Goal: Task Accomplishment & Management: Manage account settings

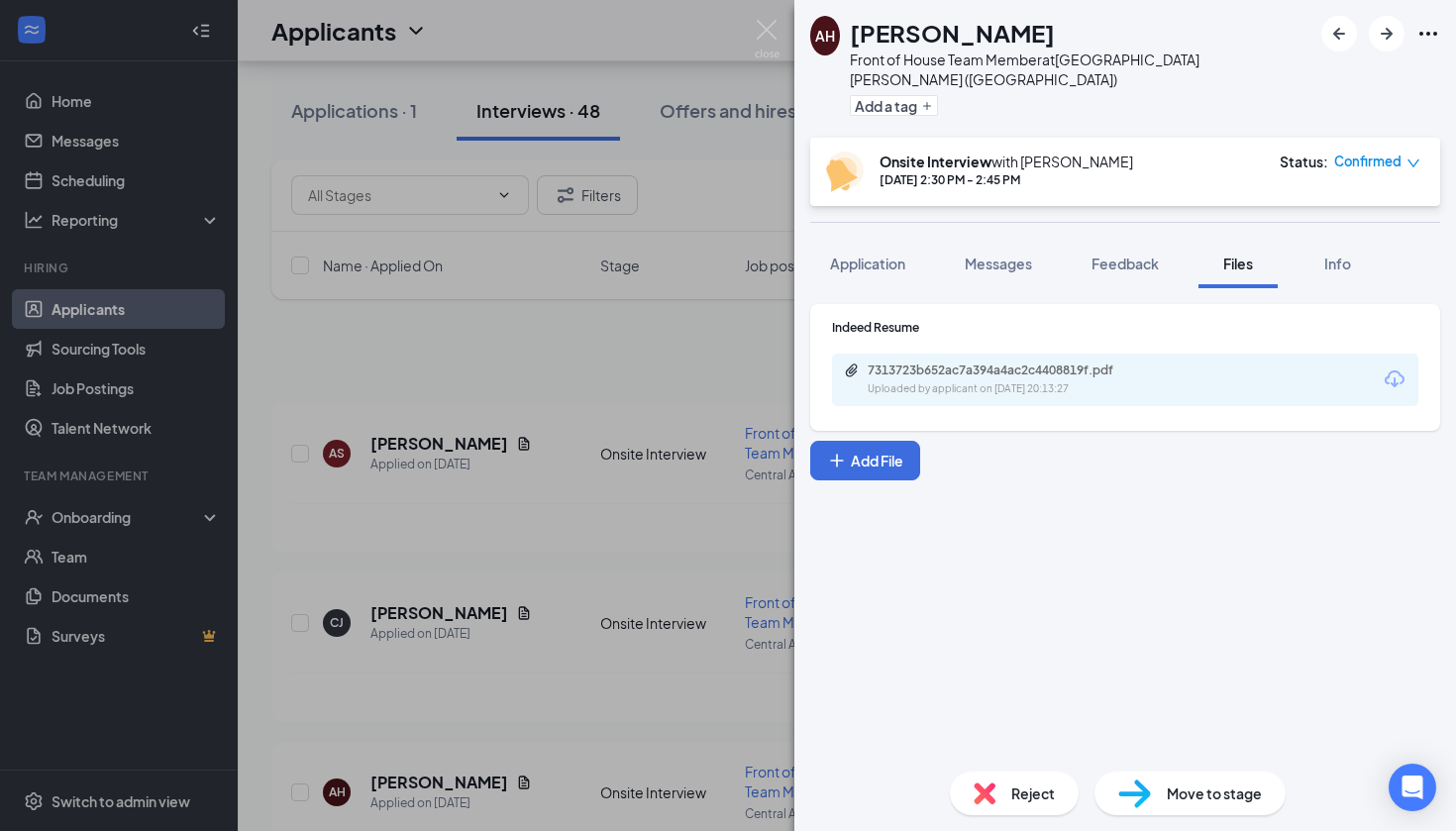
scroll to position [324, 0]
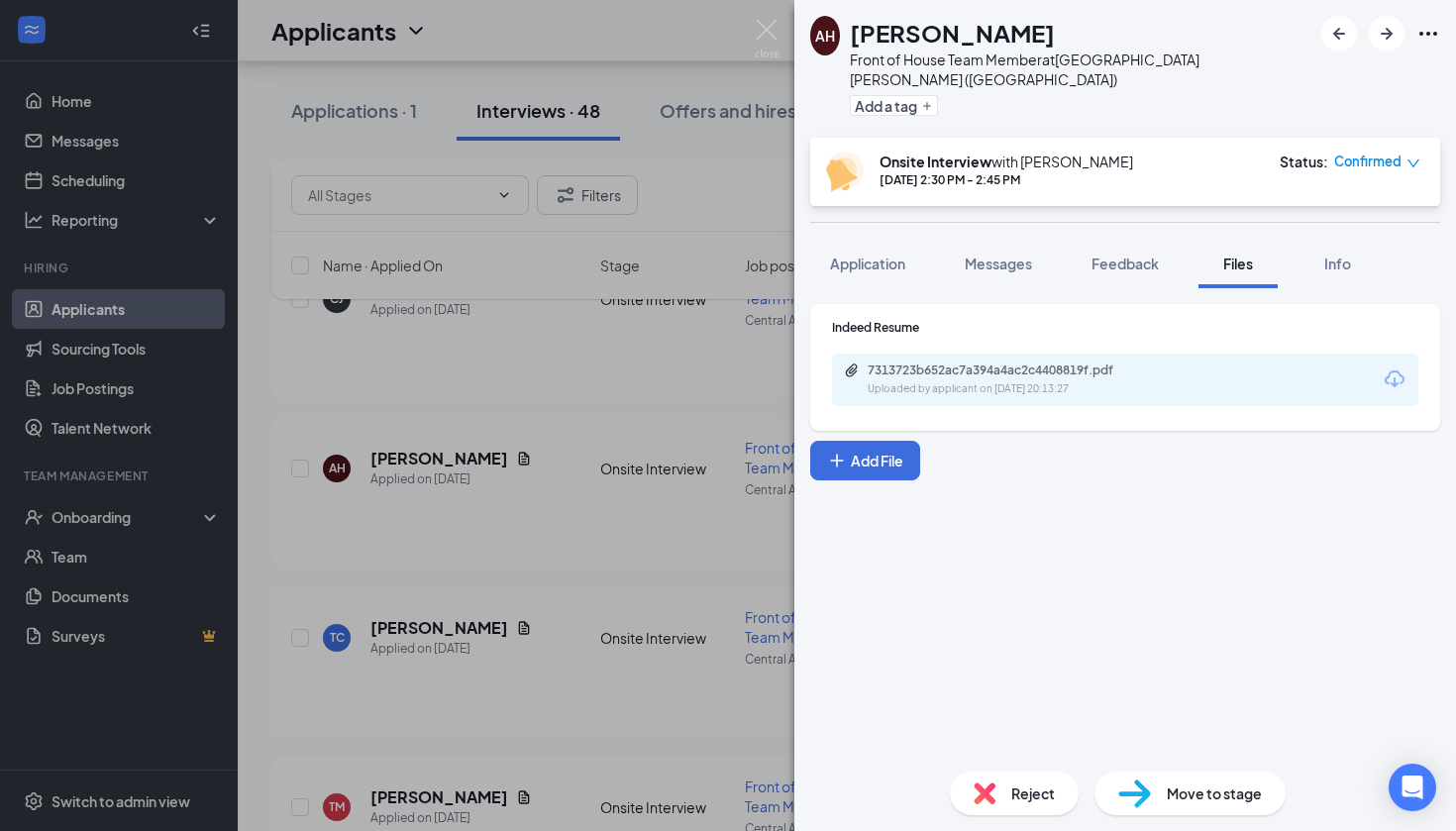
click at [756, 410] on div "AH [PERSON_NAME] Front of House Team Member at [GEOGRAPHIC_DATA][PERSON_NAME] (…" at bounding box center [728, 415] width 1456 height 831
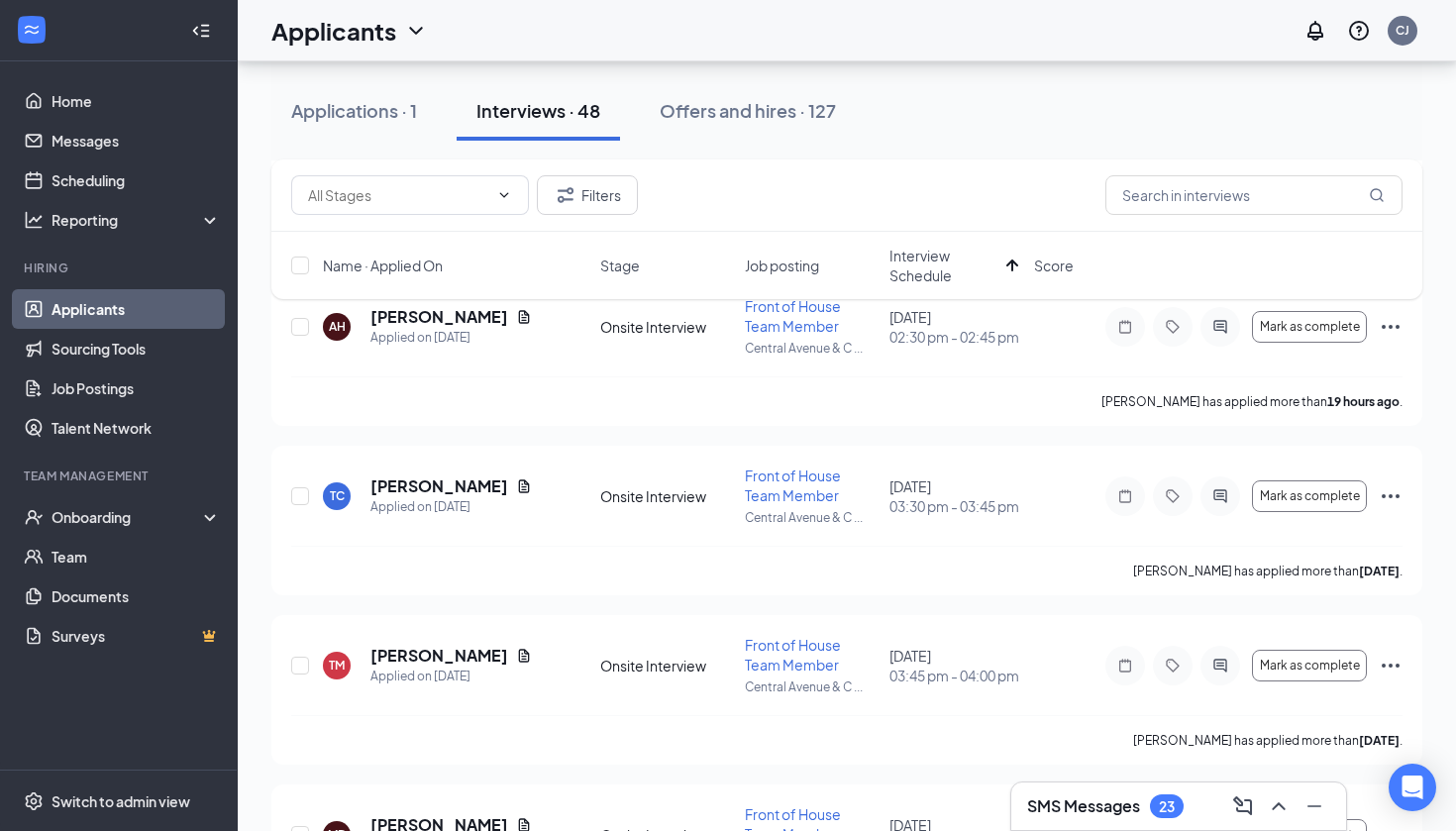
scroll to position [387, 0]
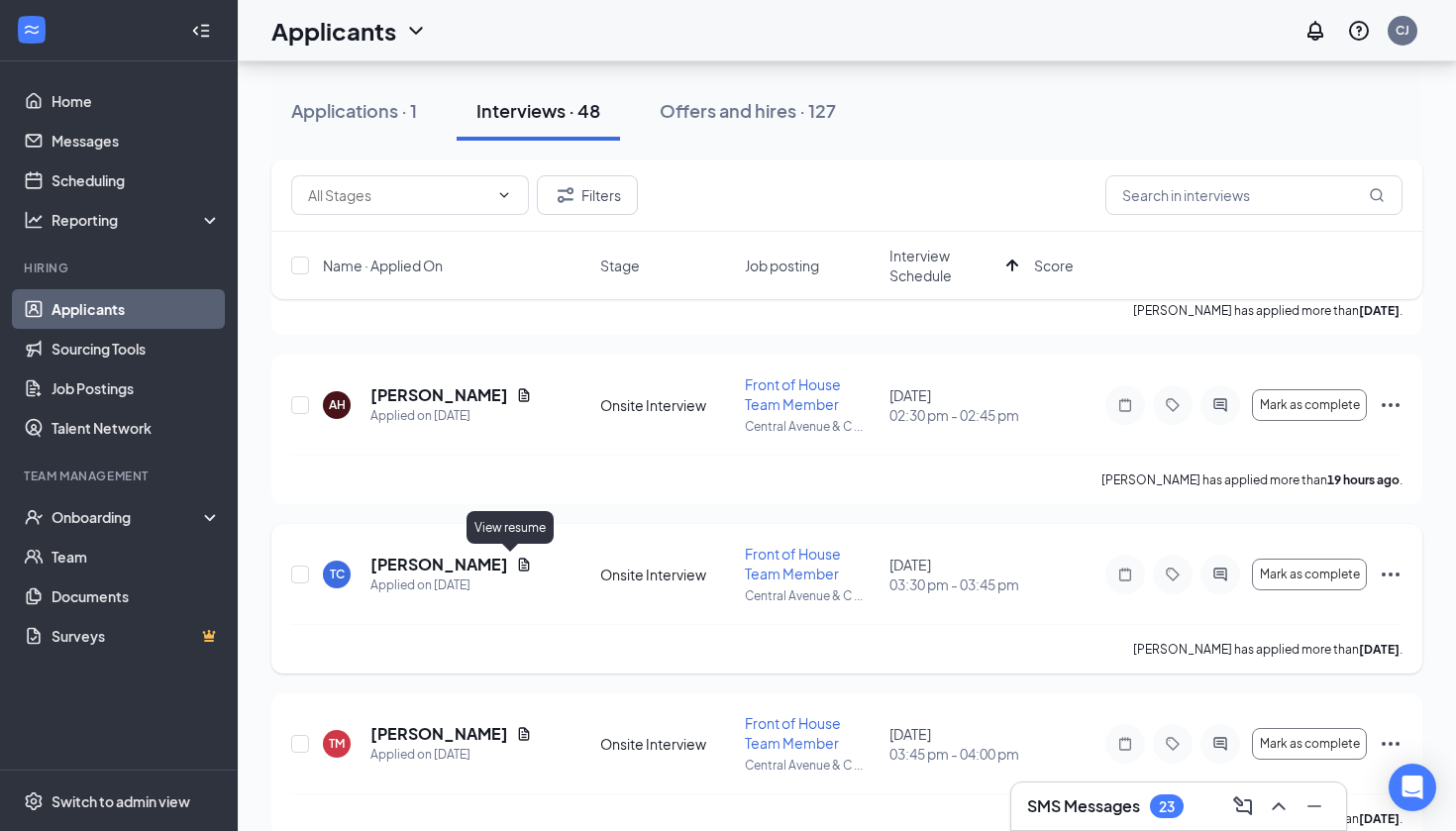
click at [516, 565] on icon "Document" at bounding box center [524, 565] width 16 height 16
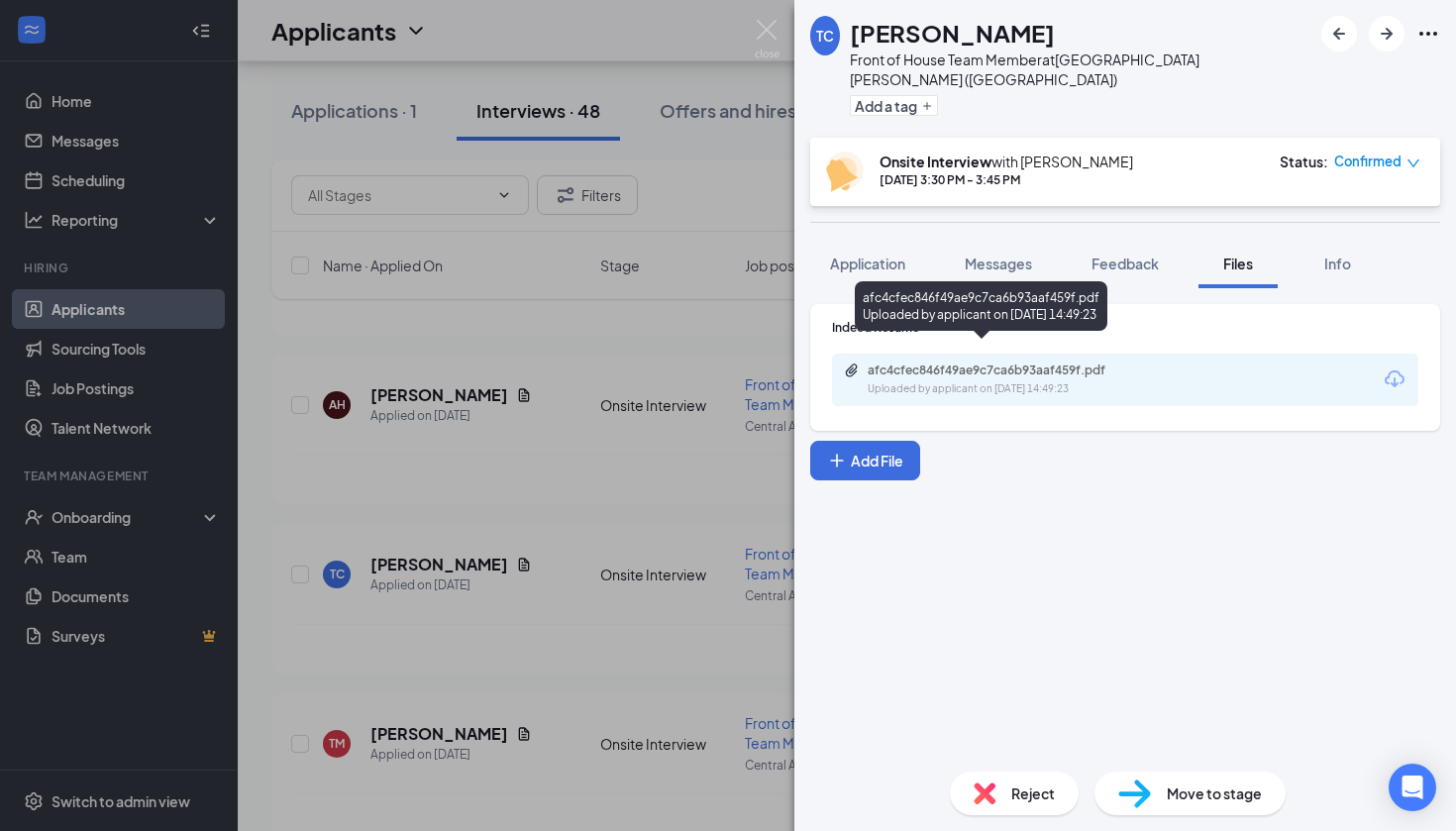
click at [959, 381] on div "Uploaded by applicant on [DATE] 14:49:23" at bounding box center [1015, 389] width 297 height 16
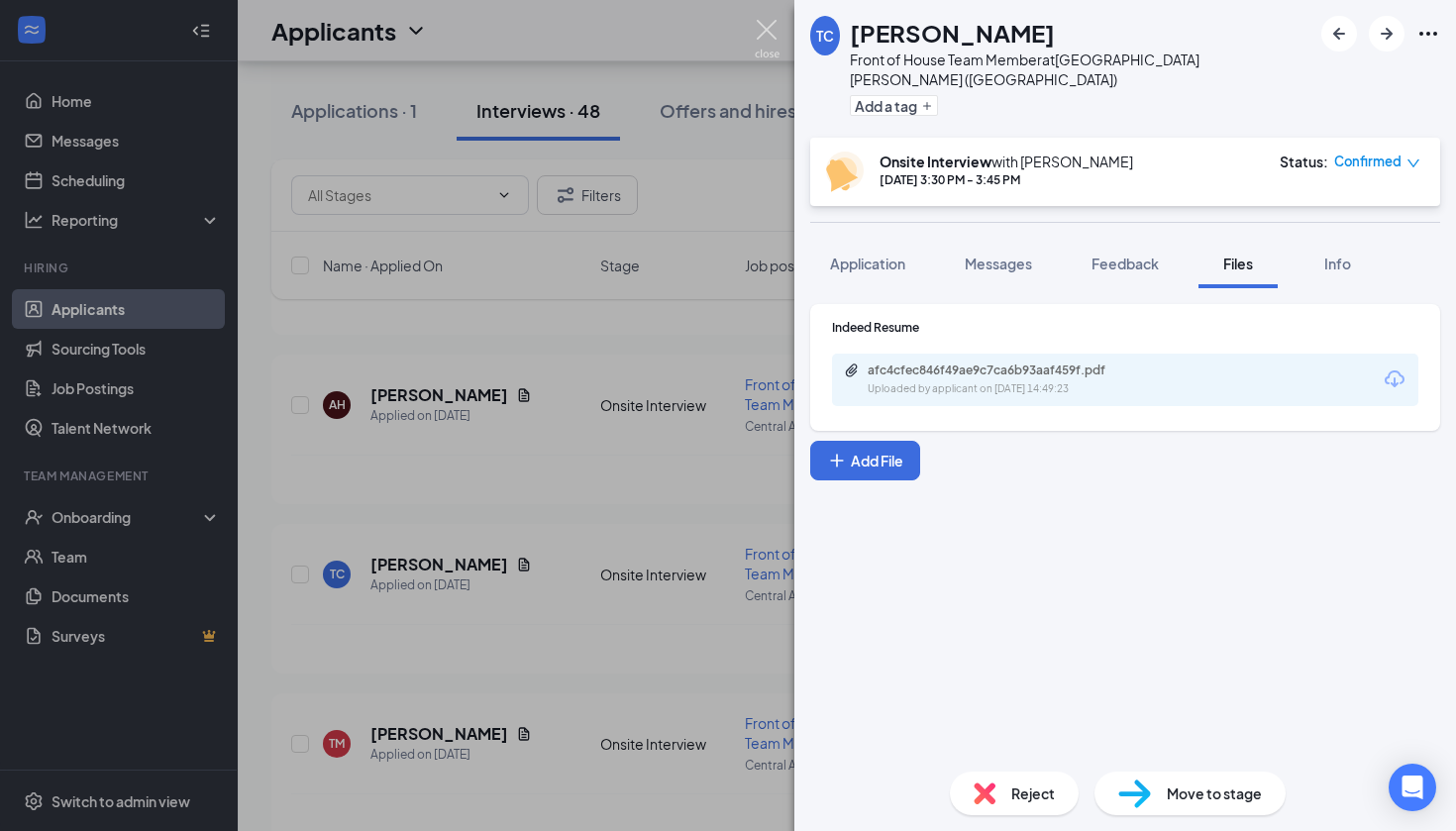
click at [770, 27] on img at bounding box center [766, 39] width 25 height 39
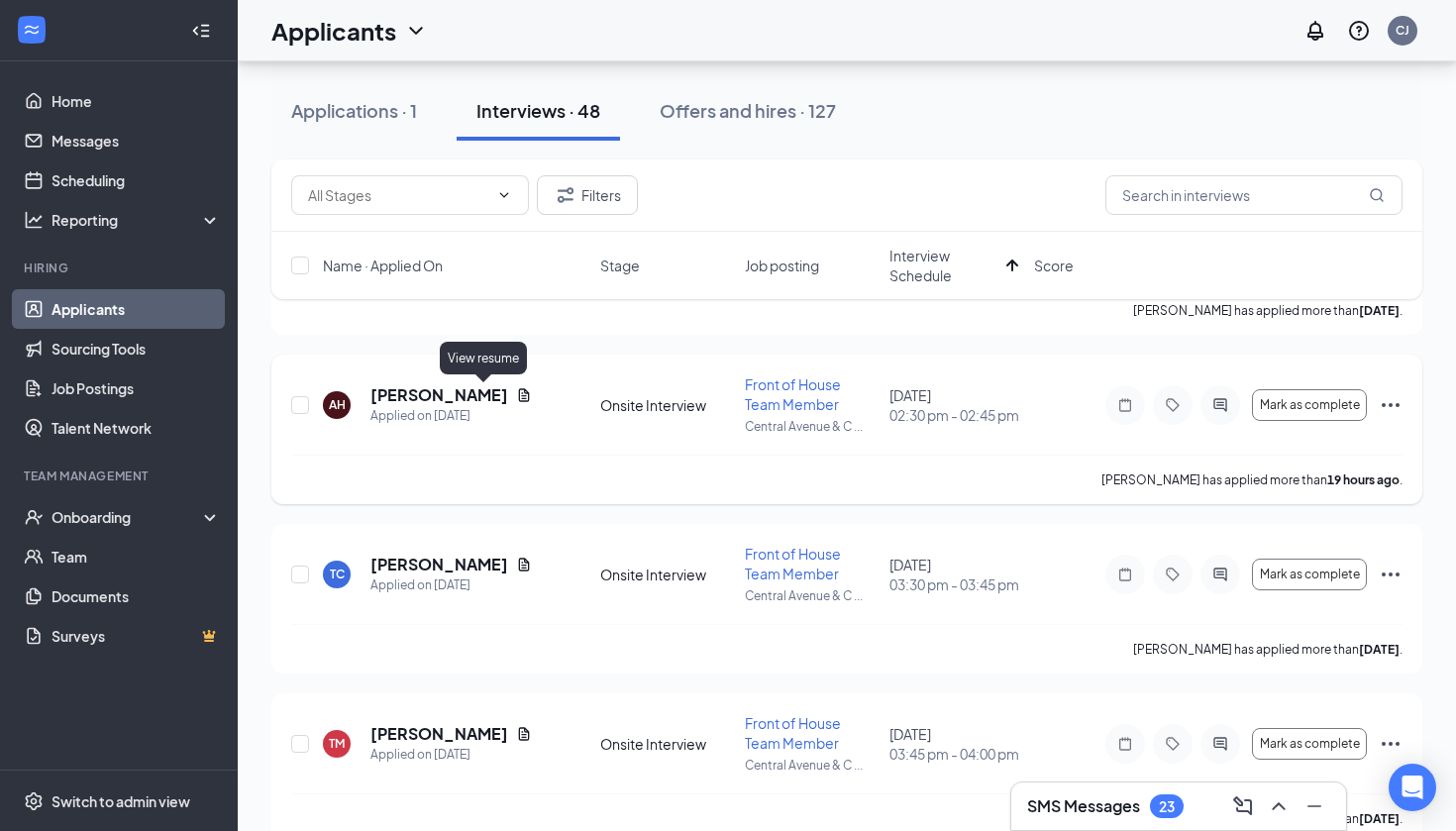
click at [516, 390] on icon "Document" at bounding box center [524, 395] width 16 height 16
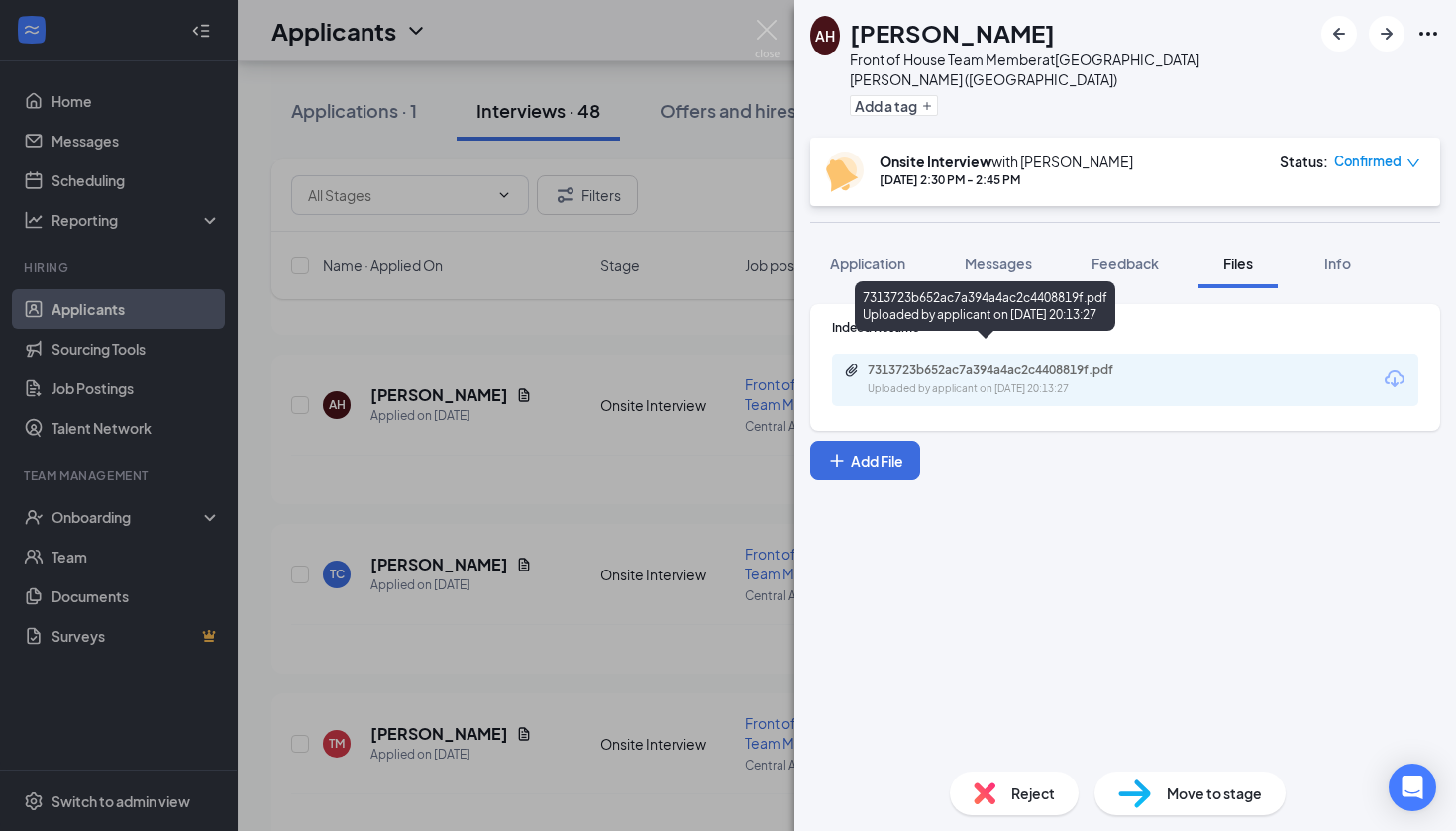
click at [948, 362] on div "7313723b652ac7a394a4ac2c4408819f.pdf" at bounding box center [1005, 370] width 277 height 16
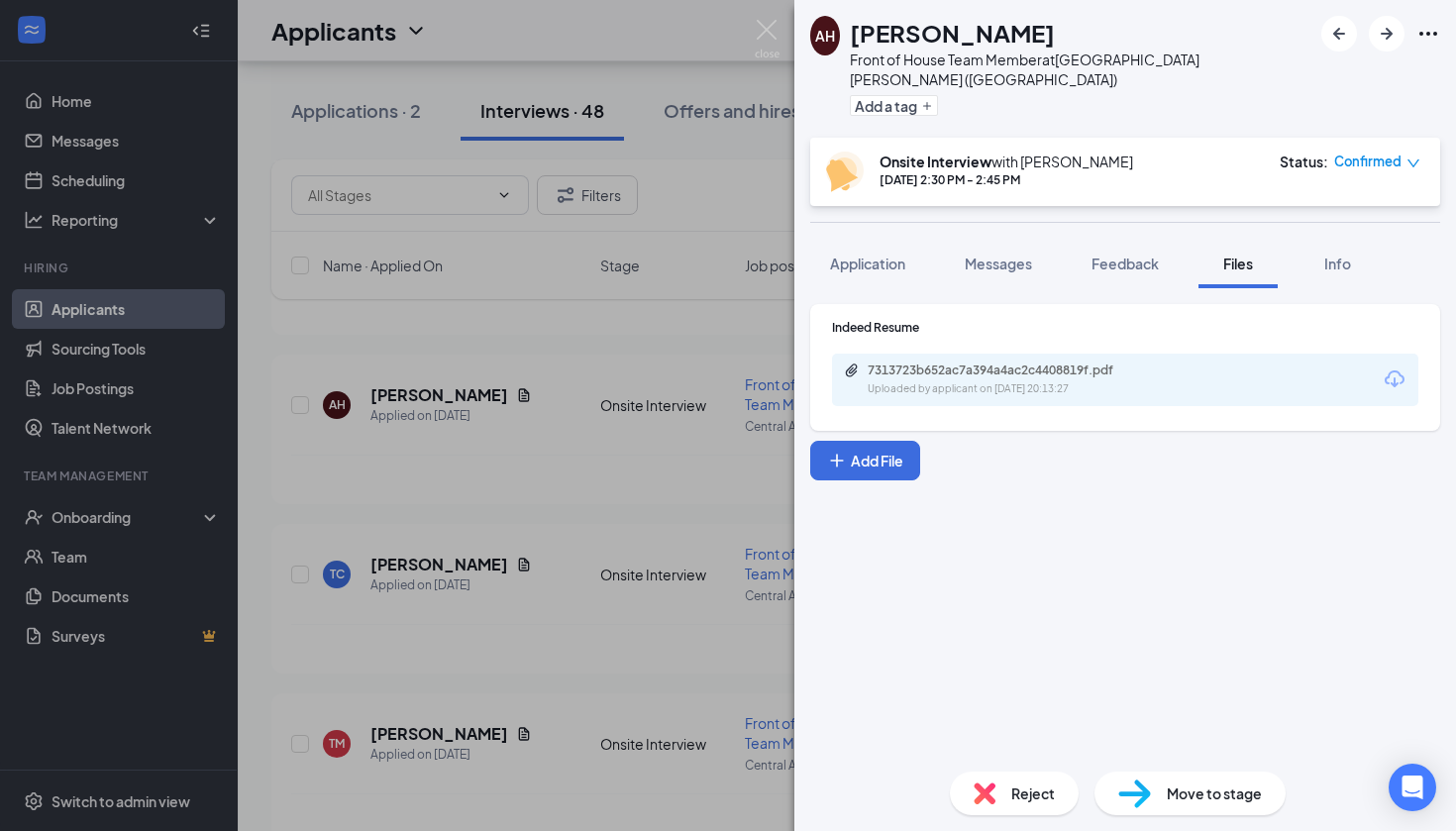
click at [728, 300] on div "AH [PERSON_NAME] Front of House Team Member at [GEOGRAPHIC_DATA][PERSON_NAME] (…" at bounding box center [728, 415] width 1456 height 831
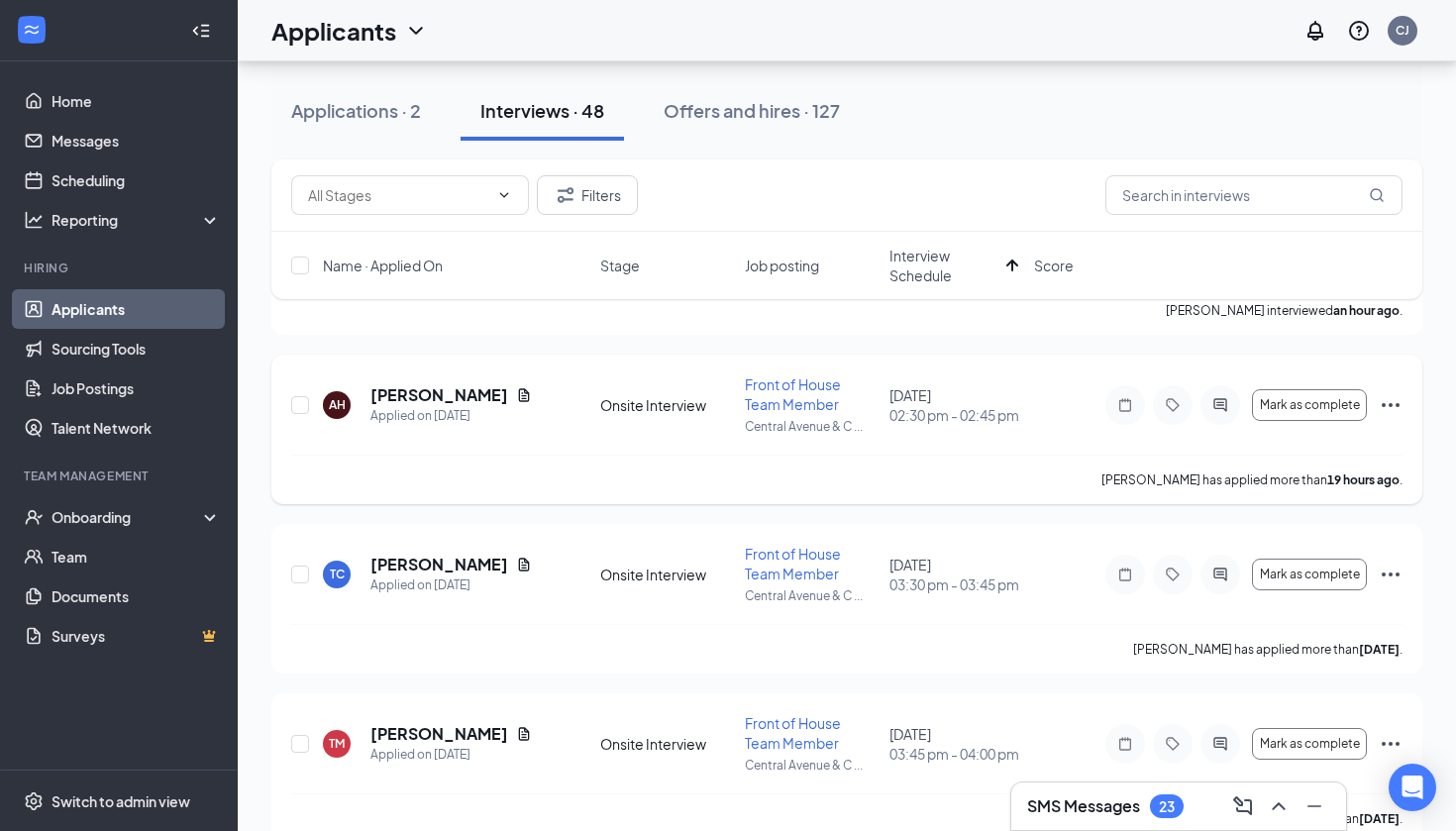
click at [1391, 406] on icon "Ellipses" at bounding box center [1390, 405] width 18 height 4
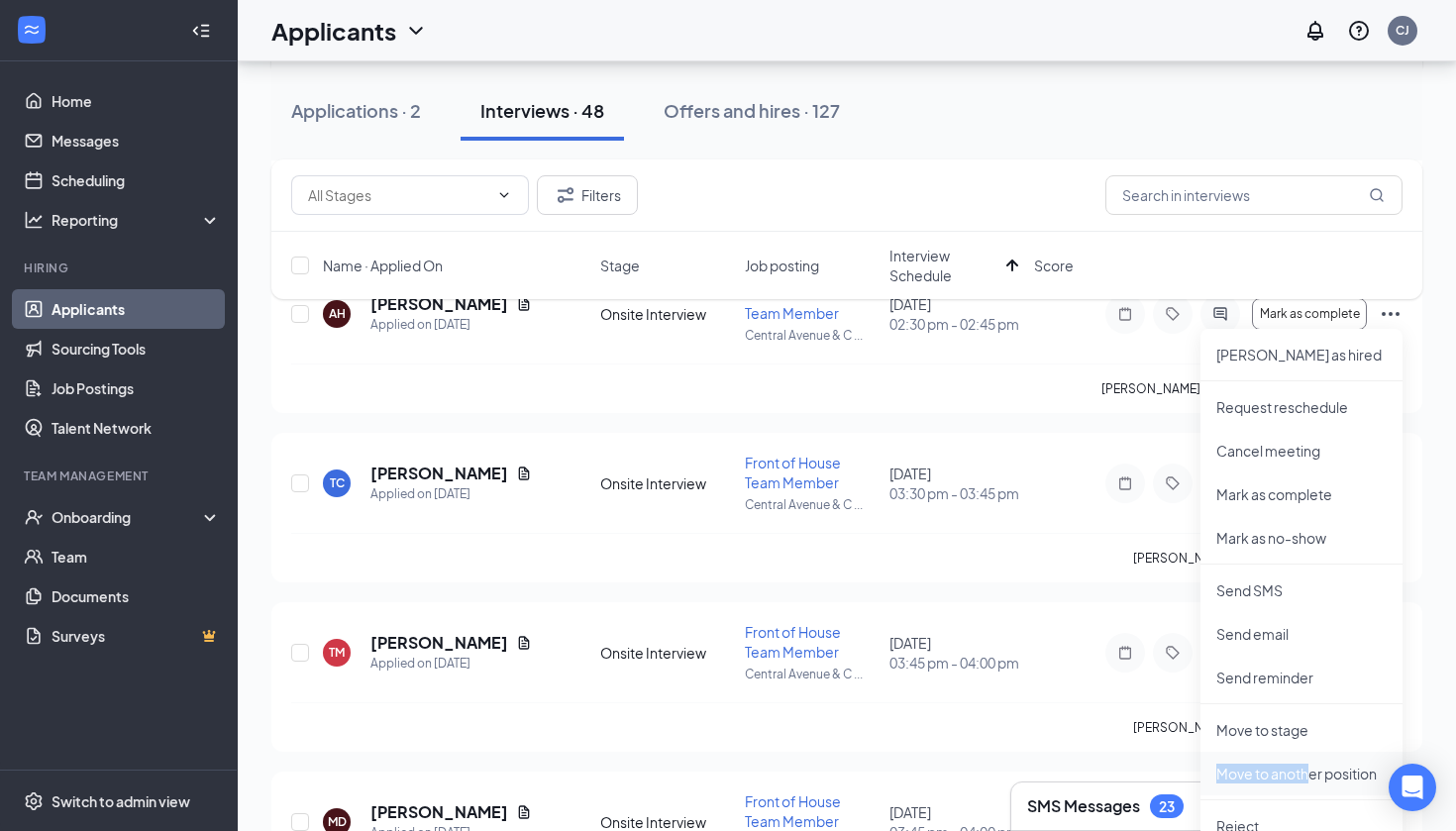
scroll to position [482, 0]
drag, startPoint x: 1309, startPoint y: 782, endPoint x: 1309, endPoint y: 763, distance: 19.0
click at [1309, 763] on li "Move to another position" at bounding box center [1301, 770] width 202 height 44
click at [1309, 716] on div "Move to another position Select position to move applicant(s) to : Select posit…" at bounding box center [728, 415] width 1456 height 831
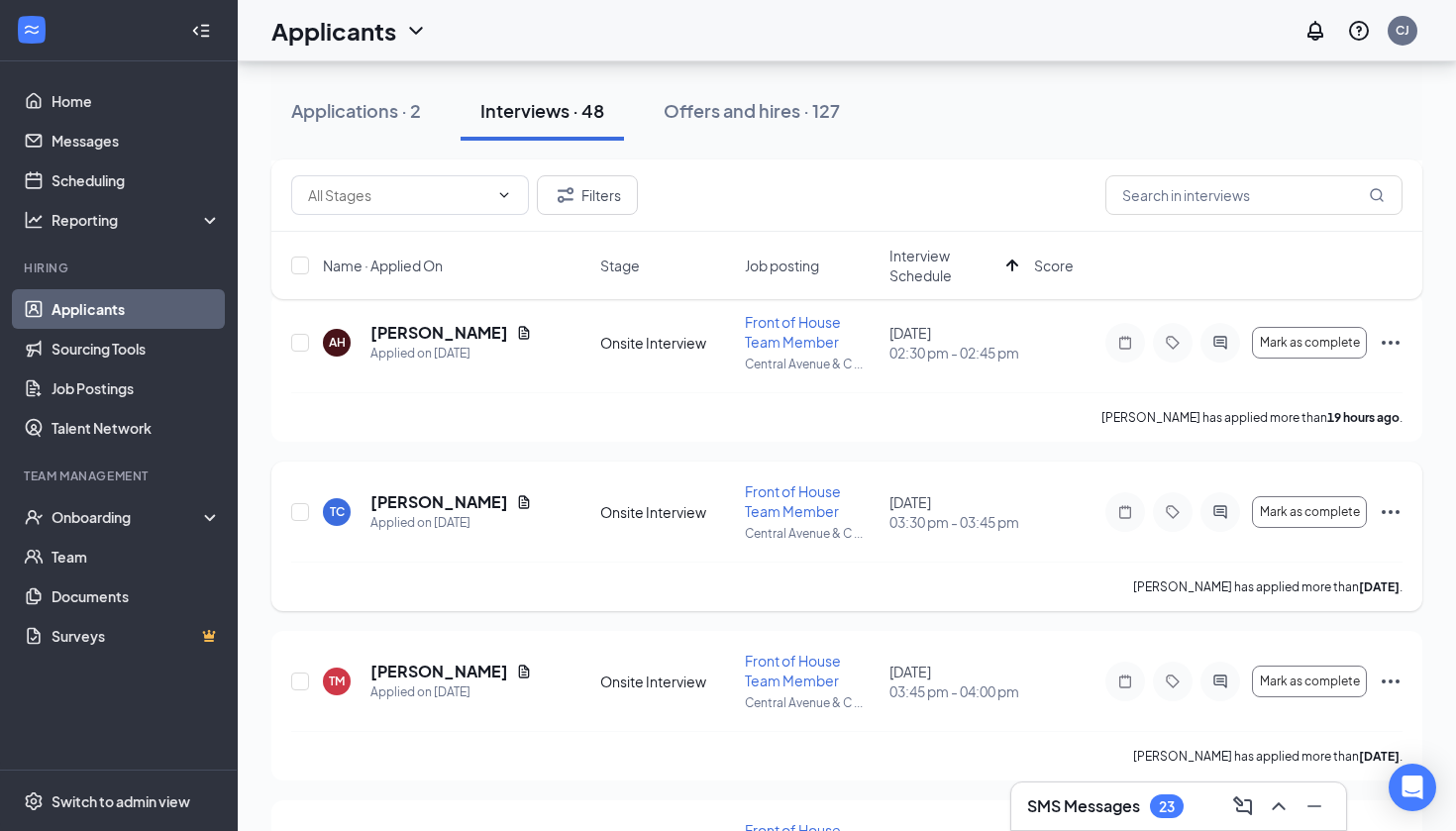
scroll to position [441, 0]
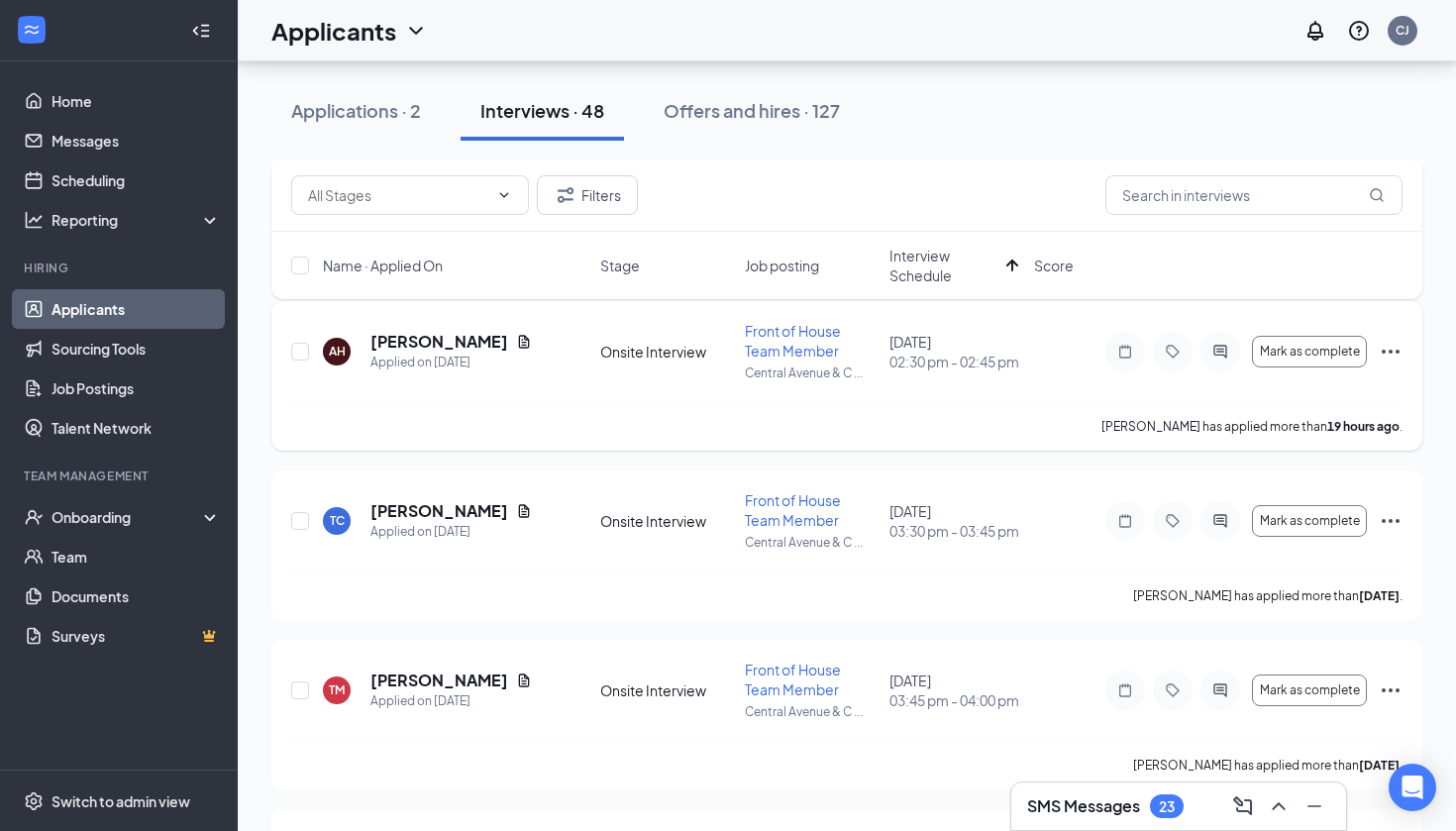
click at [1391, 338] on div "Mark as complete" at bounding box center [1254, 351] width 297 height 40
click at [1390, 357] on icon "Ellipses" at bounding box center [1390, 351] width 24 height 24
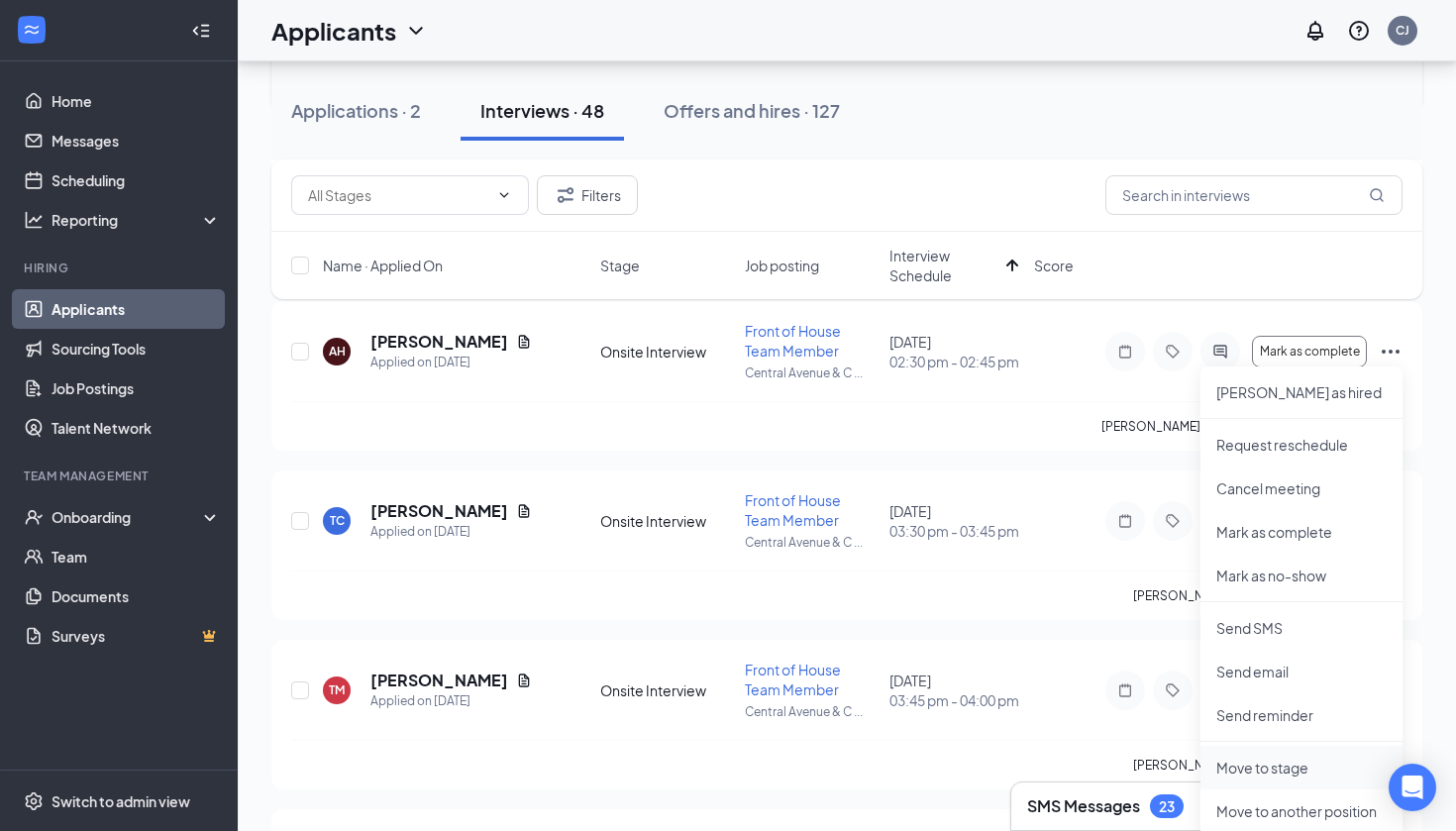
click at [1292, 771] on p "Move to stage" at bounding box center [1301, 767] width 171 height 20
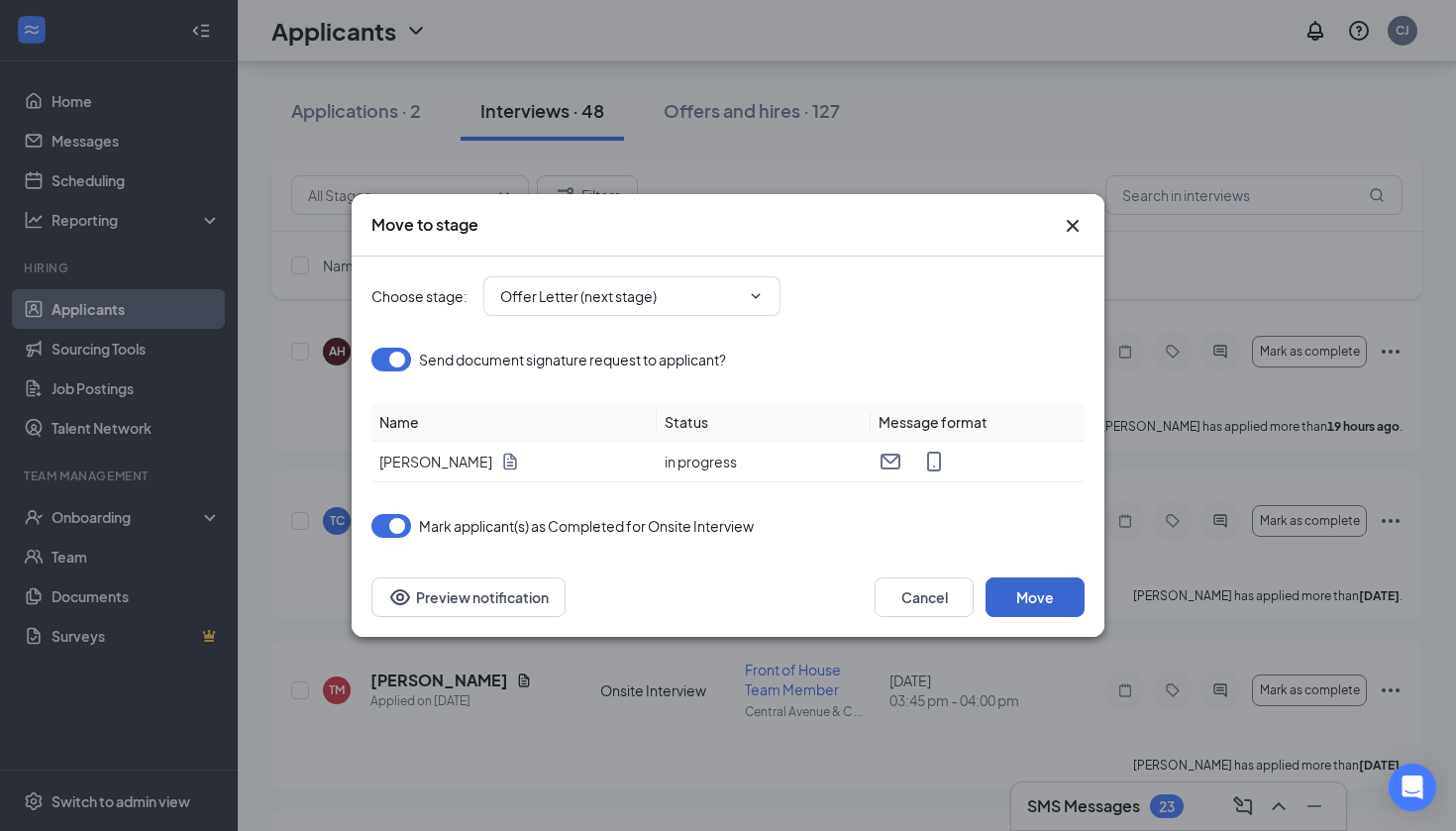
click at [1034, 596] on button "Move" at bounding box center [1035, 598] width 99 height 40
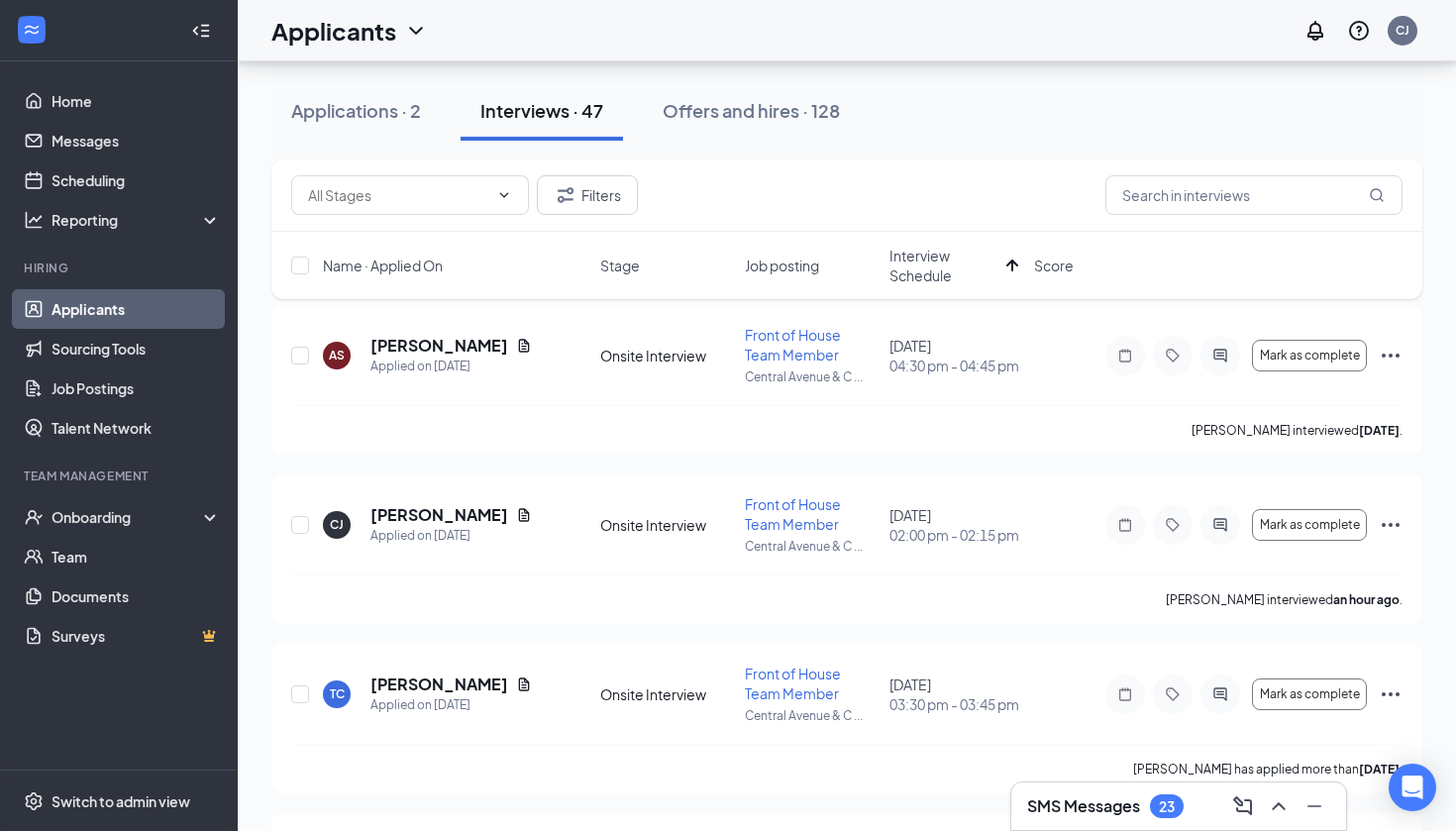
scroll to position [74, 0]
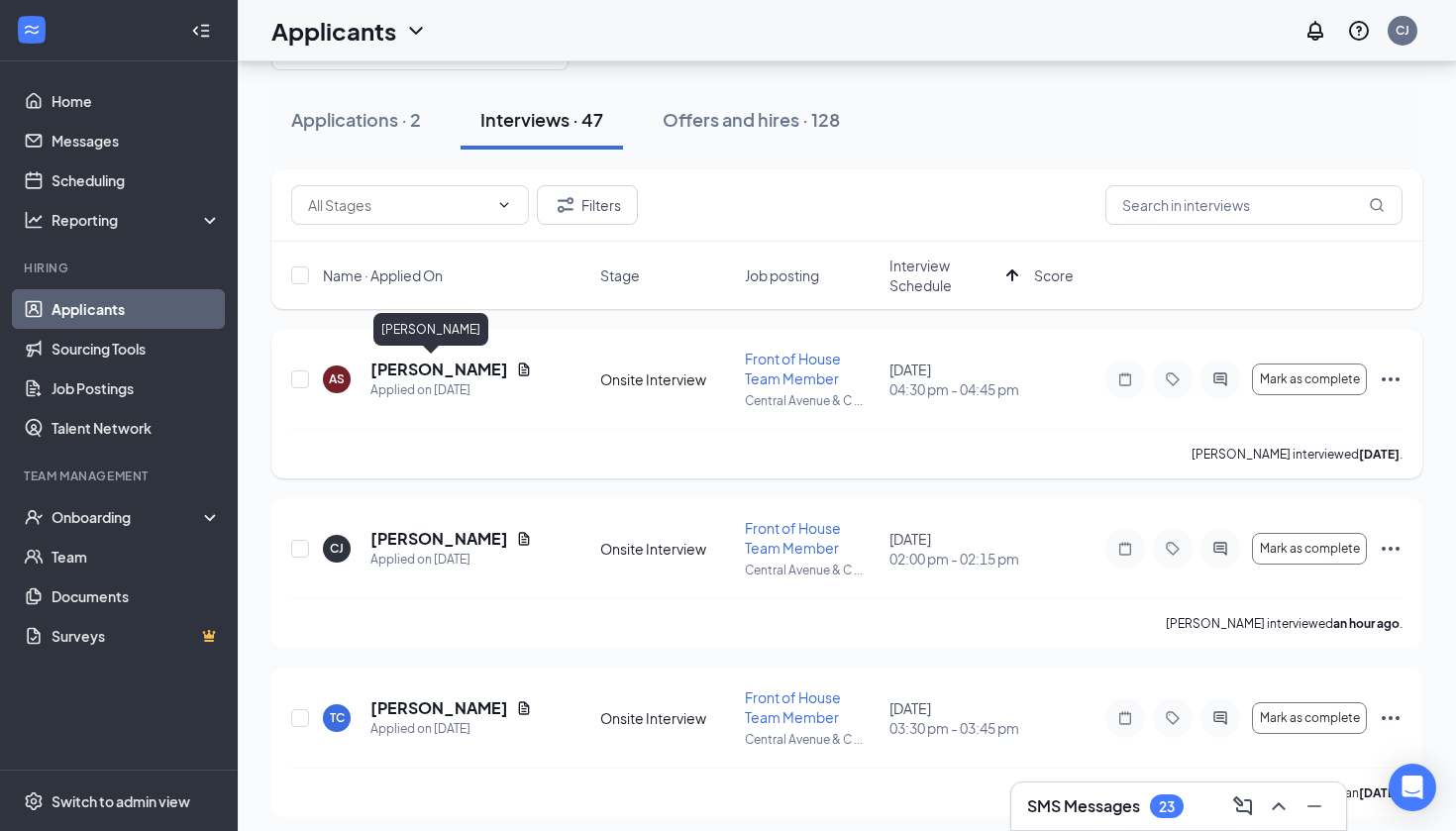
click at [423, 365] on h5 "[PERSON_NAME]" at bounding box center [439, 369] width 138 height 22
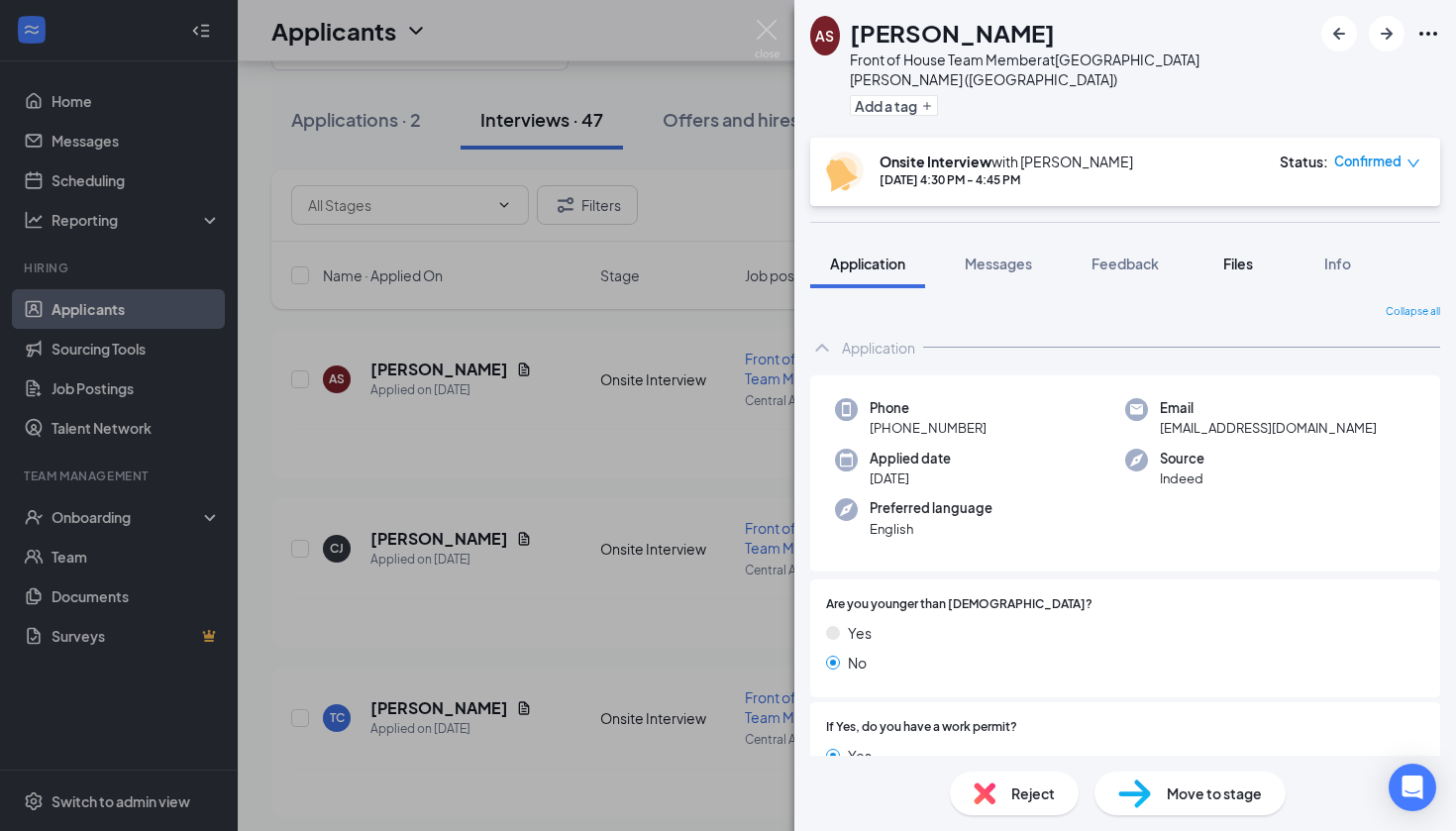
click at [1248, 254] on span "Files" at bounding box center [1238, 263] width 30 height 18
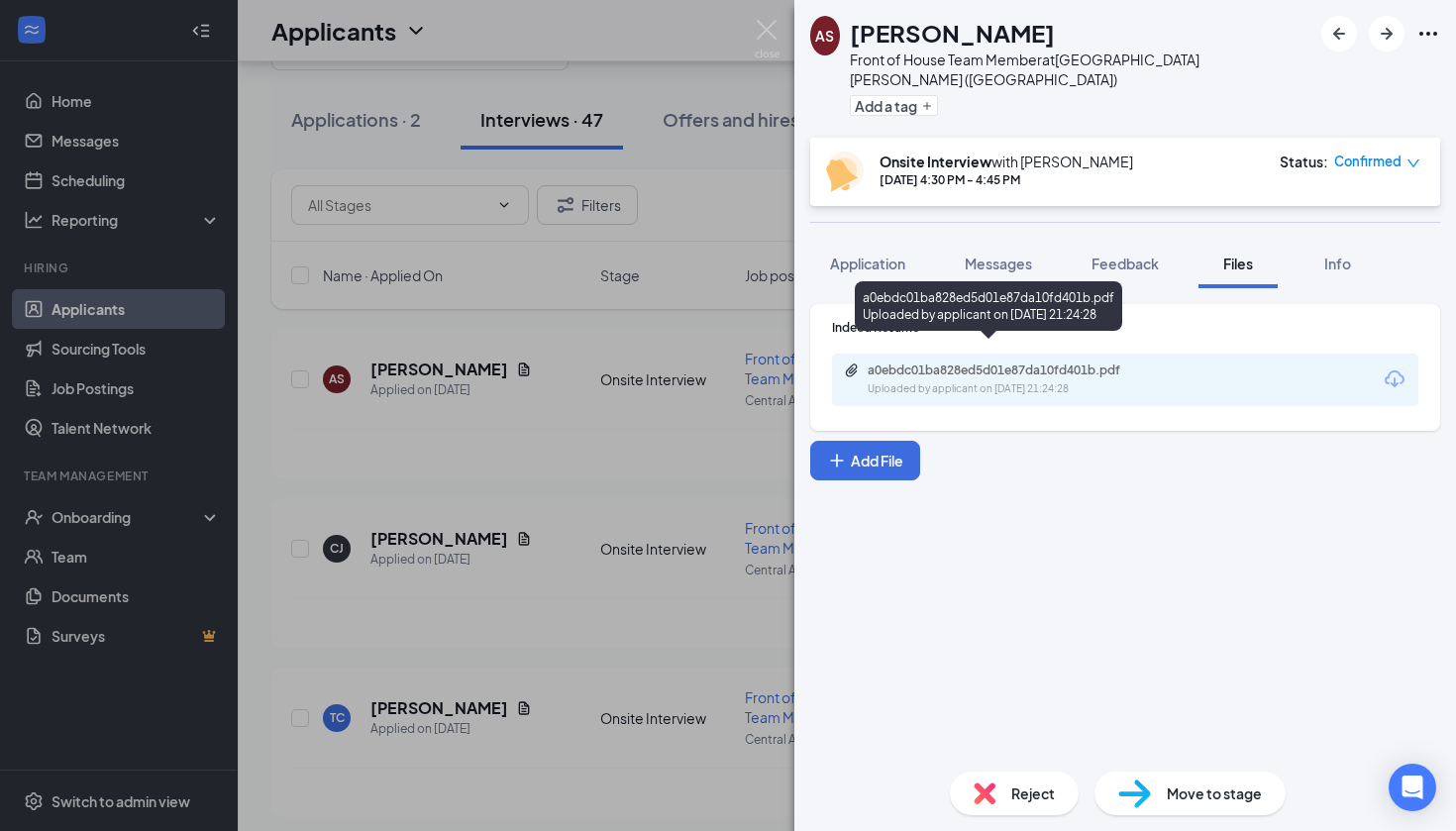
click at [1035, 362] on div "a0ebdc01ba828ed5d01e87da10fd401b.pdf" at bounding box center [1005, 370] width 277 height 16
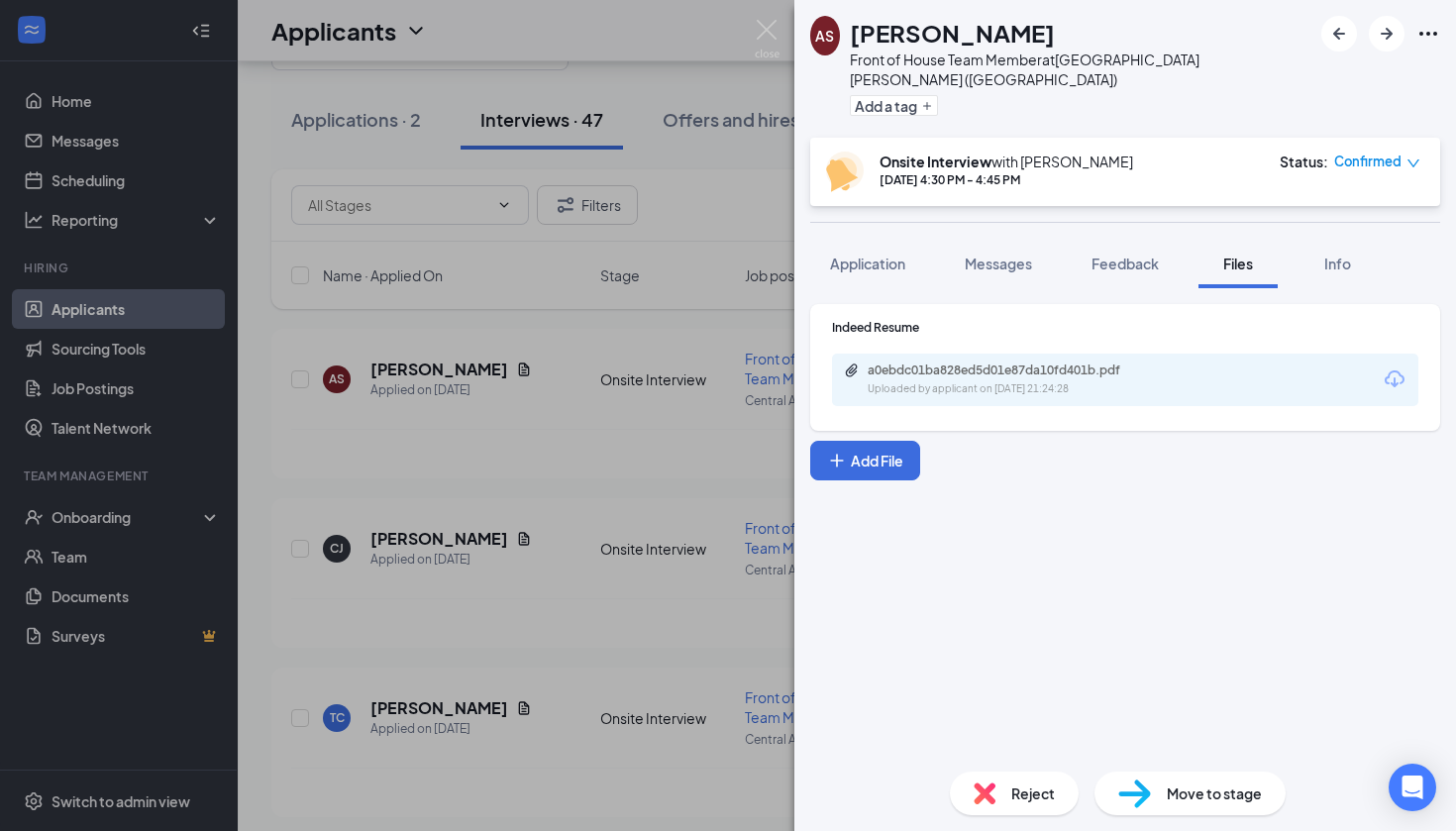
click at [580, 449] on div "AS [PERSON_NAME] Front of House Team Member at [GEOGRAPHIC_DATA][PERSON_NAME] (…" at bounding box center [728, 415] width 1456 height 831
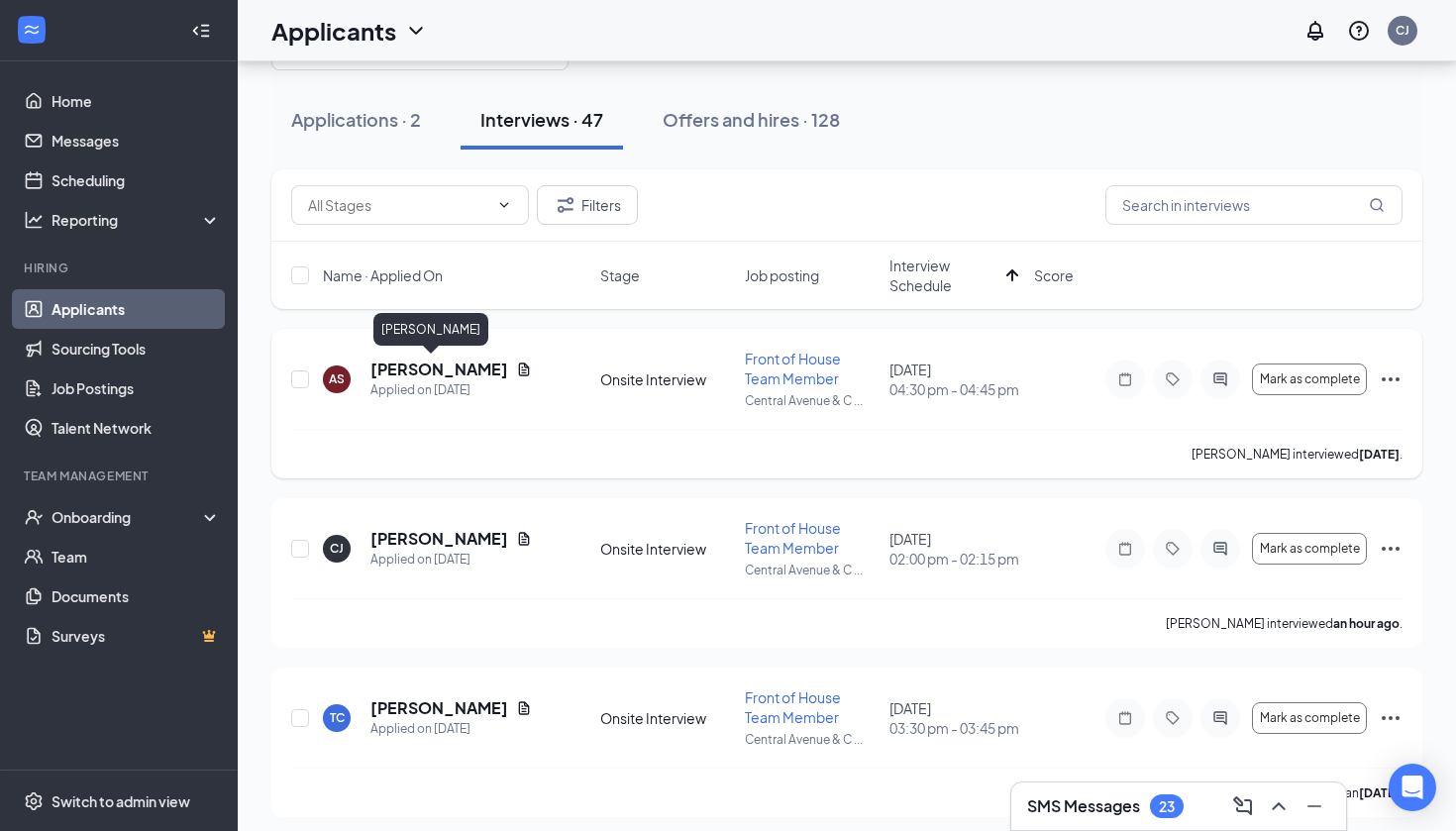
click at [414, 361] on h5 "[PERSON_NAME]" at bounding box center [439, 369] width 138 height 22
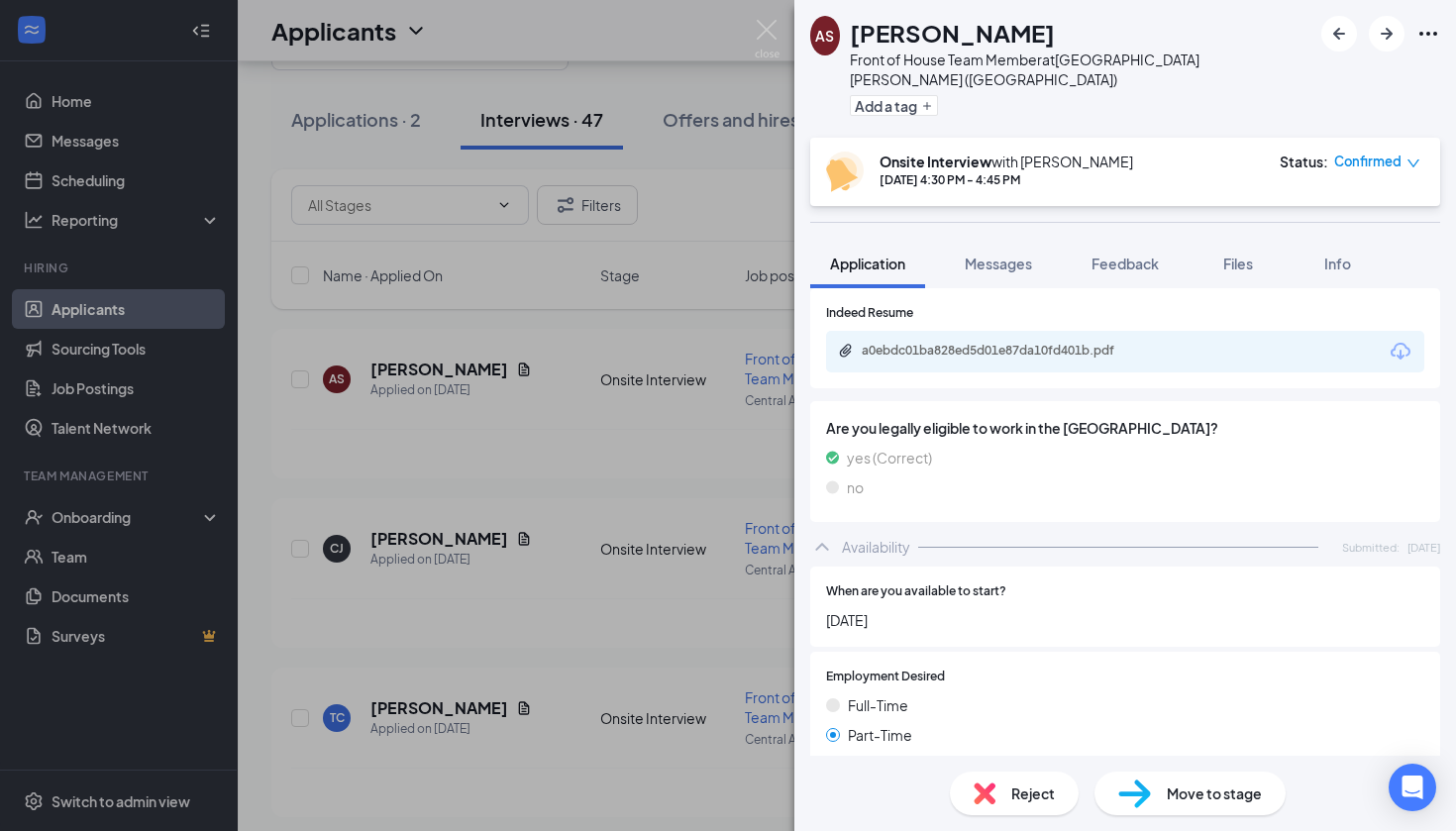
scroll to position [887, 0]
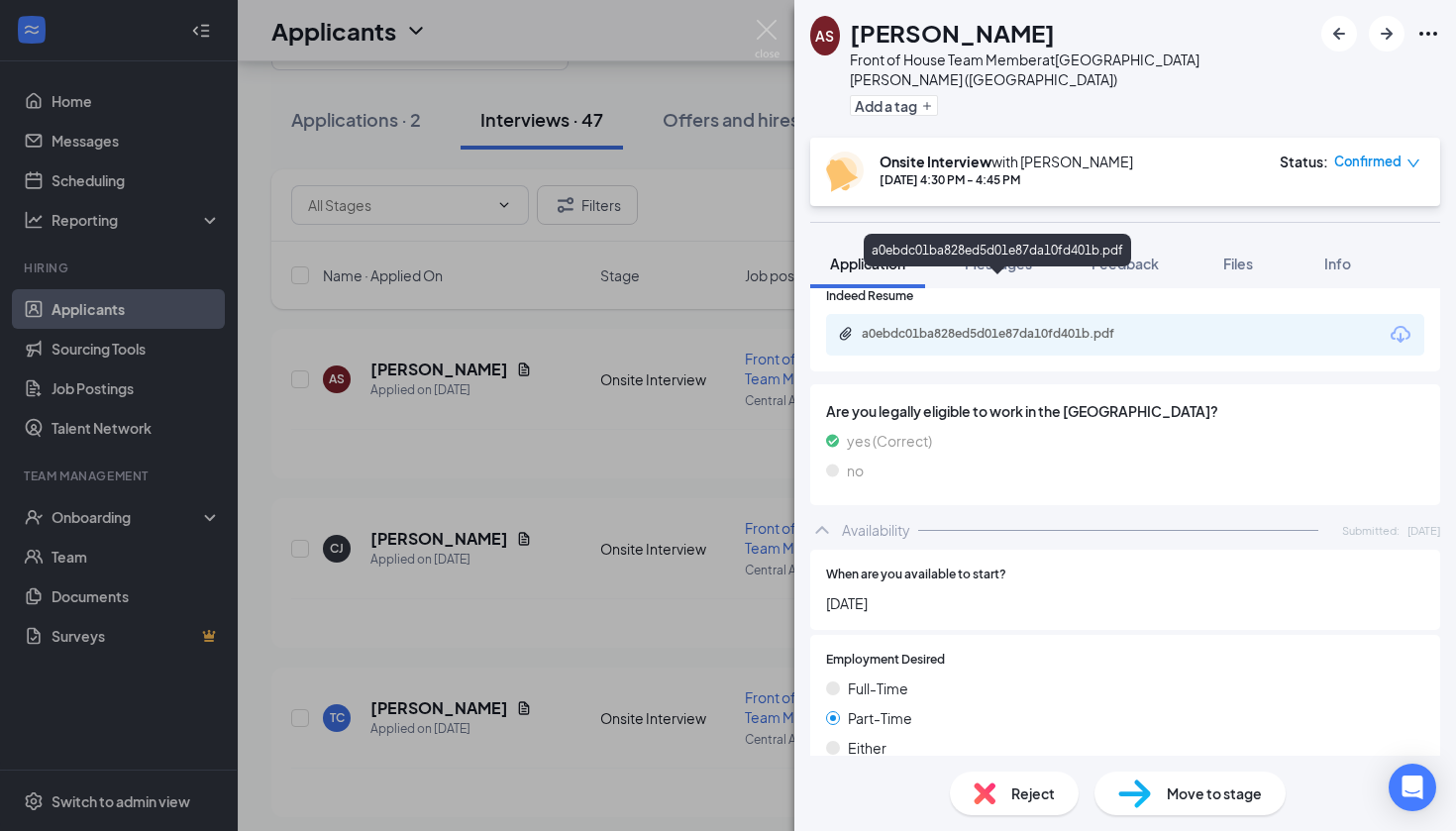
click at [1044, 326] on div "a0ebdc01ba828ed5d01e87da10fd401b.pdf" at bounding box center [999, 334] width 277 height 16
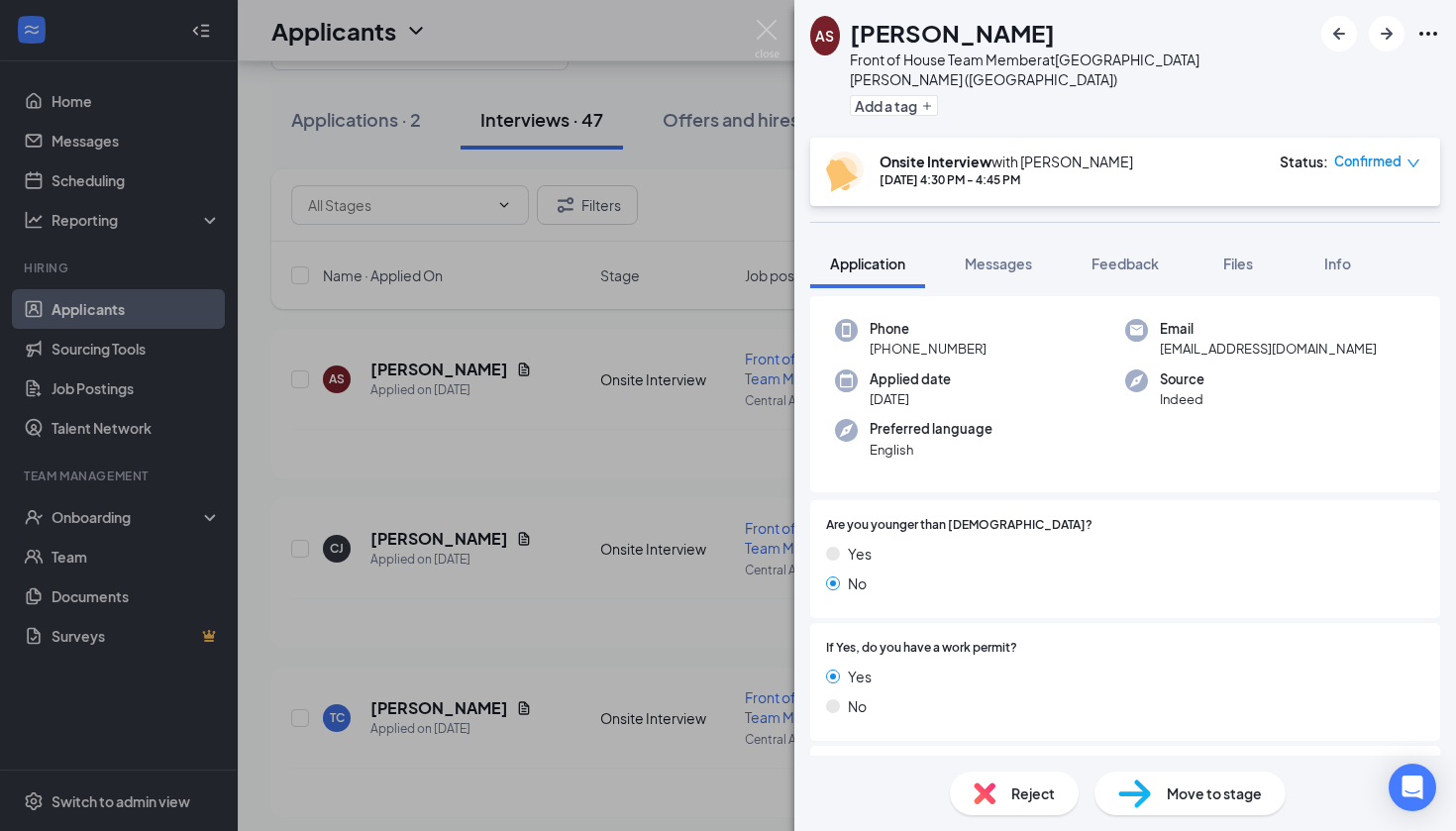
scroll to position [70, 0]
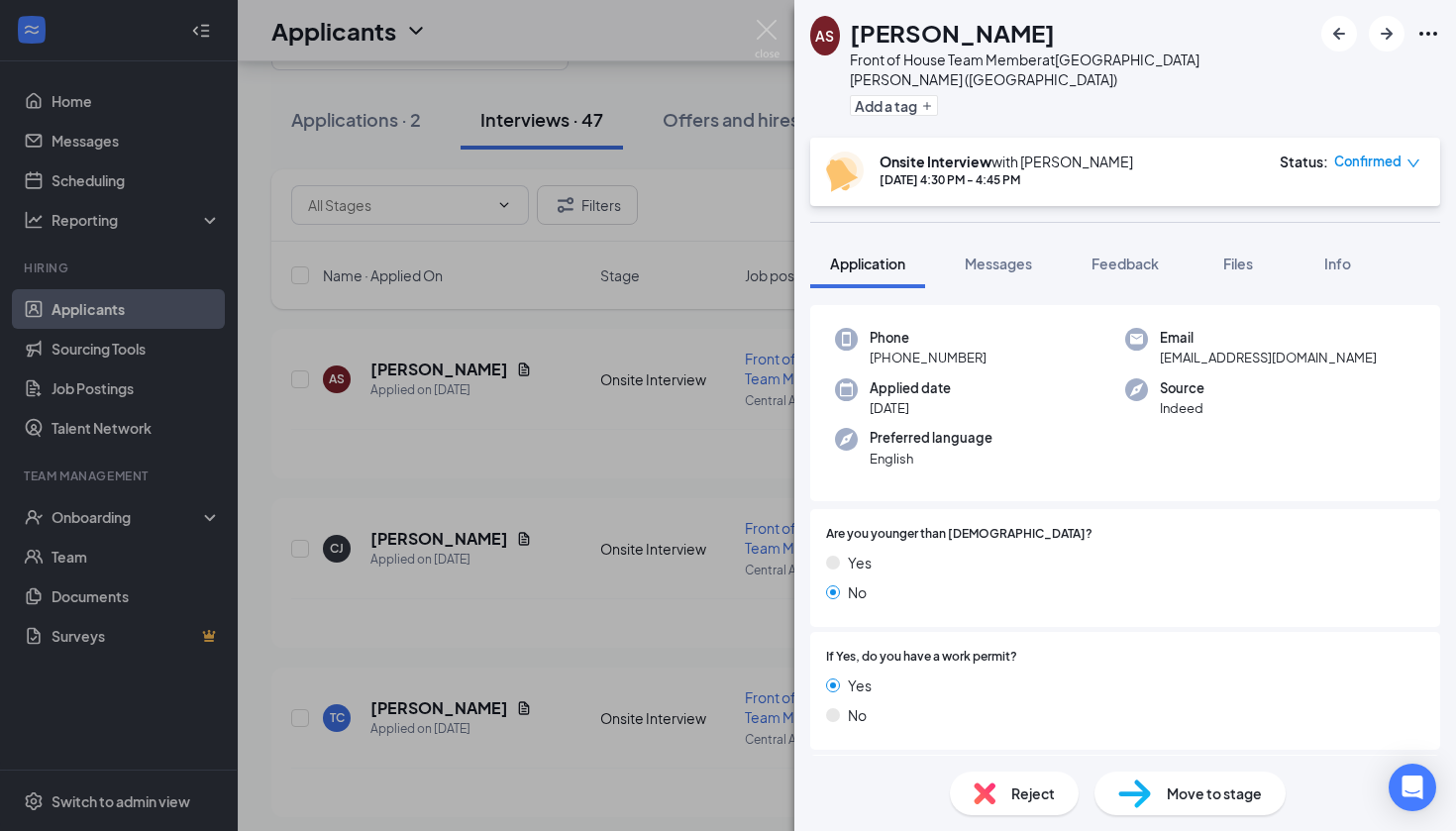
click at [624, 355] on div "AS [PERSON_NAME] Front of House Team Member at [GEOGRAPHIC_DATA][PERSON_NAME] (…" at bounding box center [728, 415] width 1456 height 831
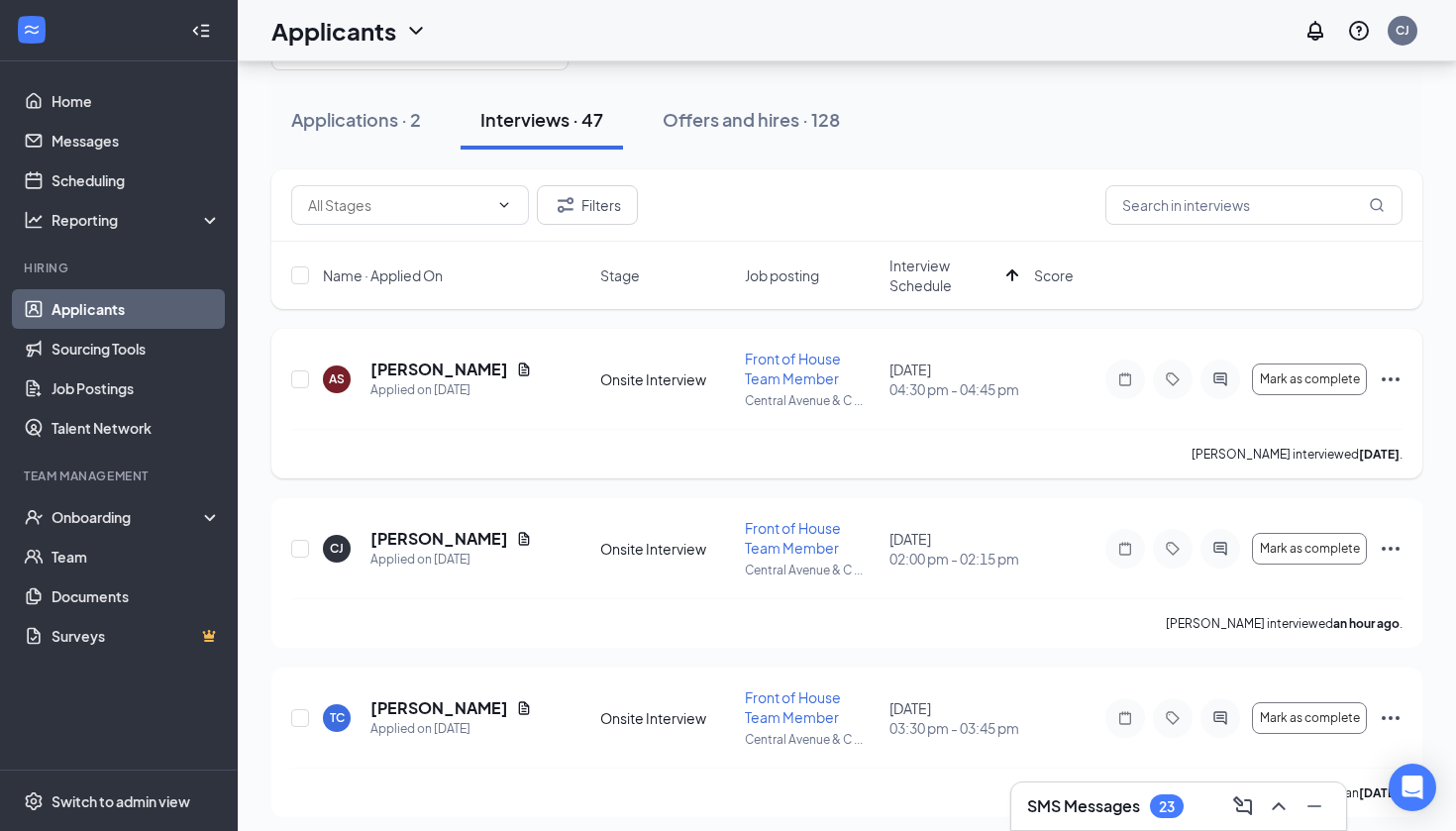
click at [1380, 374] on icon "Ellipses" at bounding box center [1390, 379] width 24 height 24
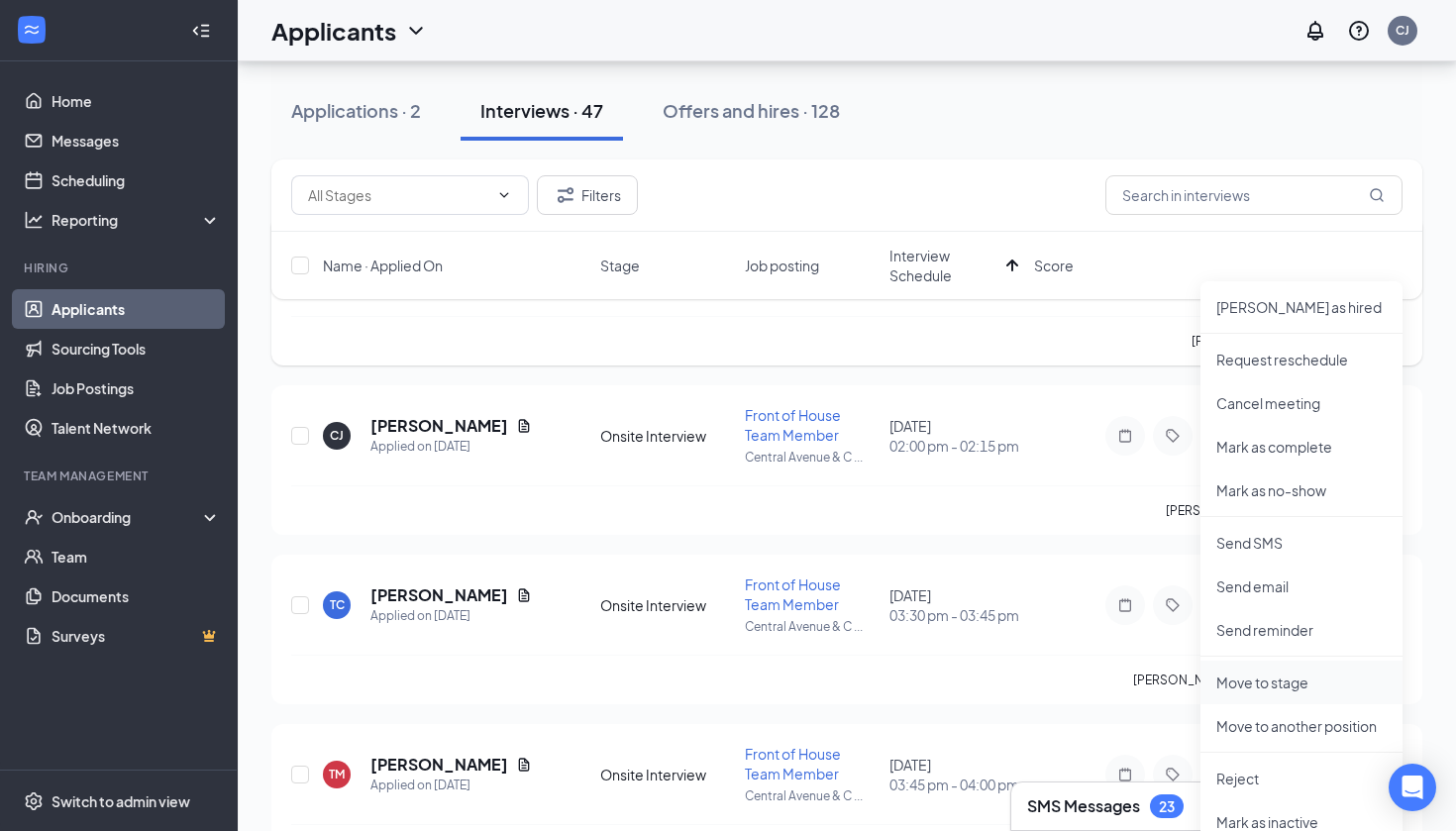
scroll to position [255, 0]
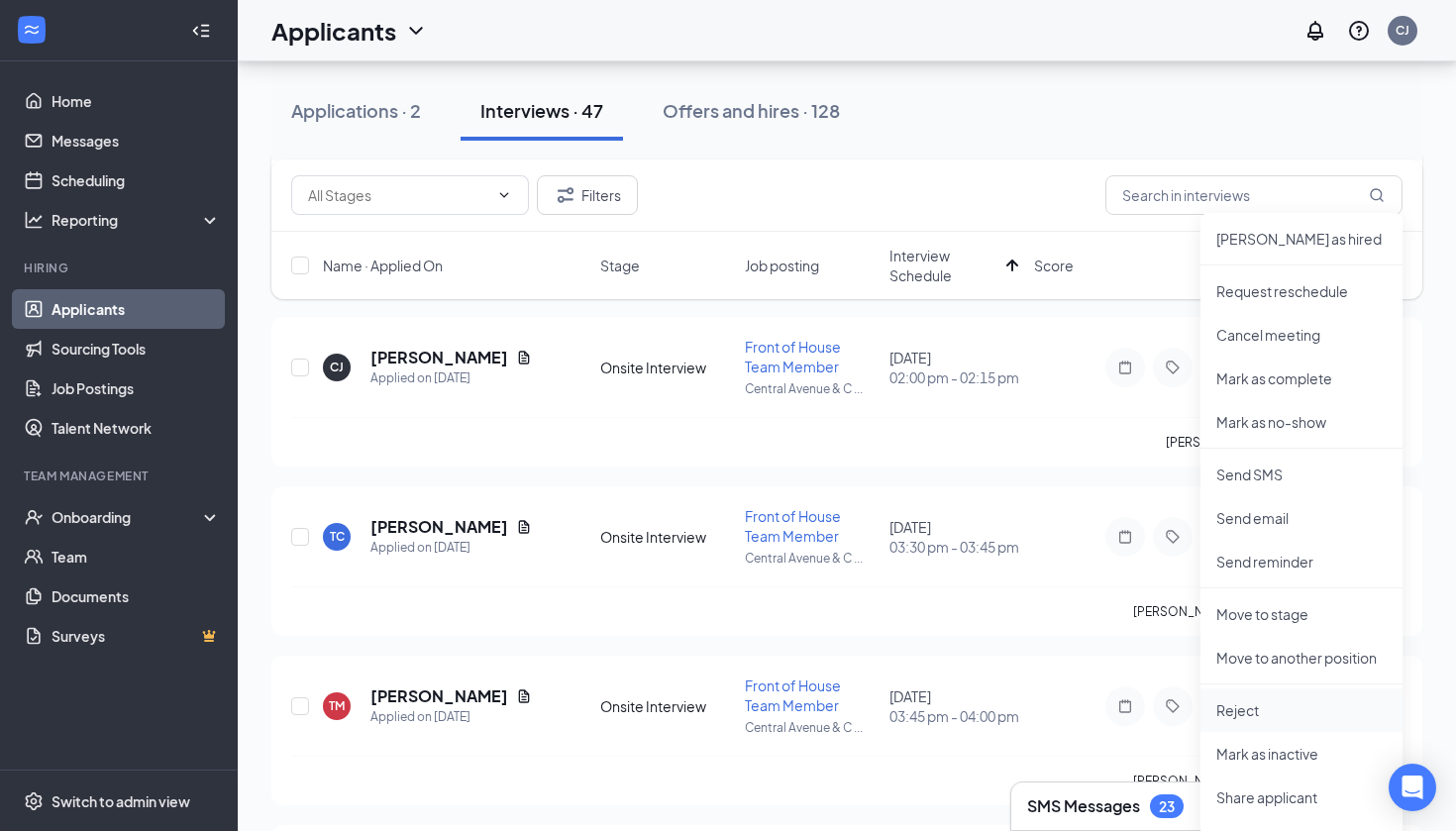
click at [1275, 720] on li "Reject" at bounding box center [1301, 710] width 202 height 44
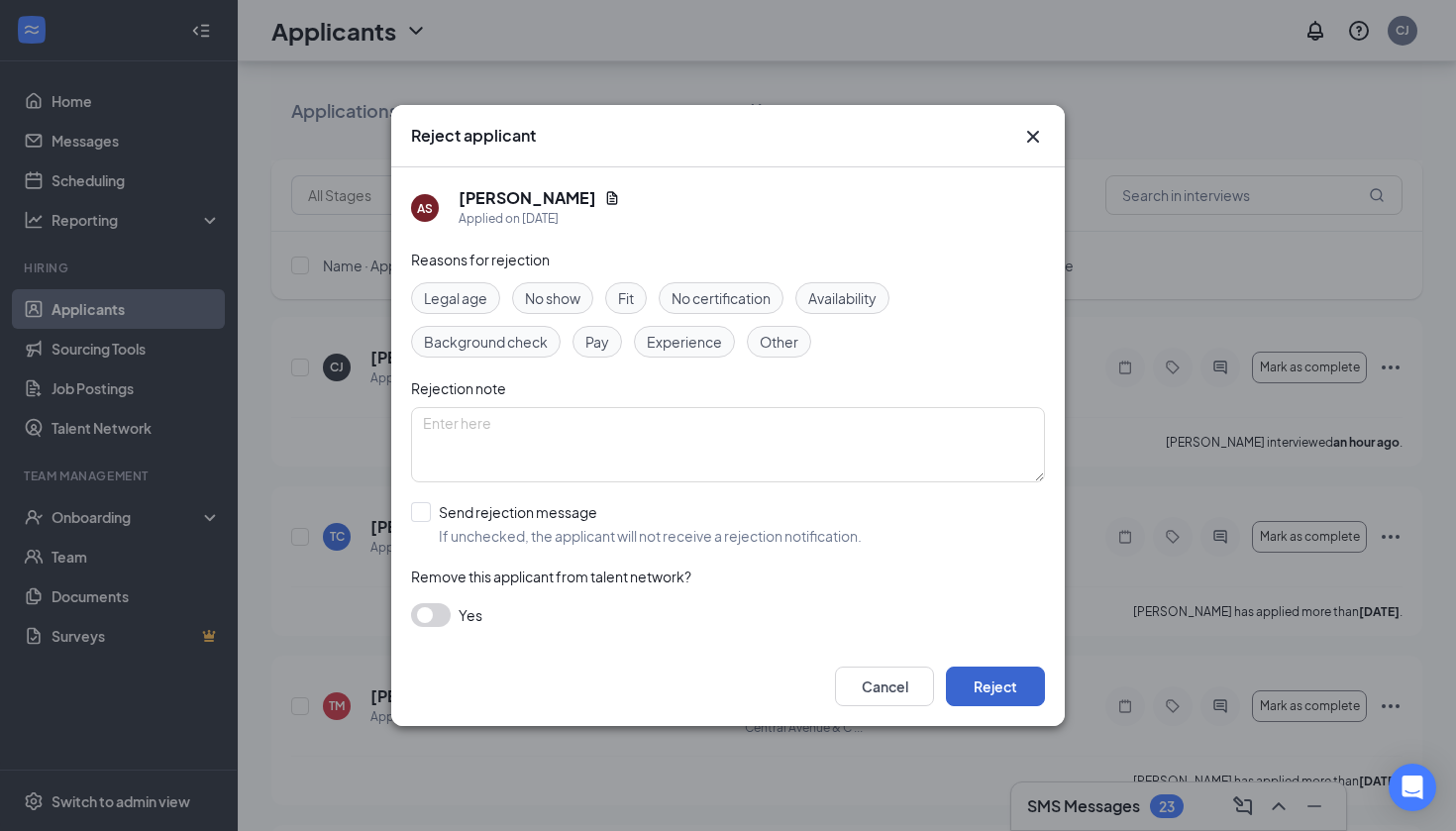
click at [1013, 695] on button "Reject" at bounding box center [995, 687] width 99 height 40
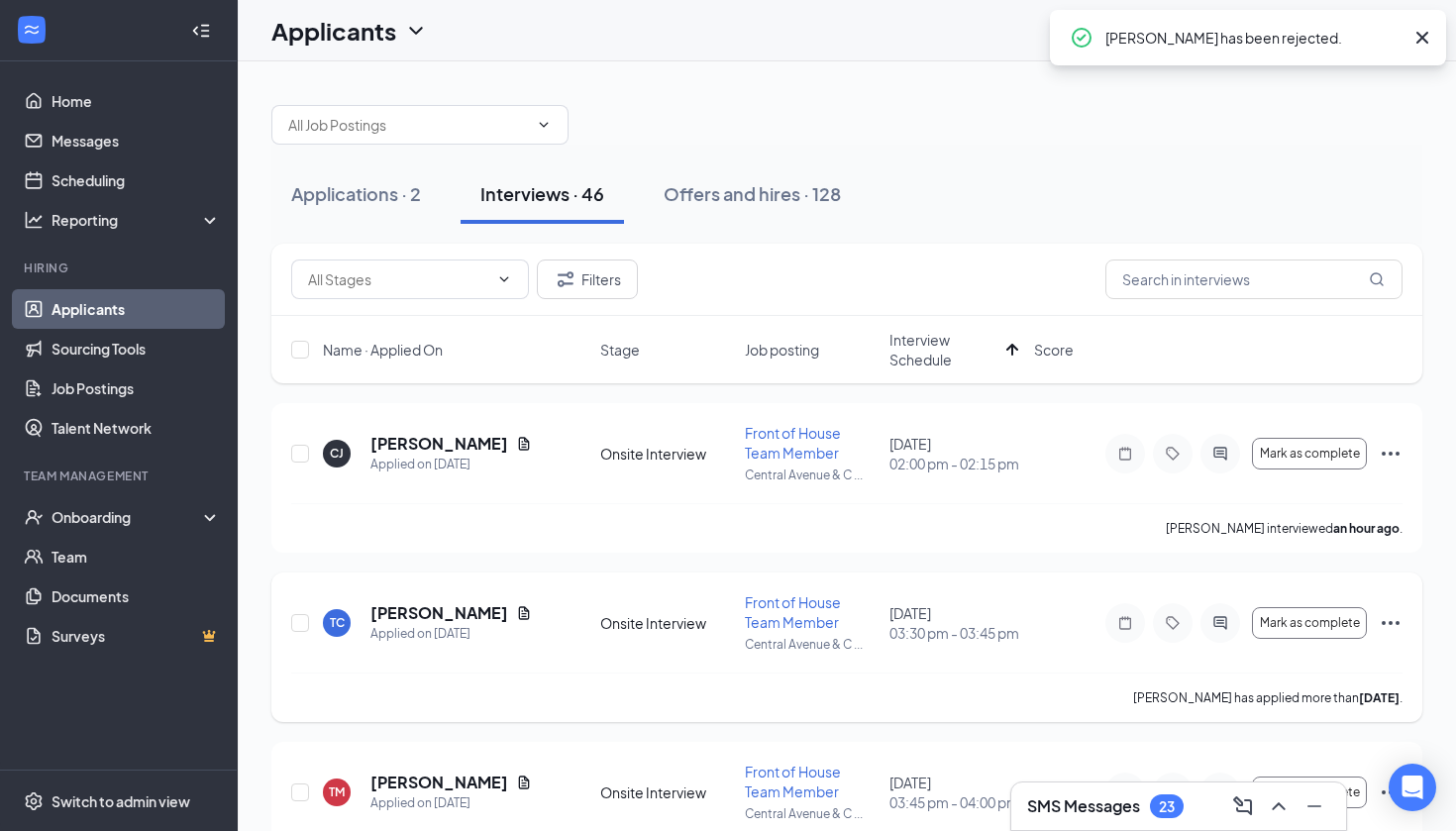
scroll to position [39, 0]
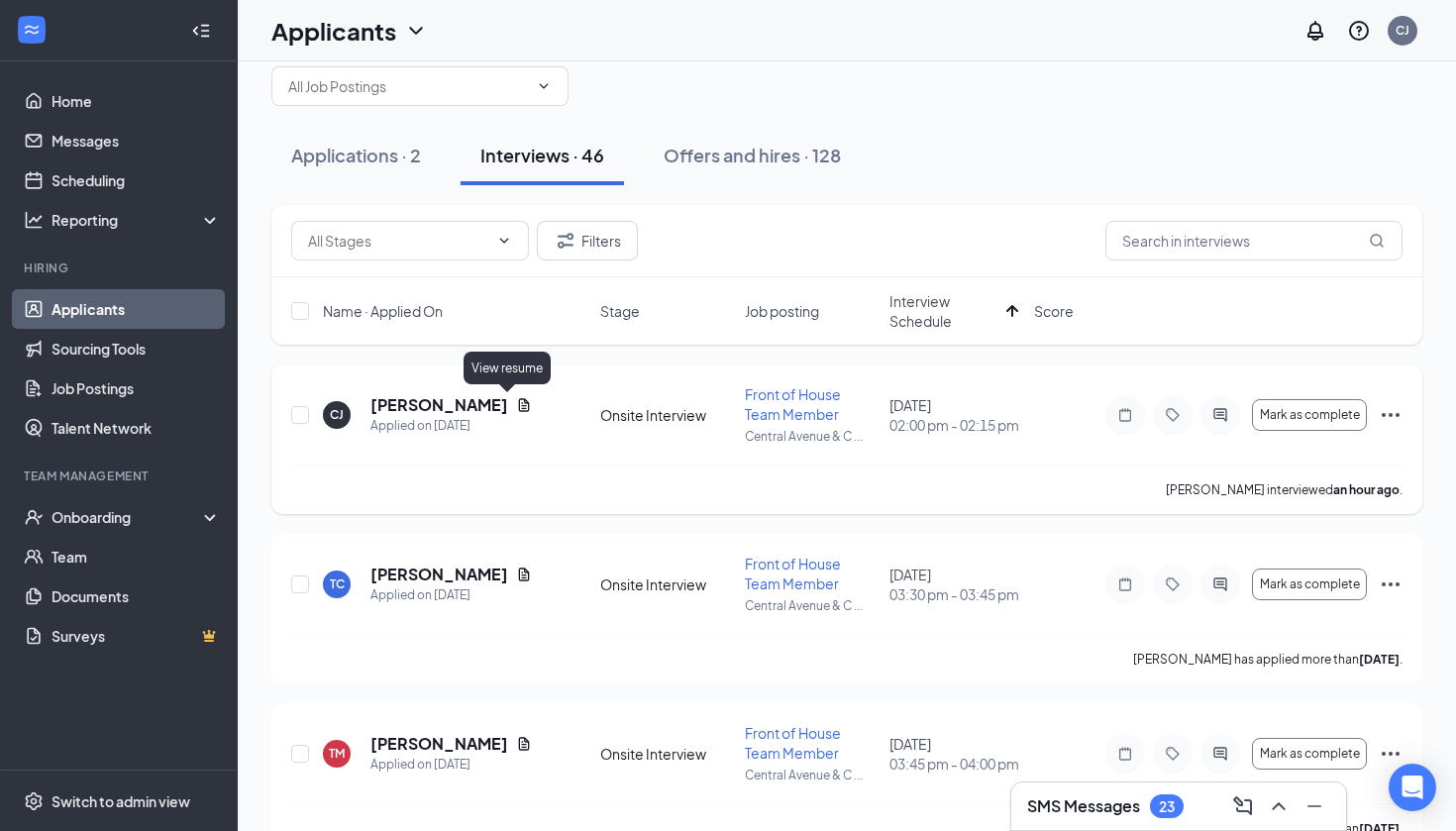
click at [516, 405] on icon "Document" at bounding box center [524, 405] width 16 height 16
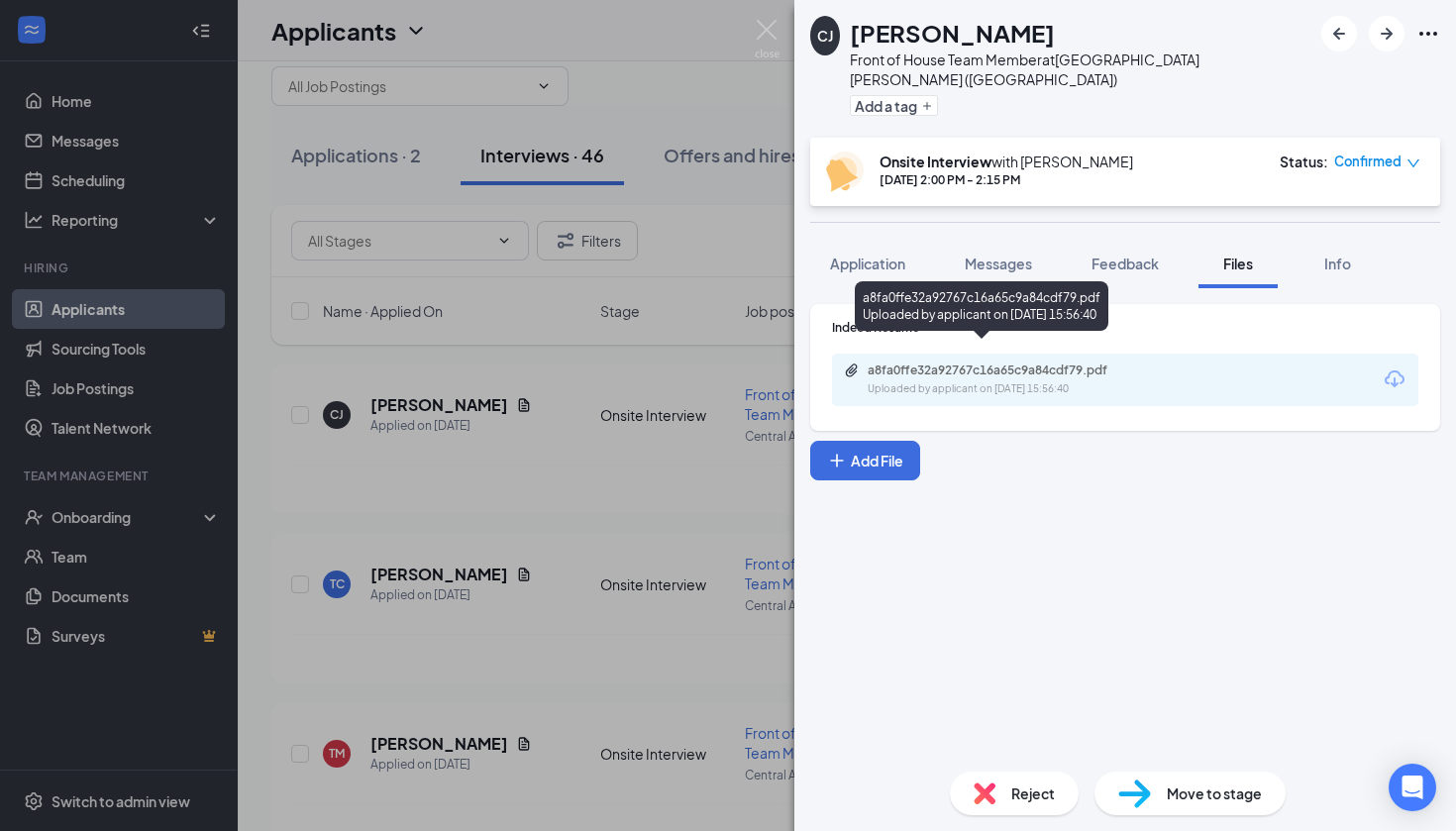
click at [1023, 381] on div "Uploaded by applicant on [DATE] 15:56:40" at bounding box center [1015, 389] width 297 height 16
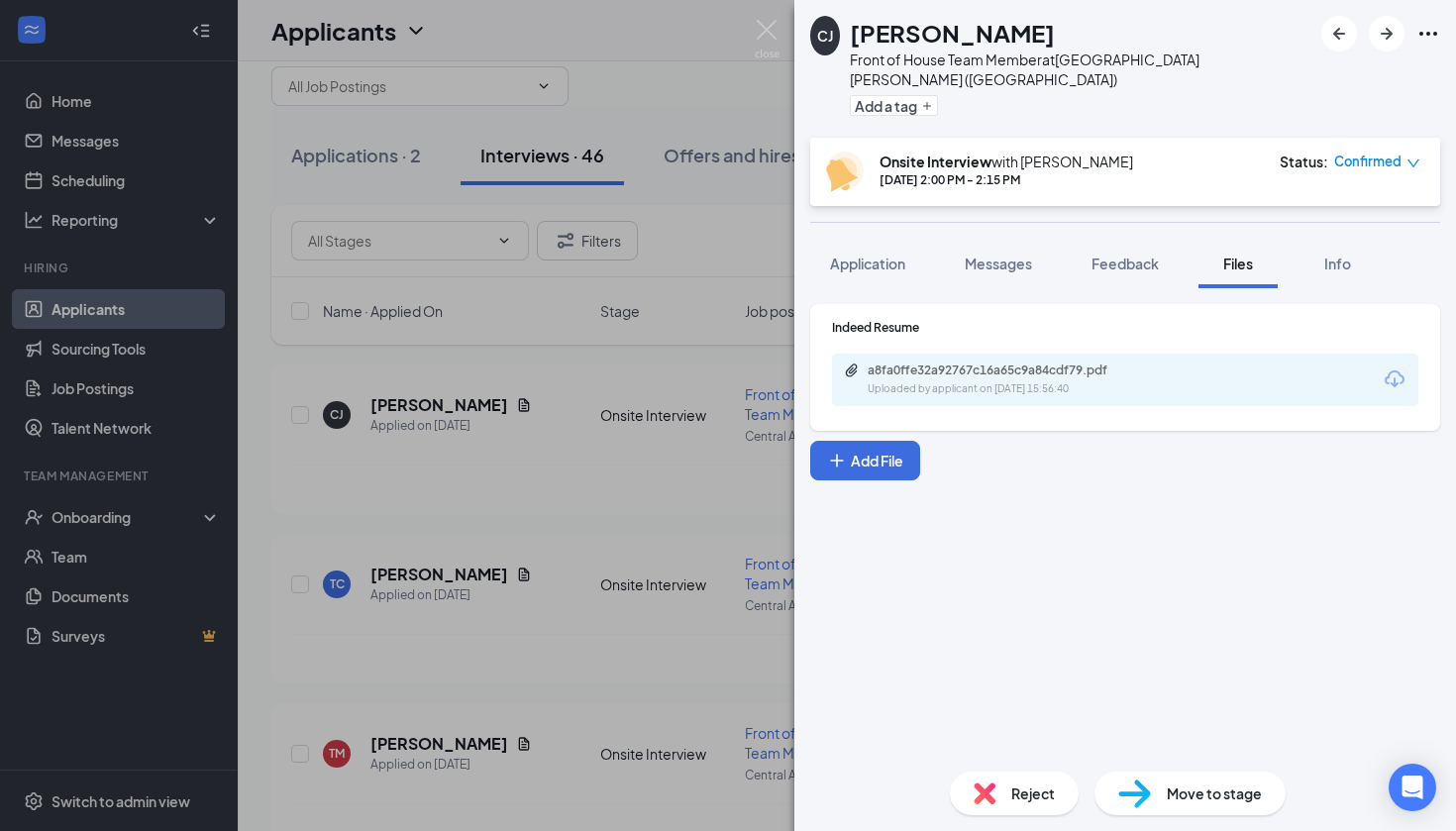
click at [639, 482] on div "[PERSON_NAME] Front of House Team Member at [GEOGRAPHIC_DATA][PERSON_NAME] ([GE…" at bounding box center [728, 415] width 1456 height 831
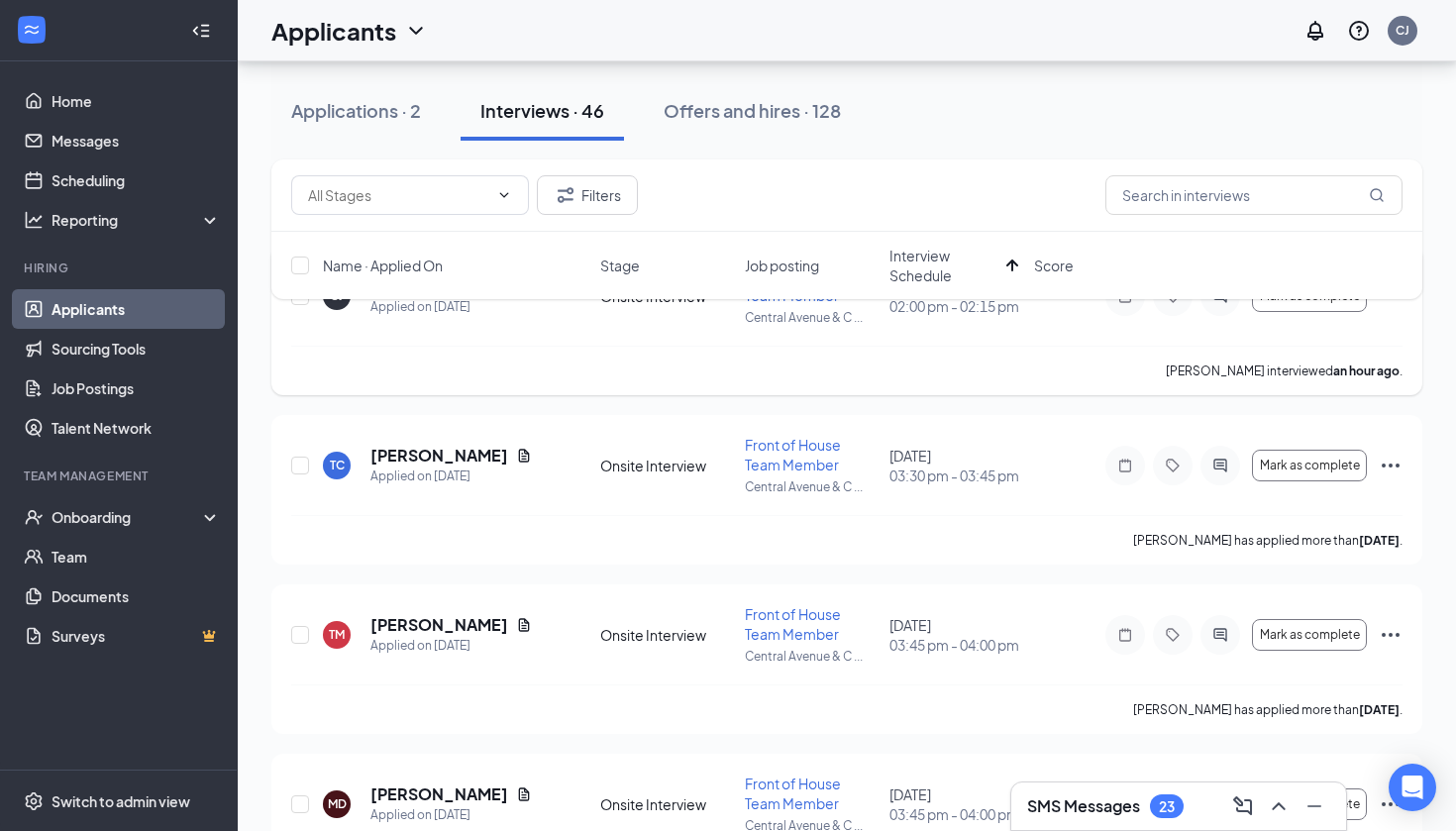
scroll to position [152, 0]
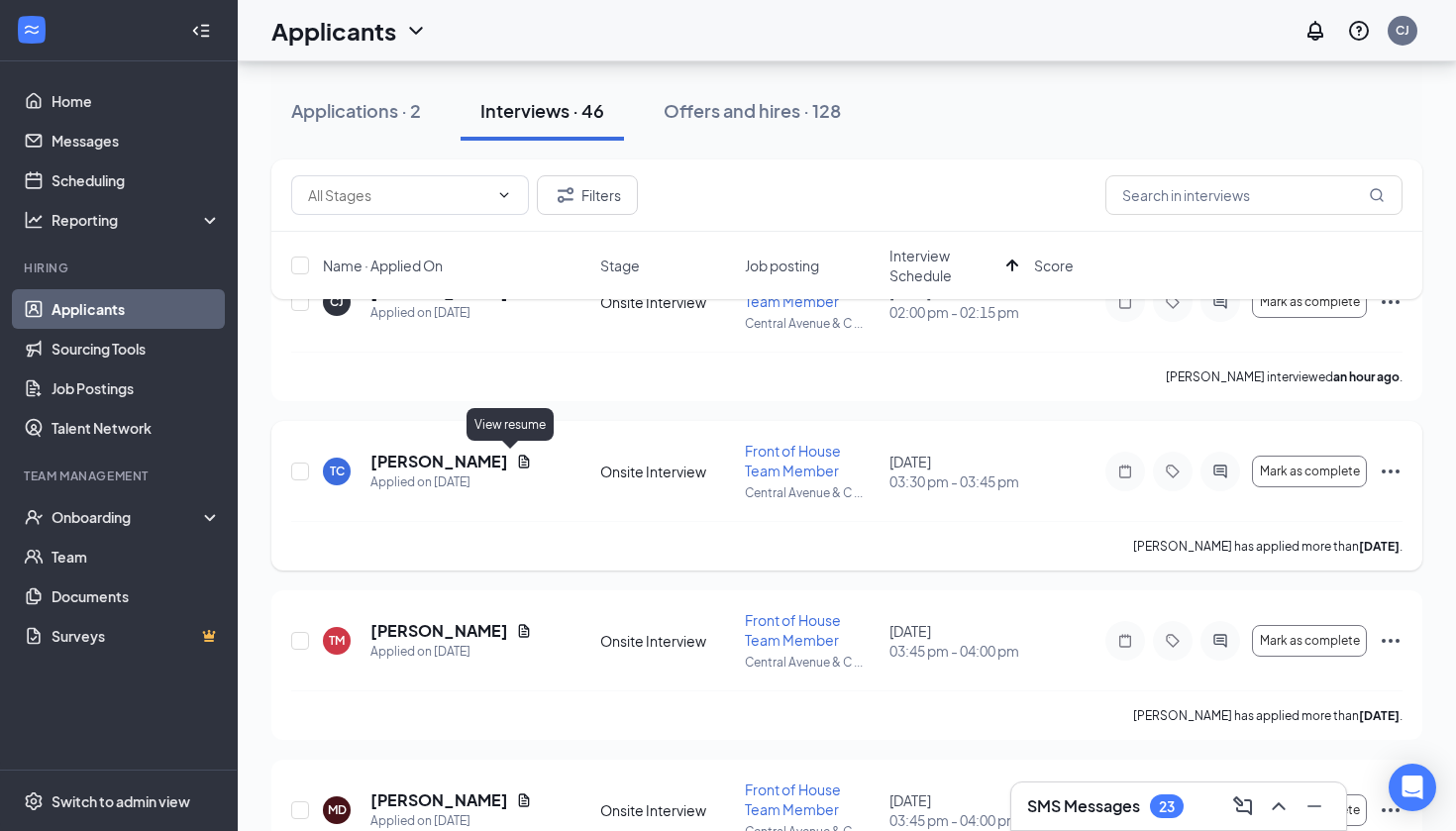
click at [518, 456] on icon "Document" at bounding box center [524, 462] width 16 height 16
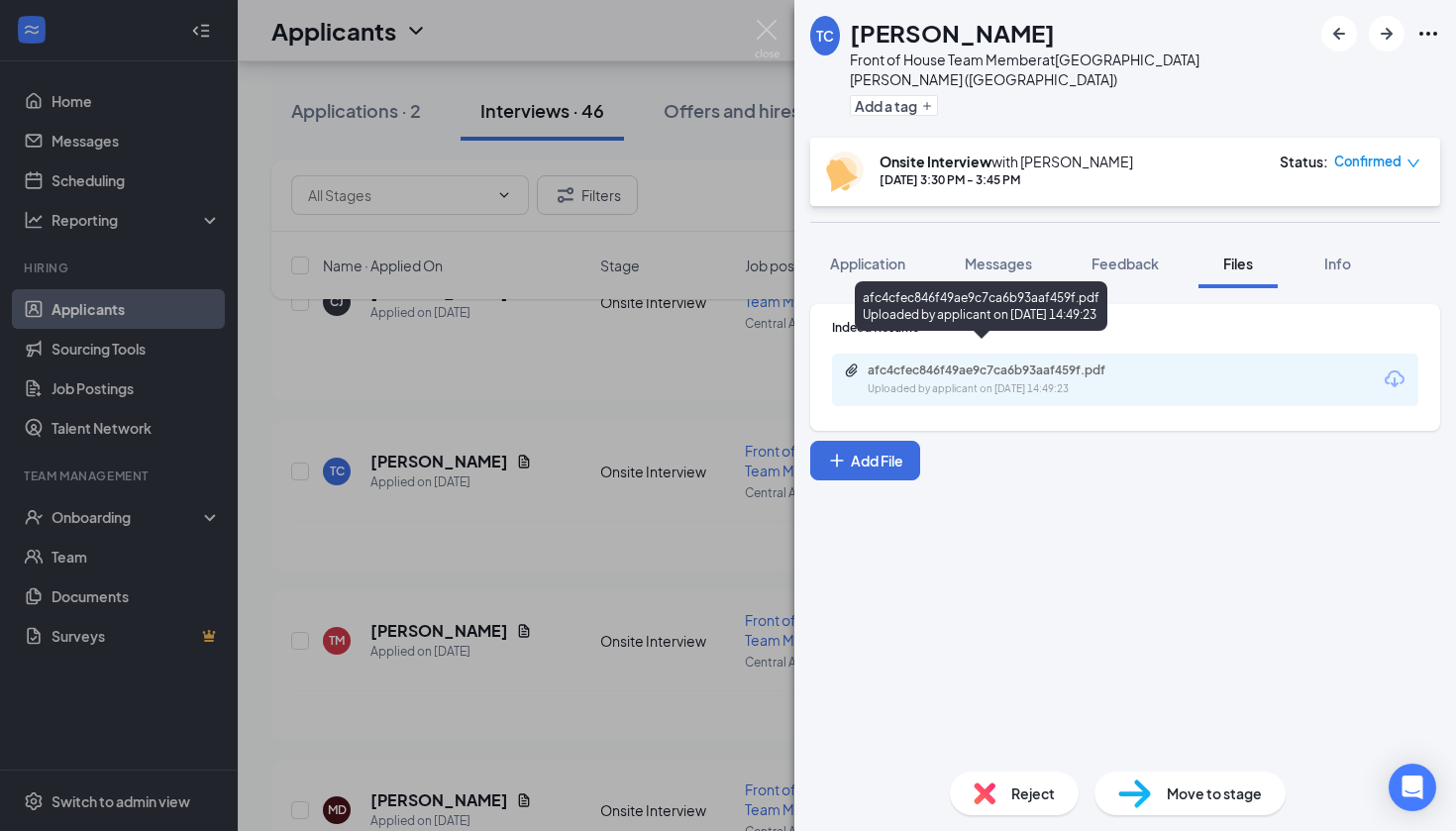
click at [1000, 381] on div "Uploaded by applicant on [DATE] 14:49:23" at bounding box center [1015, 389] width 297 height 16
click at [941, 381] on div "Uploaded by applicant on [DATE] 14:49:23" at bounding box center [1015, 389] width 297 height 16
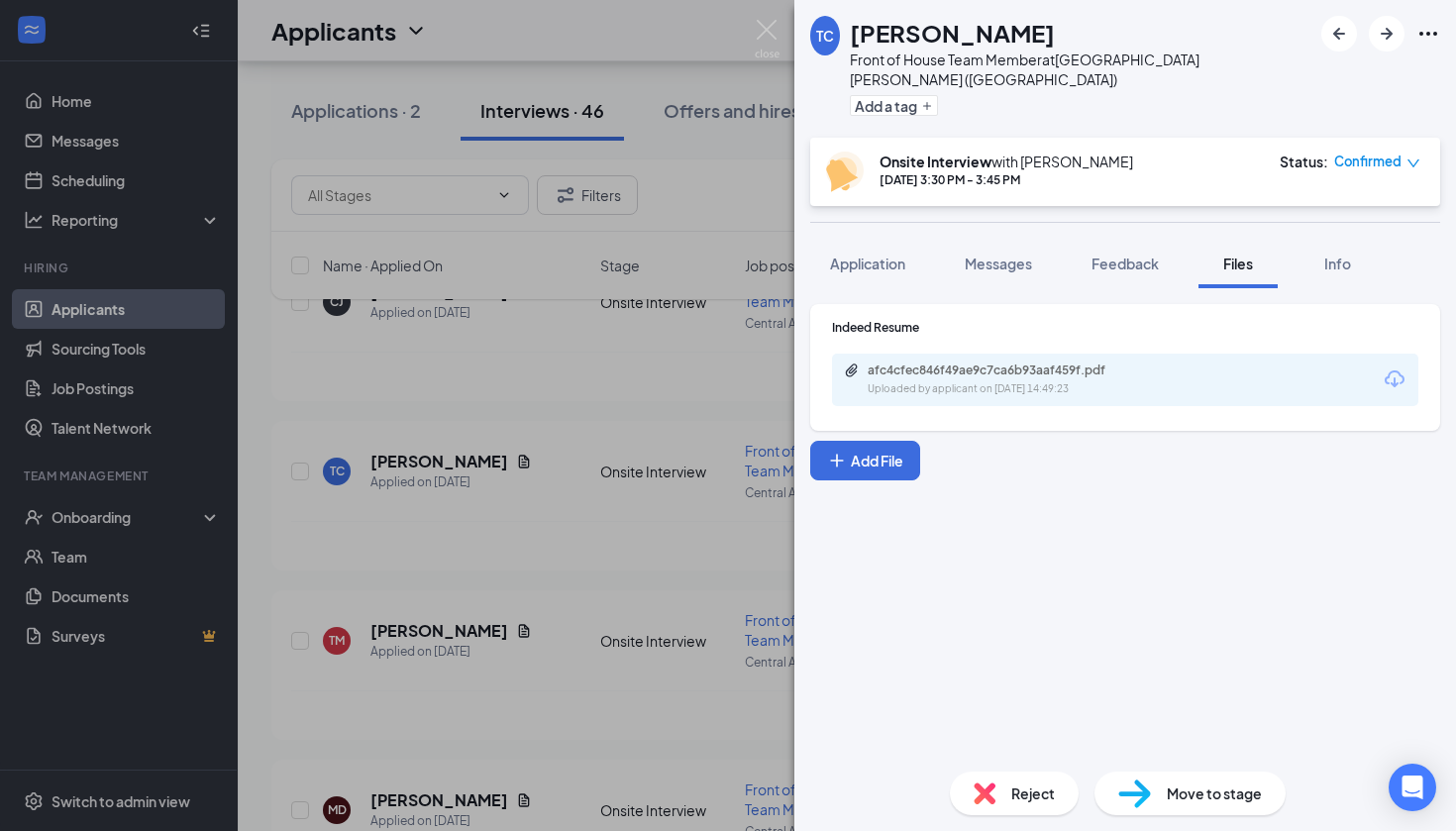
click at [577, 441] on div "TC [PERSON_NAME] Front of House Team Member at [GEOGRAPHIC_DATA][PERSON_NAME] (…" at bounding box center [728, 415] width 1456 height 831
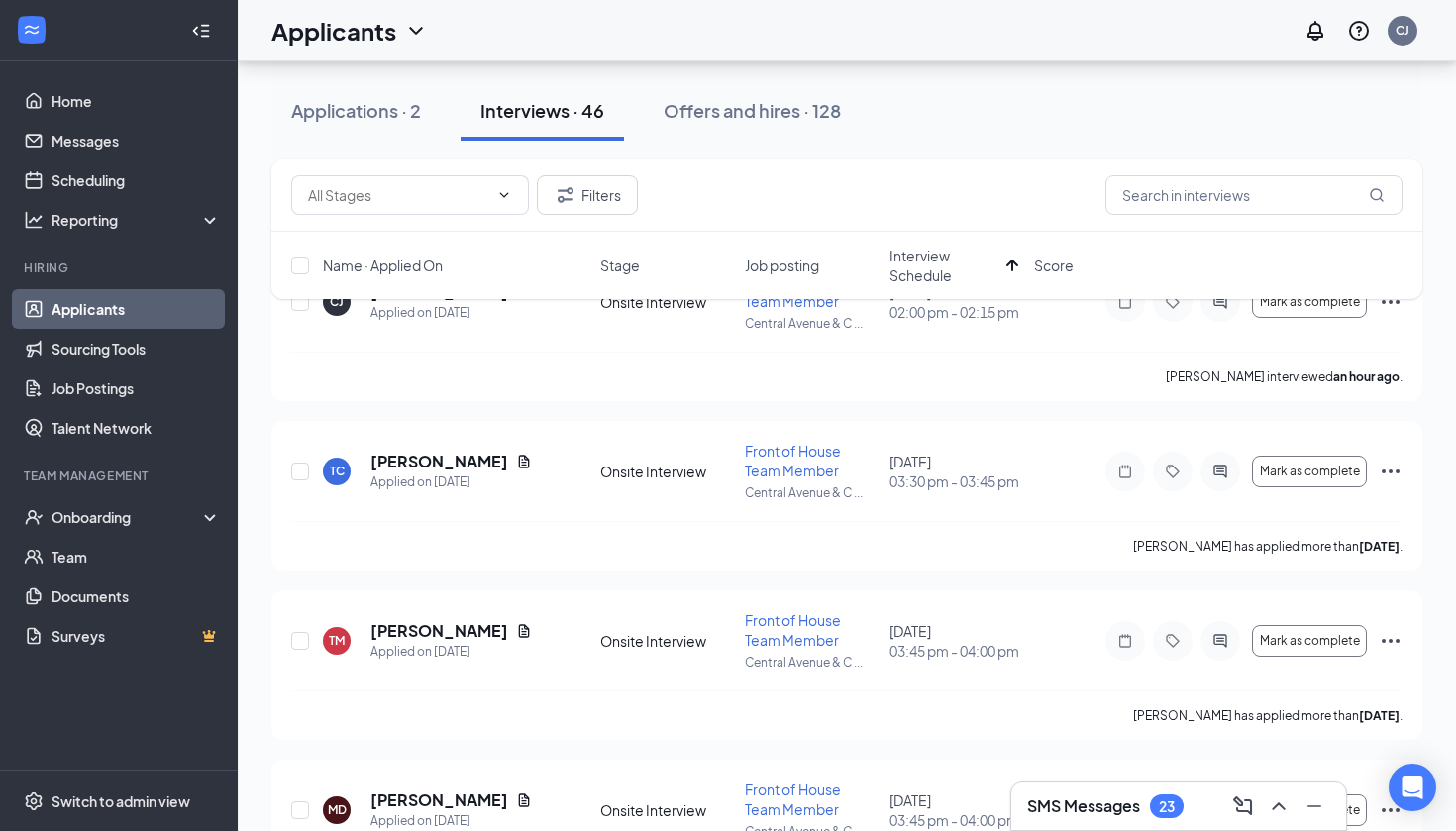
click at [412, 146] on div "Applications · 2 Interviews · 46 Offers and hires · 128" at bounding box center [846, 111] width 1150 height 99
click at [386, 121] on div "Applications · 2" at bounding box center [355, 110] width 130 height 25
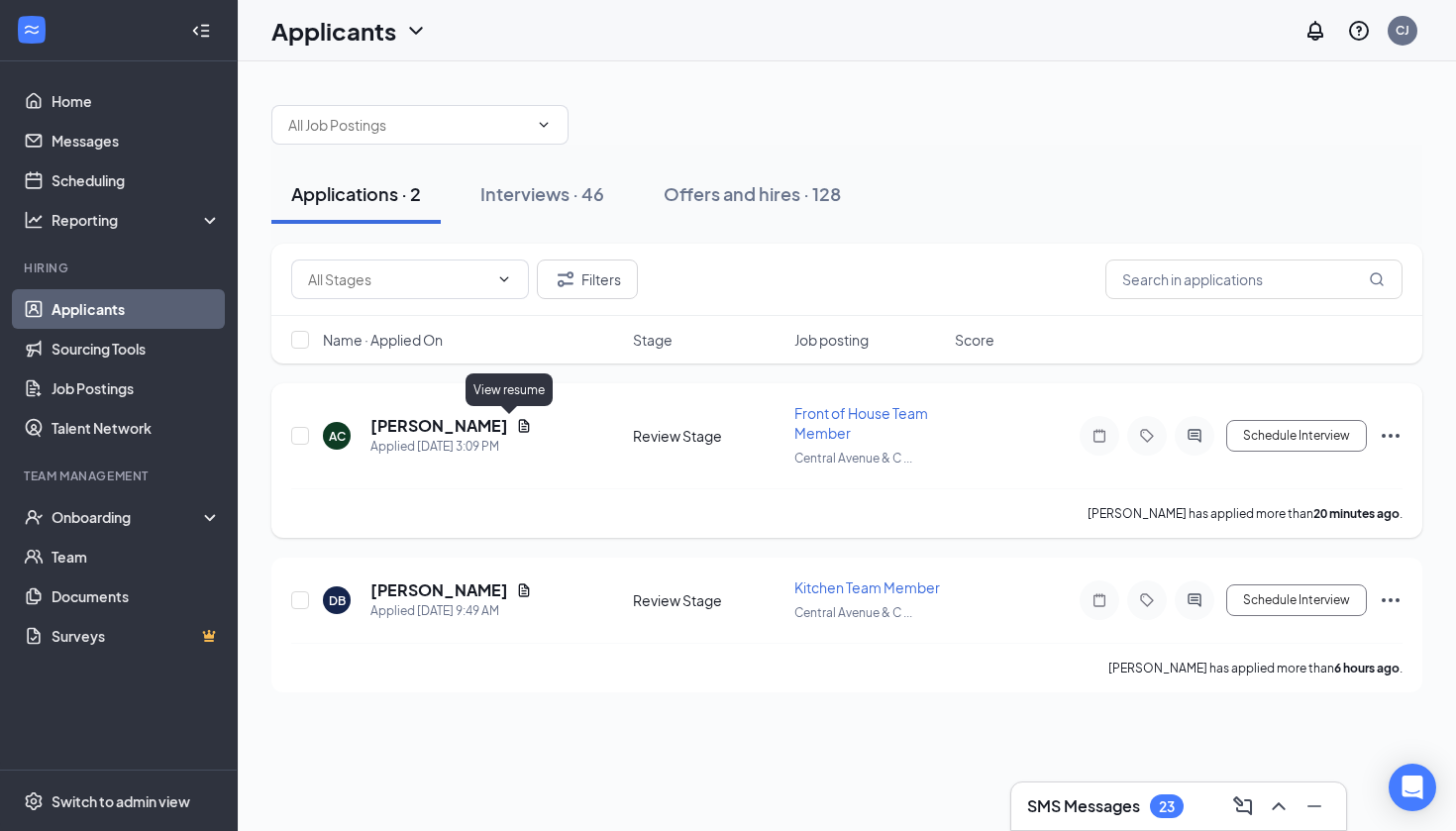
click at [519, 430] on icon "Document" at bounding box center [524, 425] width 11 height 13
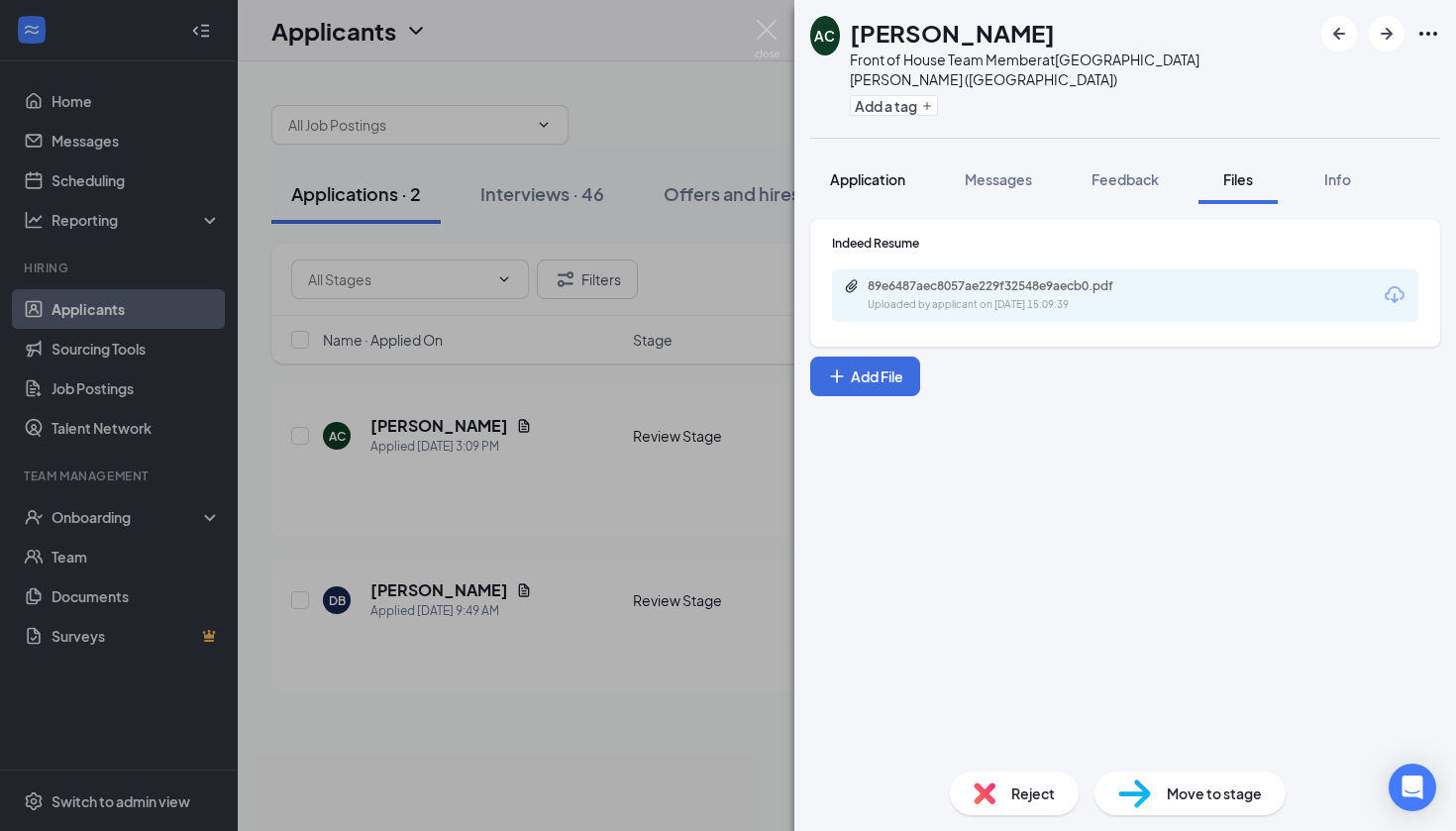
click at [892, 169] on button "Application" at bounding box center [867, 180] width 115 height 50
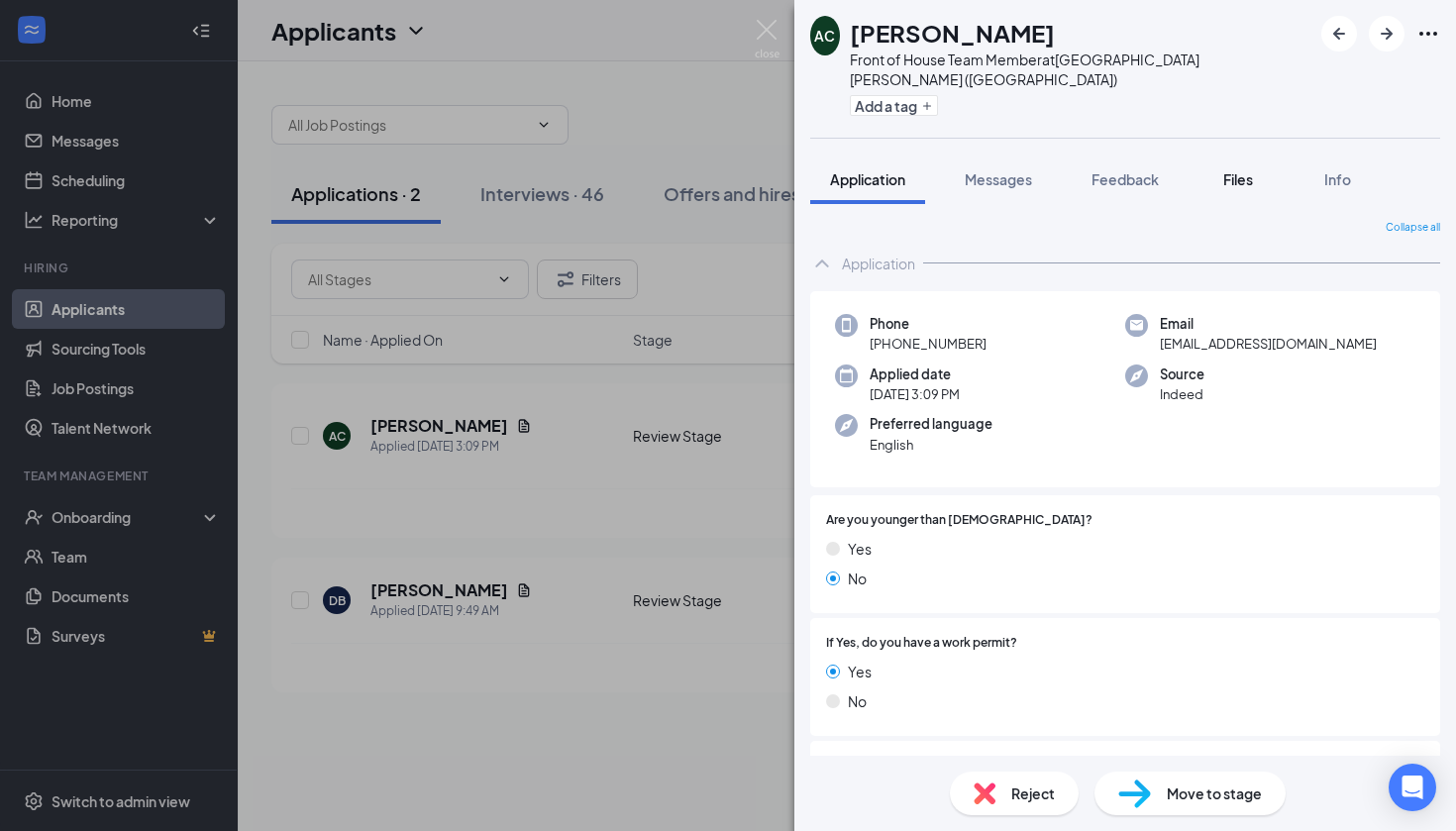
click at [1234, 171] on span "Files" at bounding box center [1238, 180] width 30 height 18
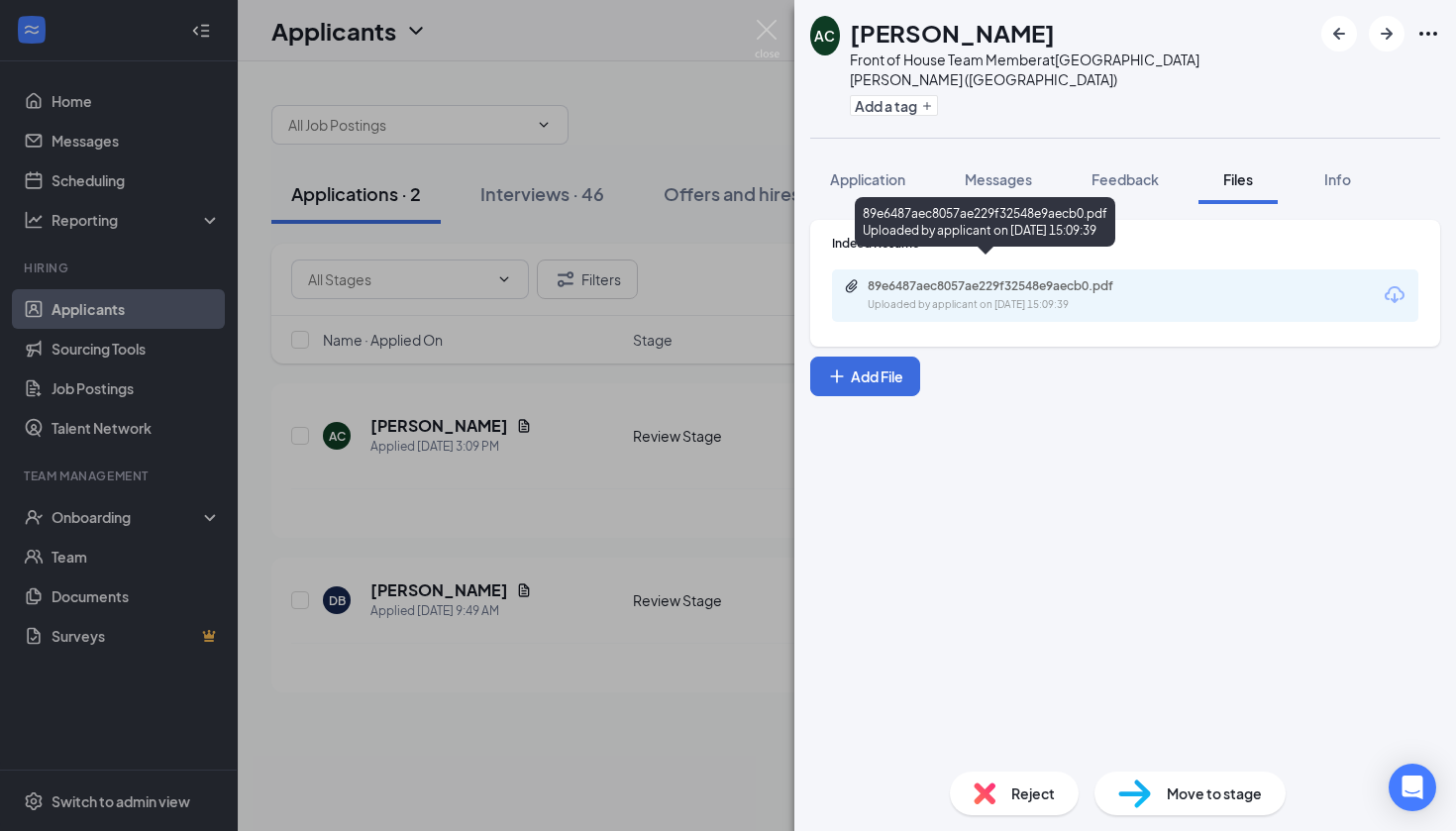
click at [1132, 297] on div "Uploaded by applicant on [DATE] 15:09:39" at bounding box center [1015, 305] width 297 height 16
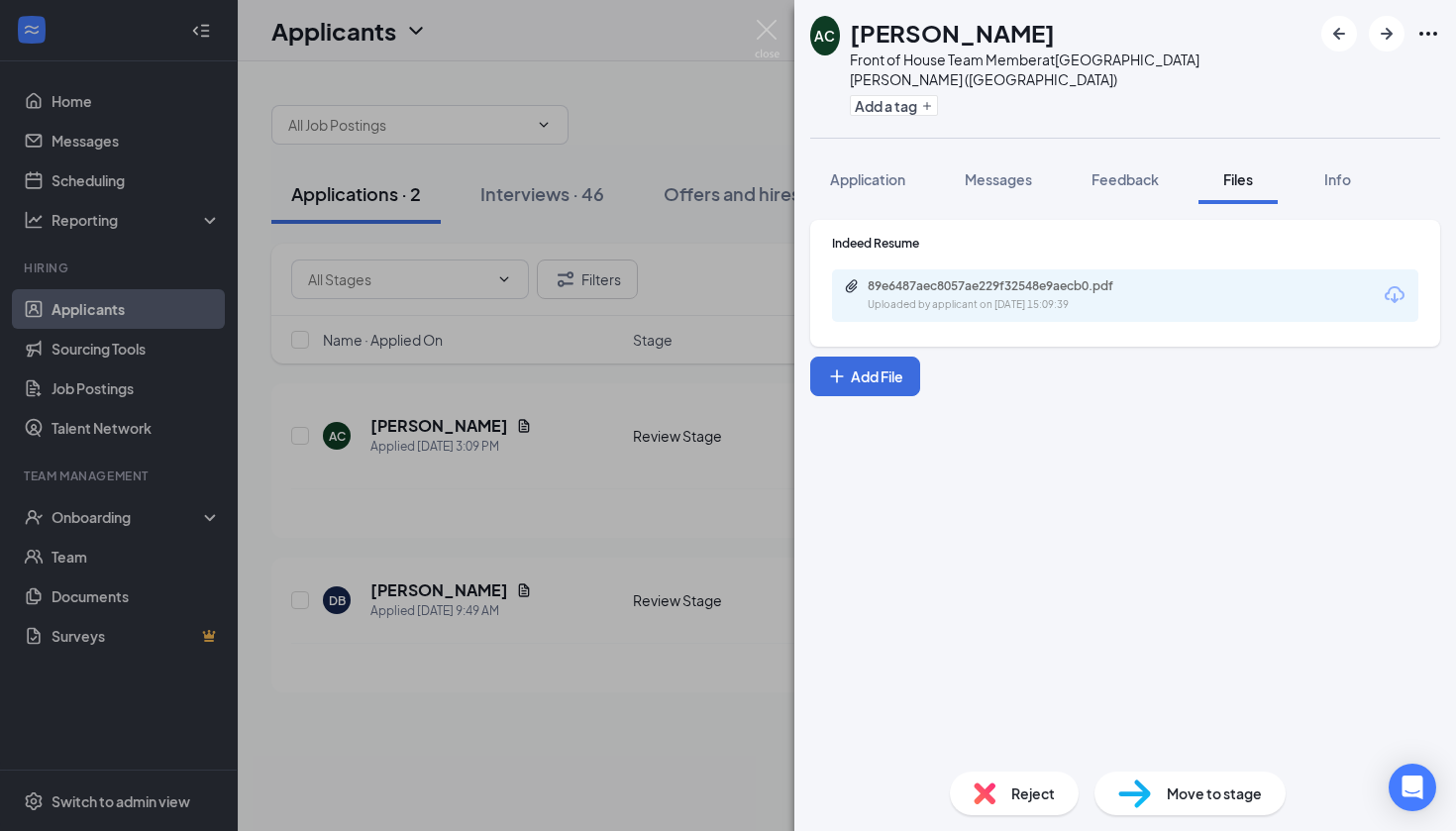
click at [1012, 788] on span "Reject" at bounding box center [1033, 793] width 44 height 22
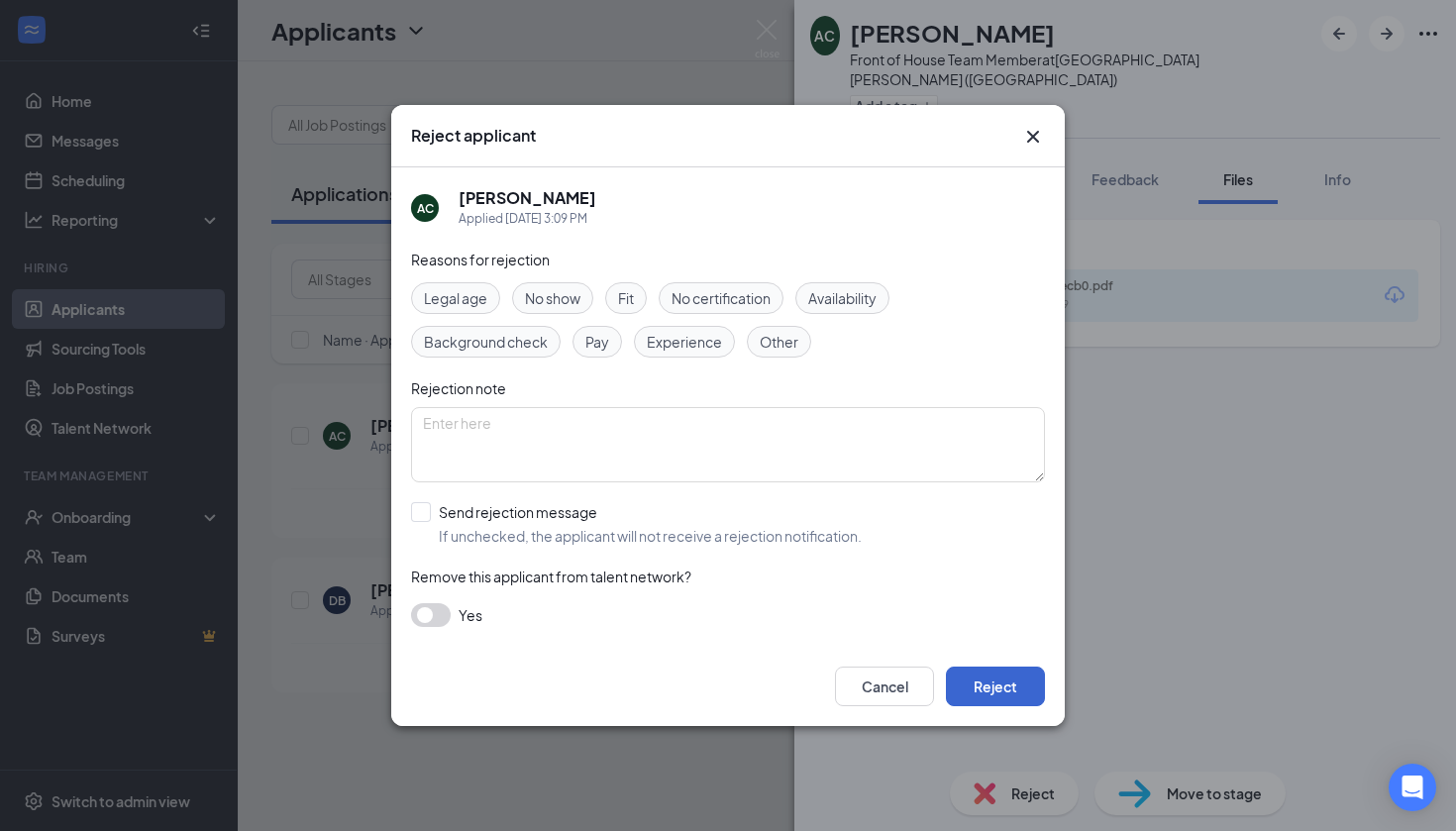
click at [991, 673] on button "Reject" at bounding box center [995, 687] width 99 height 40
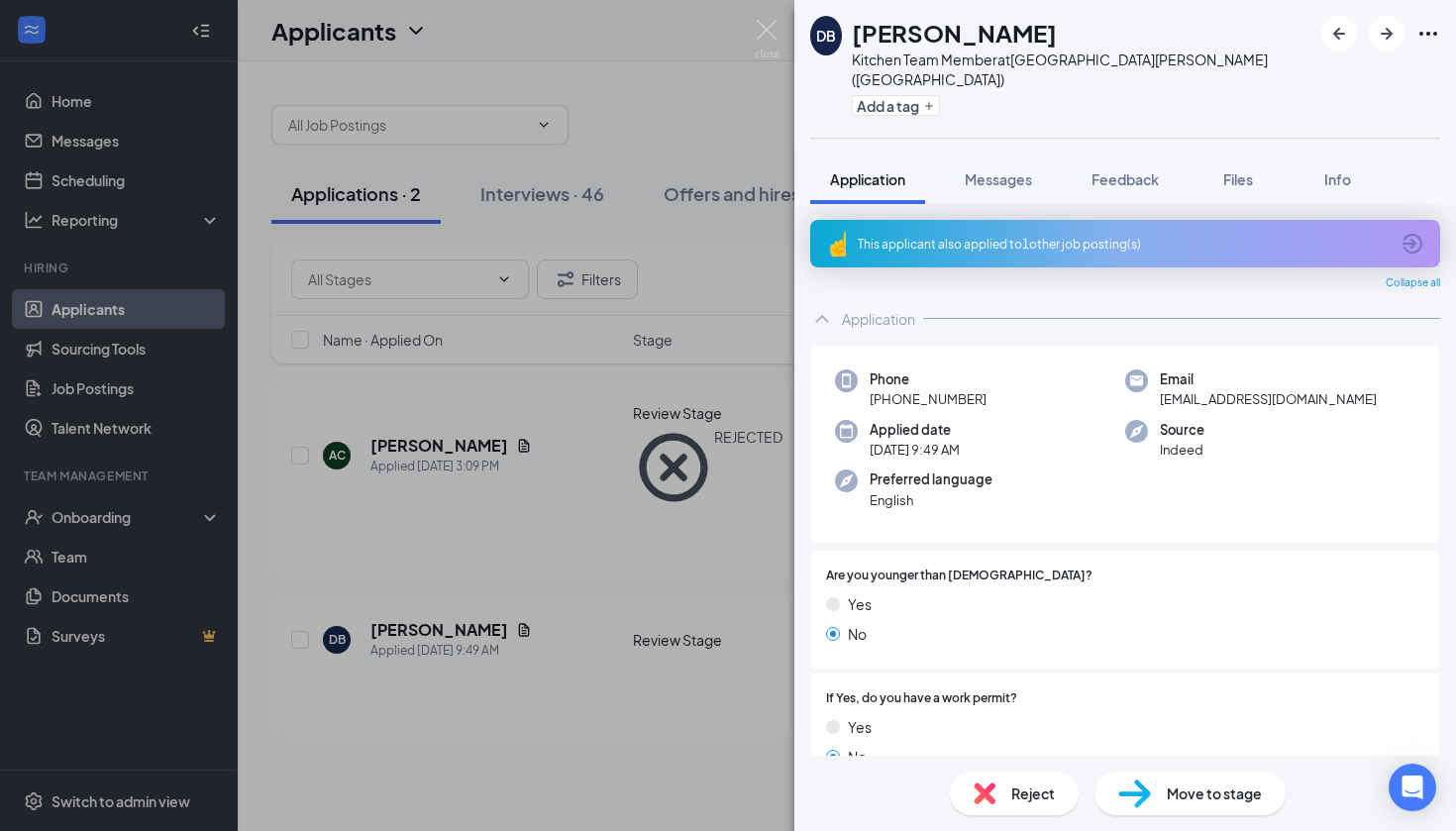
click at [632, 103] on div "DB [PERSON_NAME] Kitchen Team Member at [GEOGRAPHIC_DATA][PERSON_NAME] ([GEOGRA…" at bounding box center [728, 415] width 1456 height 831
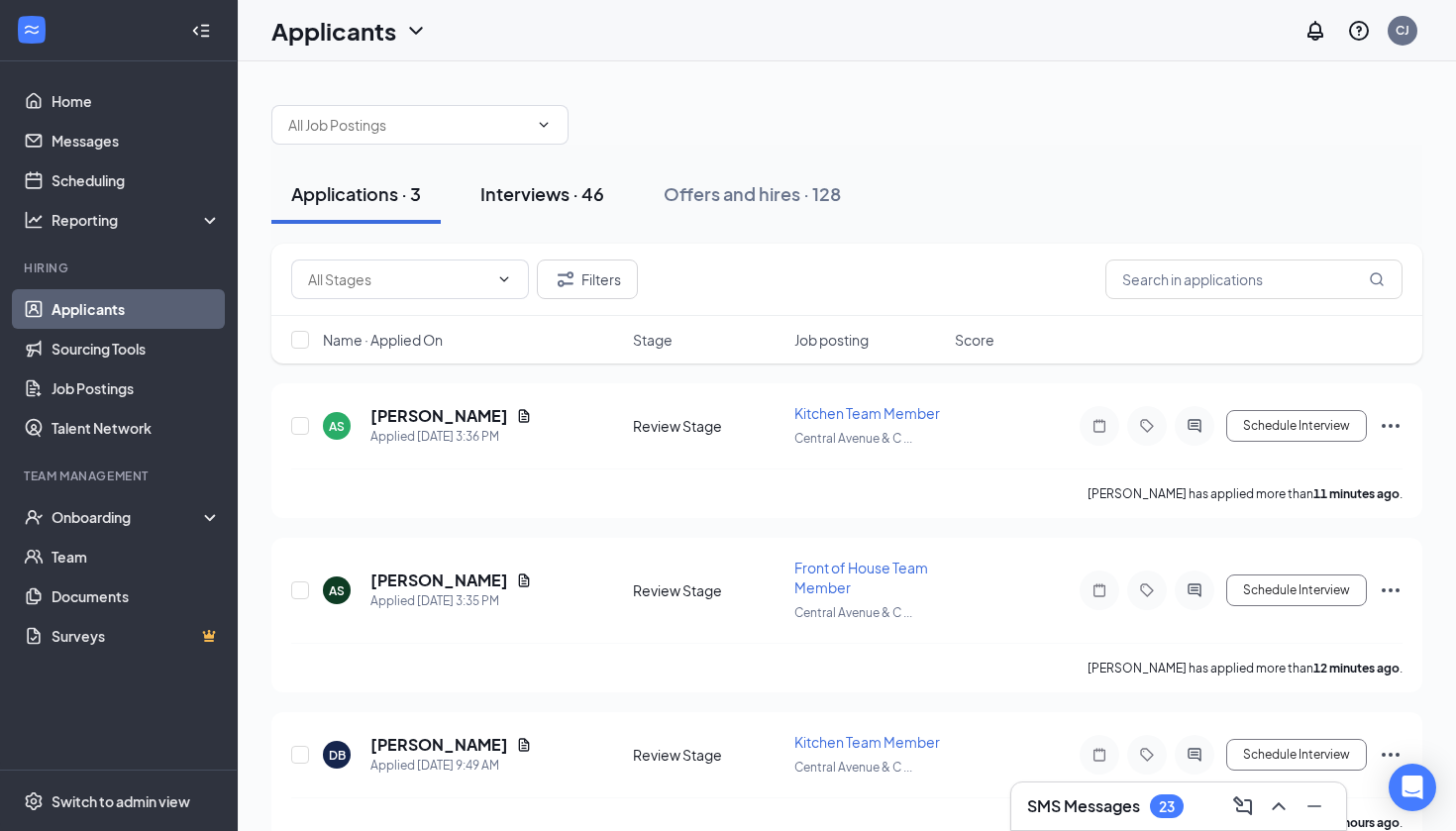
click at [596, 203] on div "Interviews · 46" at bounding box center [542, 194] width 124 height 25
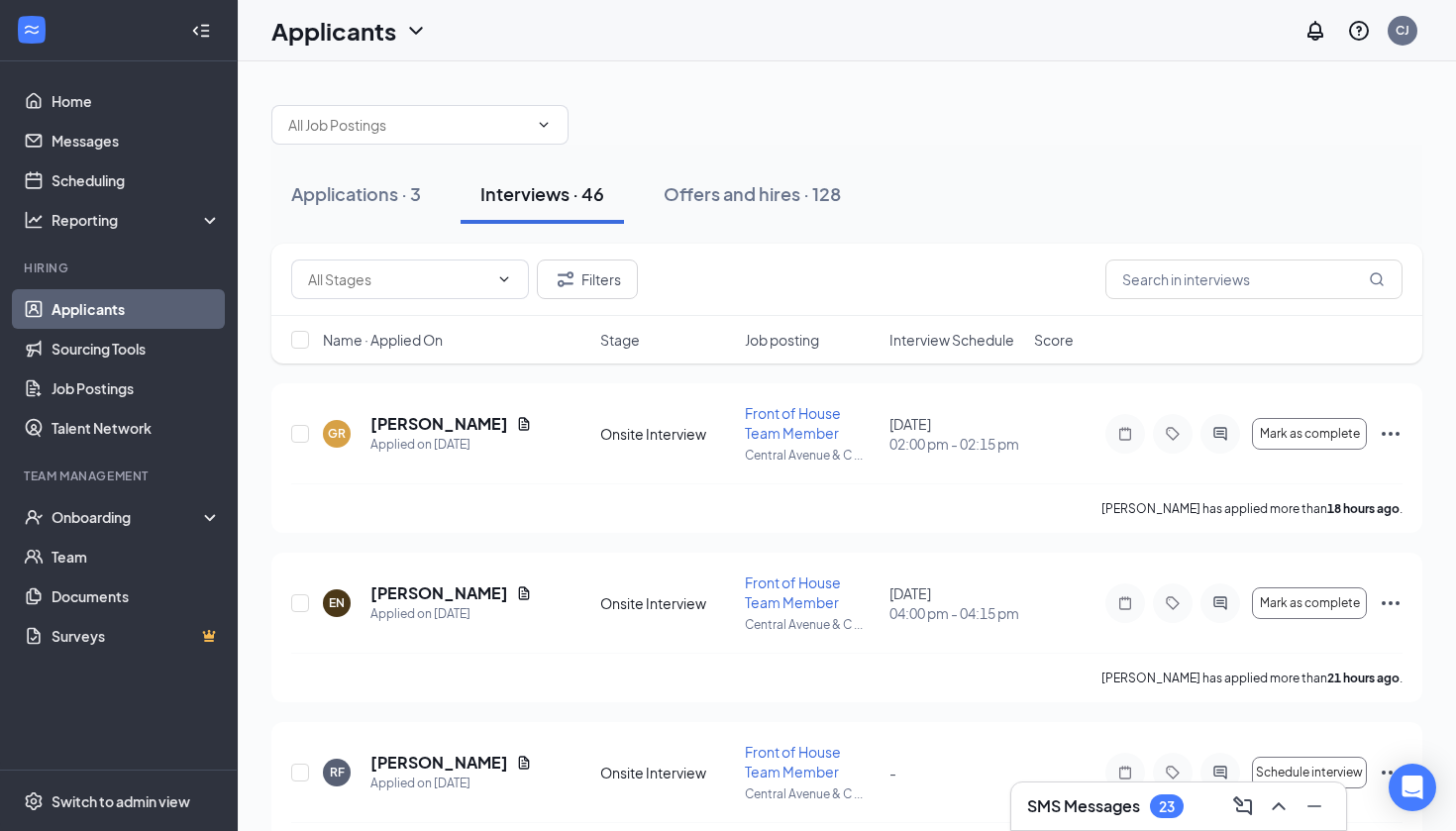
click at [975, 338] on span "Interview Schedule" at bounding box center [952, 340] width 125 height 20
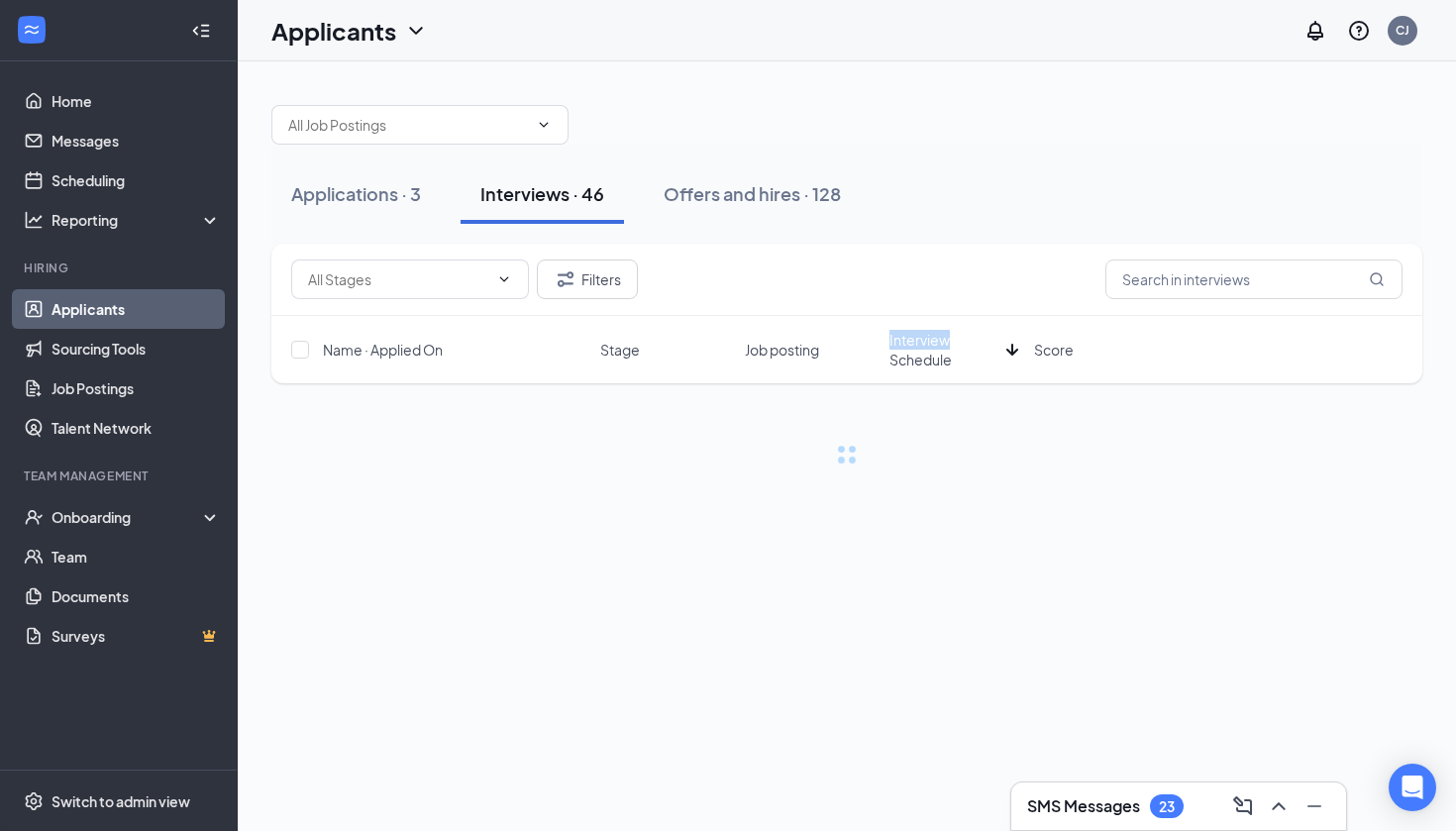
click at [975, 338] on span "Interview Schedule" at bounding box center [944, 349] width 109 height 40
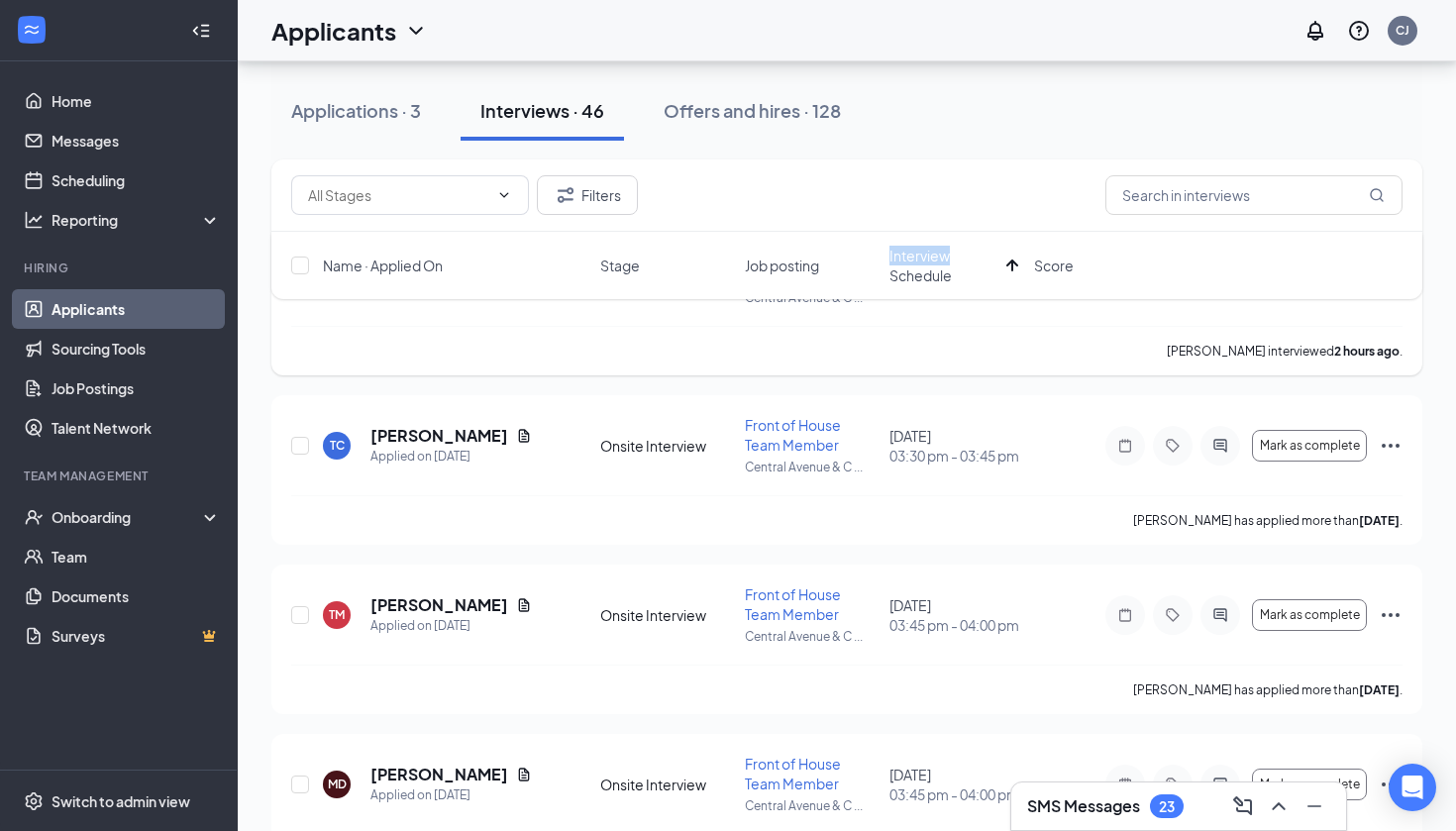
scroll to position [202, 0]
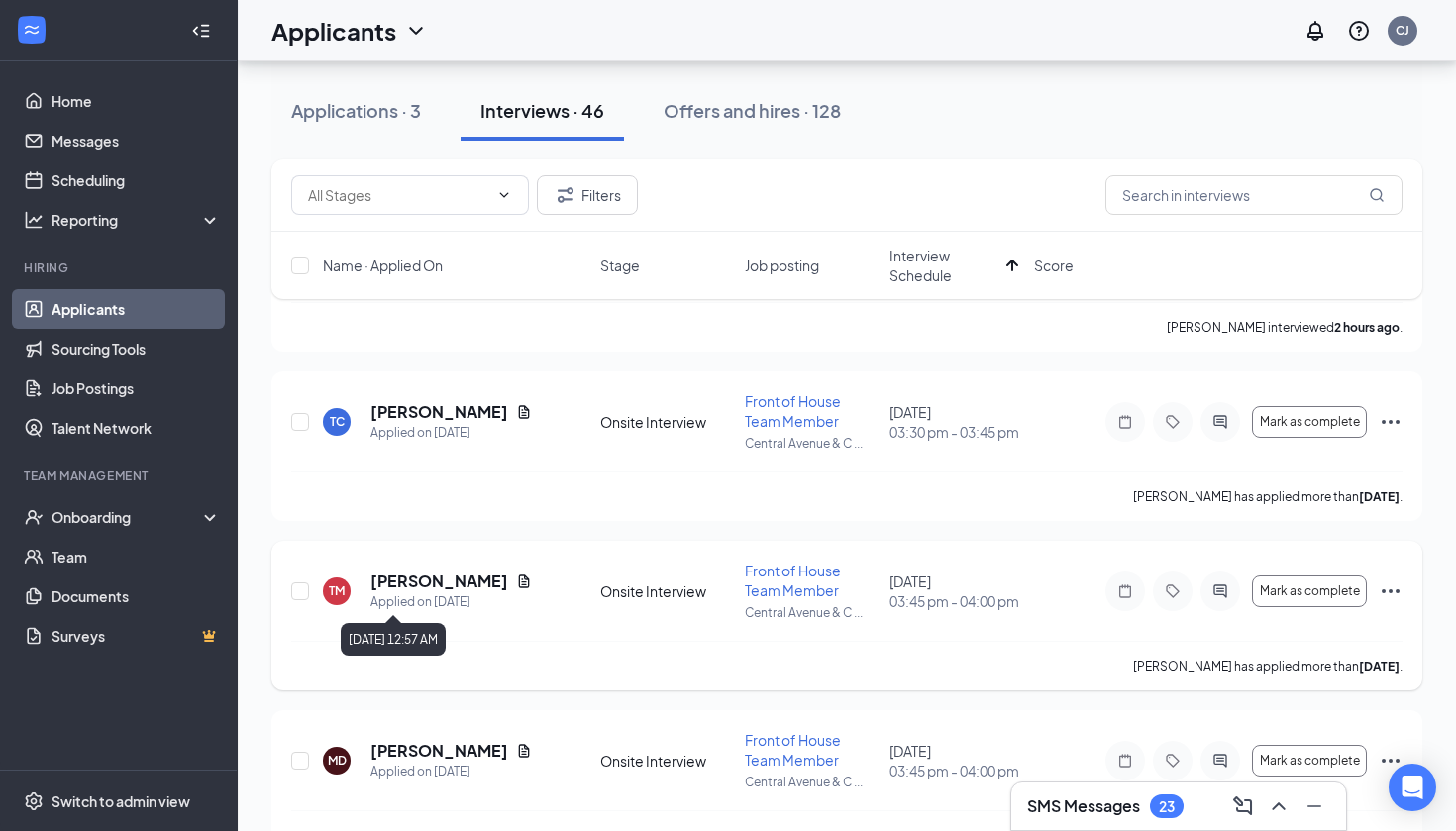
click at [477, 596] on div "Applied on [DATE]" at bounding box center [451, 603] width 162 height 20
click at [519, 585] on icon "Document" at bounding box center [524, 581] width 11 height 13
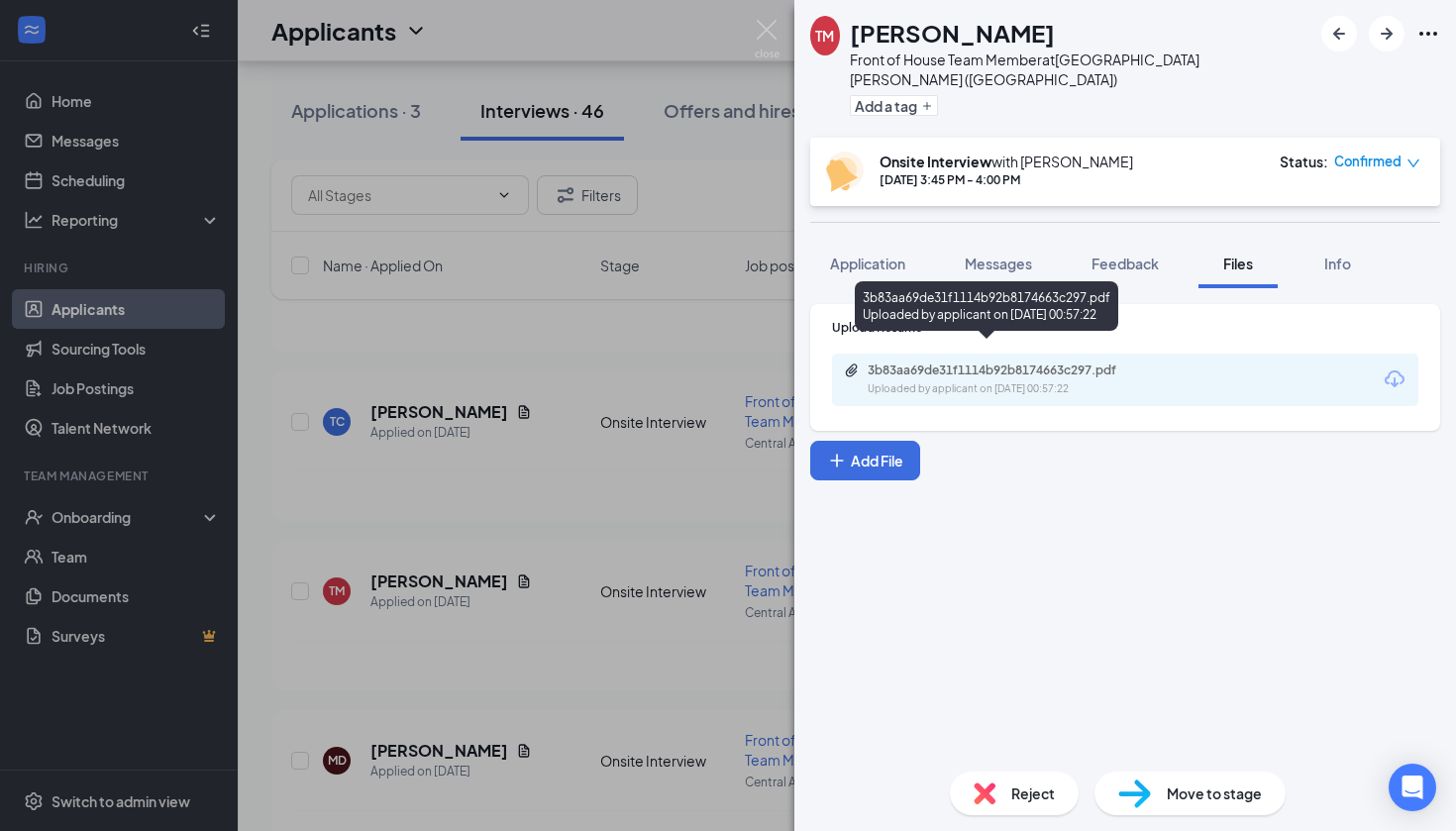
click at [1018, 362] on div "3b83aa69de31f1114b92b8174663c297.pdf Uploaded by applicant on Sep 04, 2025 at 0…" at bounding box center [1003, 379] width 321 height 35
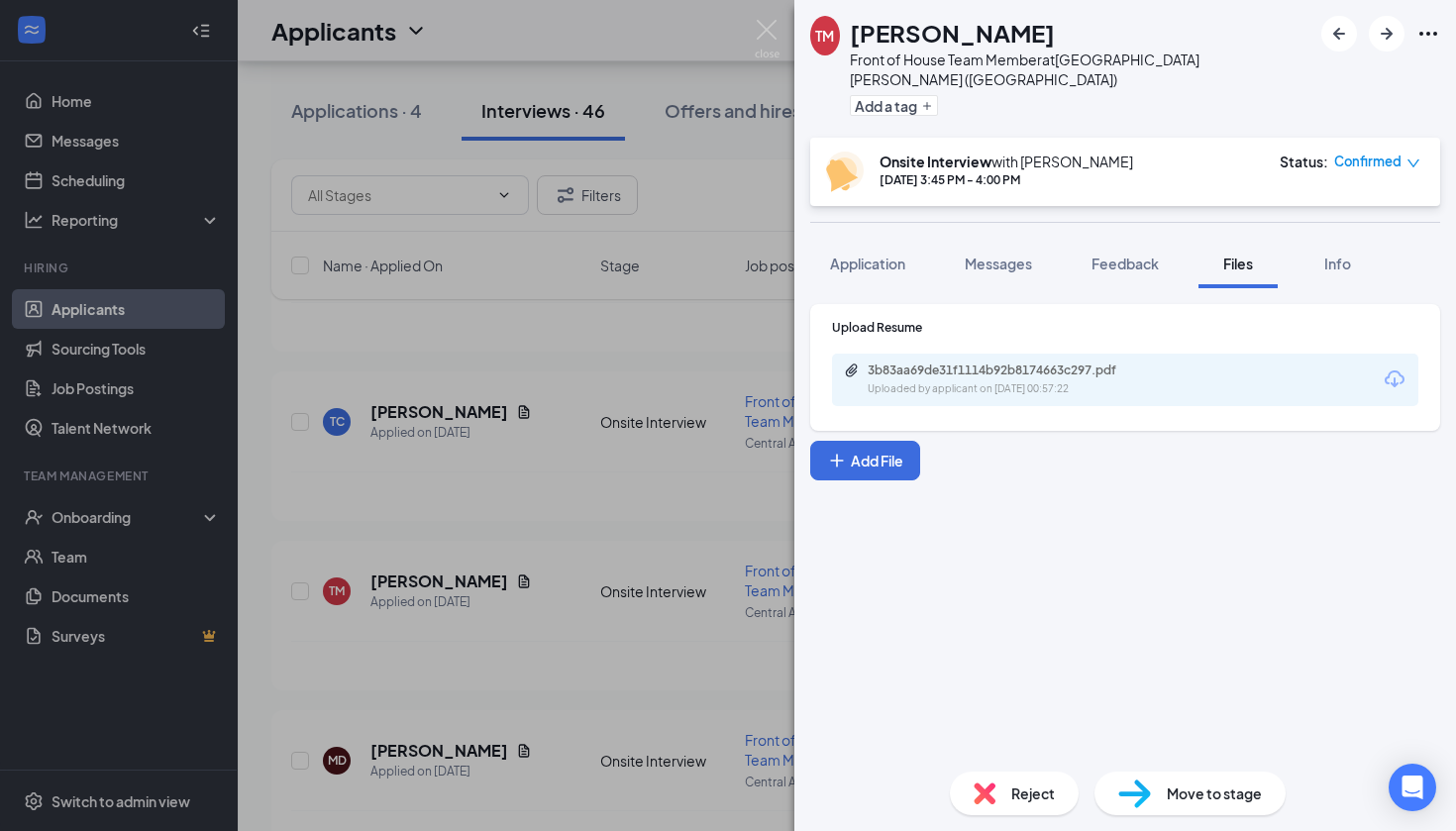
click at [602, 378] on div "TM Trae Manora Front of House Team Member at Central Avenue & Colvin Avenue (NY…" at bounding box center [728, 415] width 1456 height 831
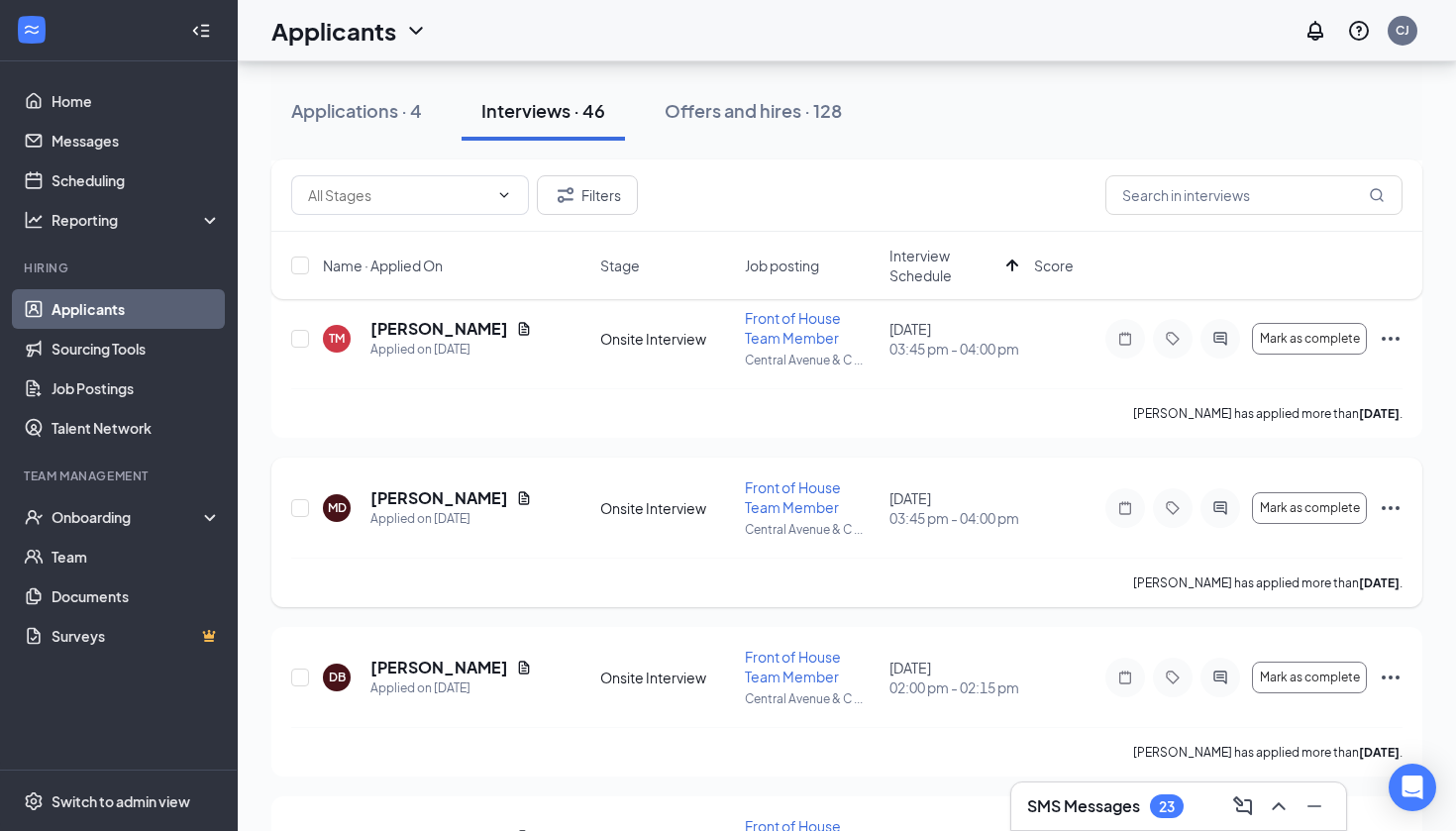
scroll to position [464, 0]
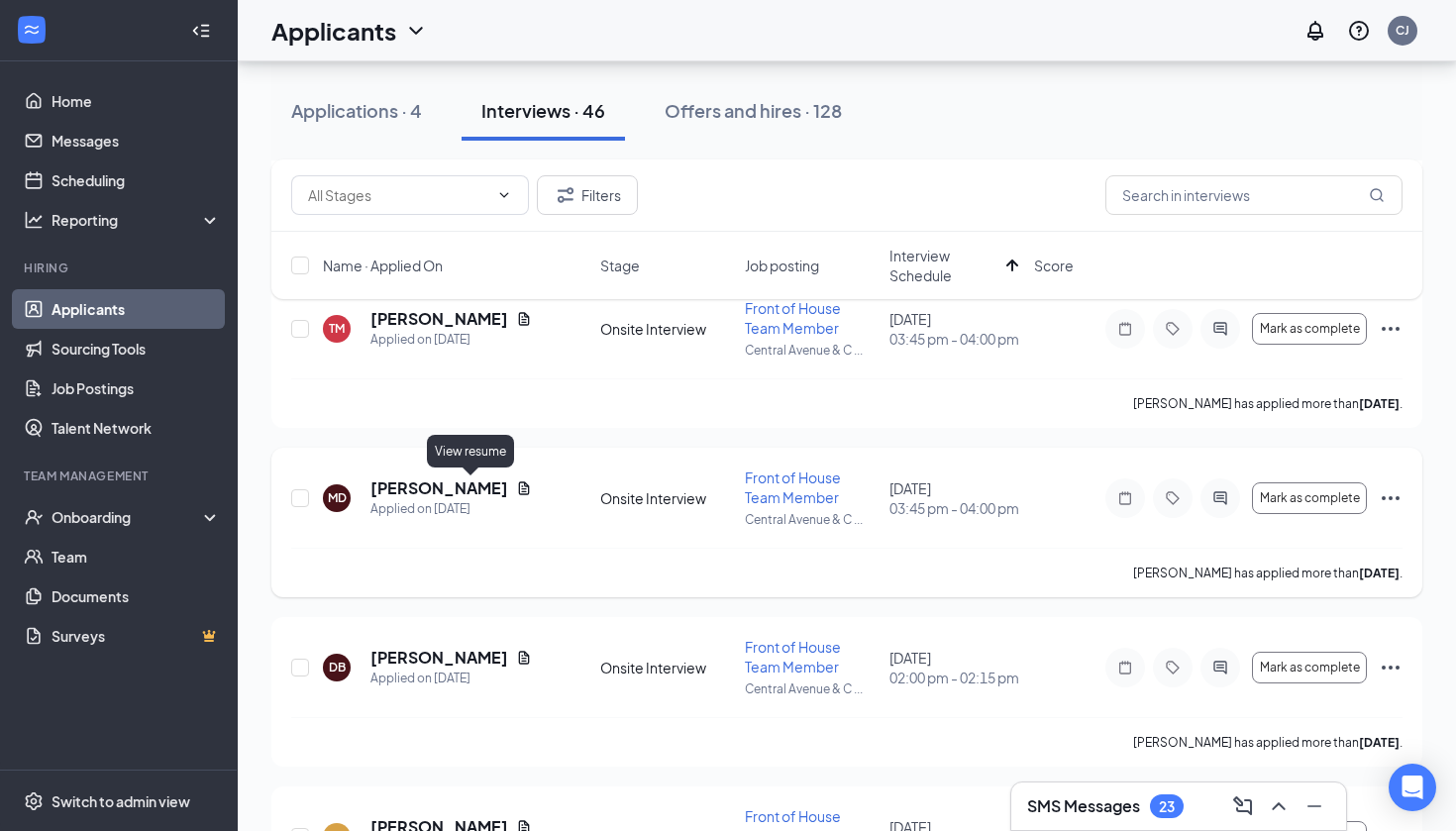
click at [519, 490] on icon "Document" at bounding box center [524, 487] width 11 height 13
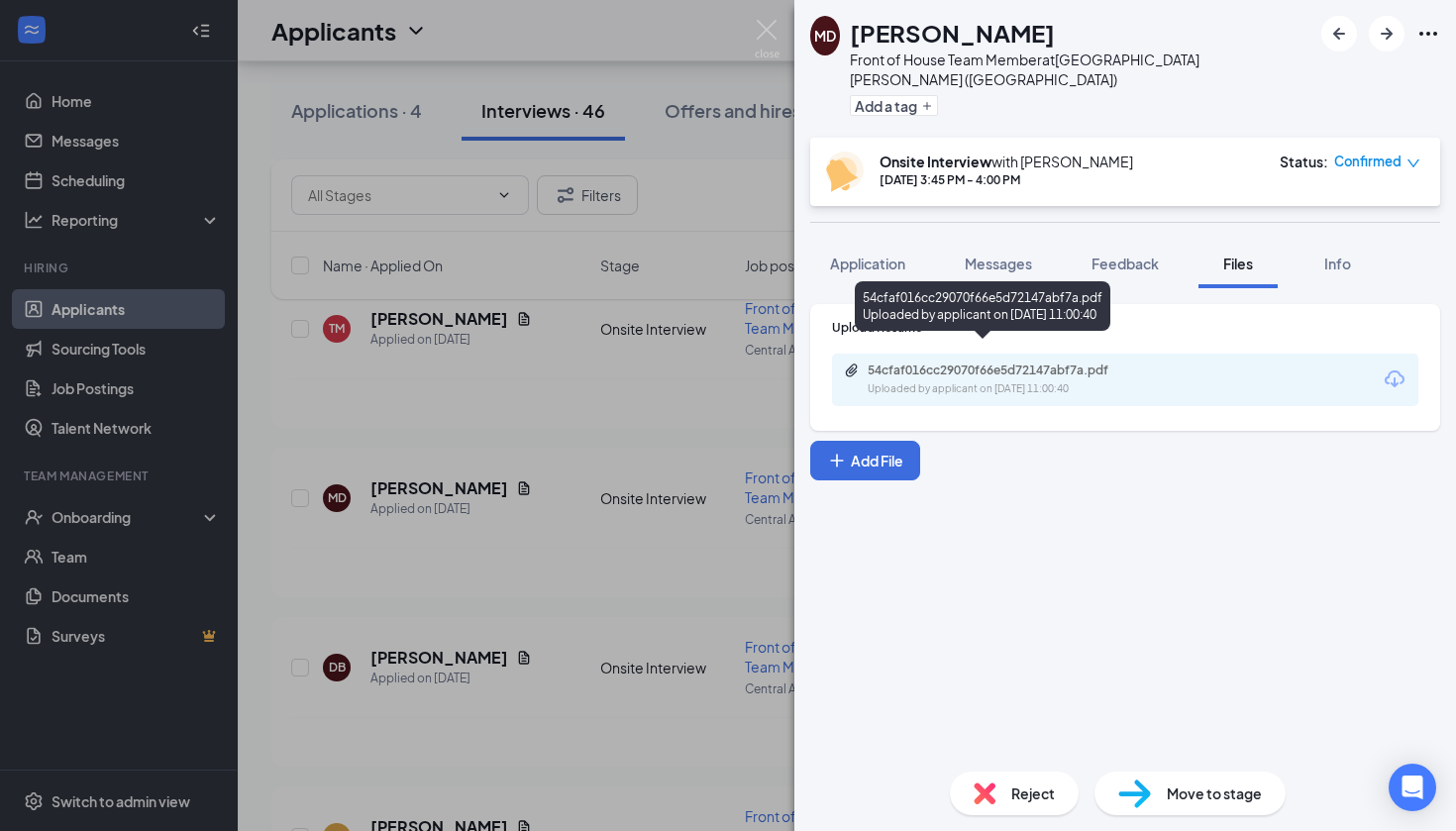
click at [1050, 362] on div "54cfaf016cc29070f66e5d72147abf7a.pdf Uploaded by applicant on Sep 11, 2025 at 1…" at bounding box center [1003, 379] width 321 height 35
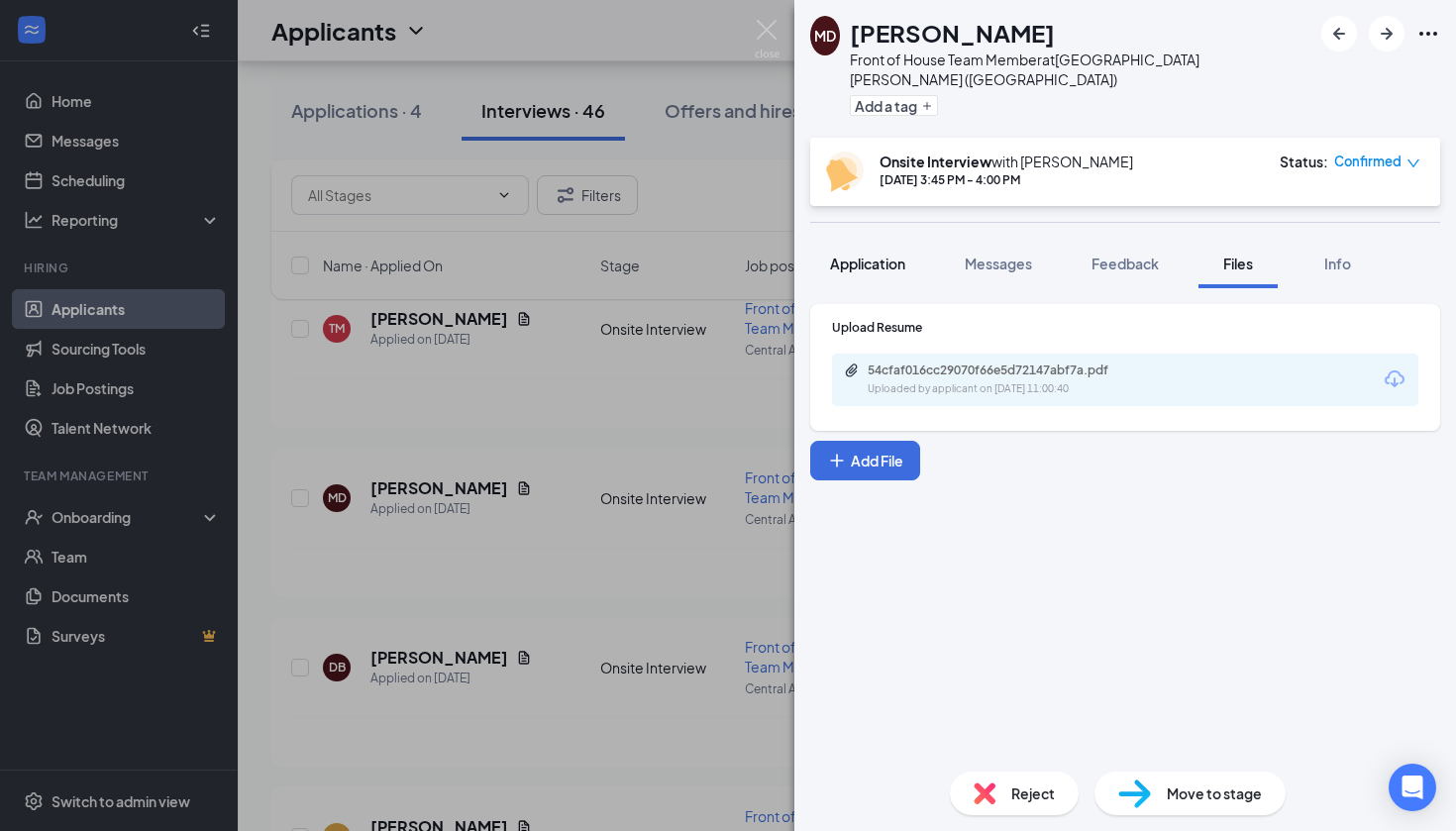
click at [870, 254] on button "Application" at bounding box center [867, 263] width 115 height 50
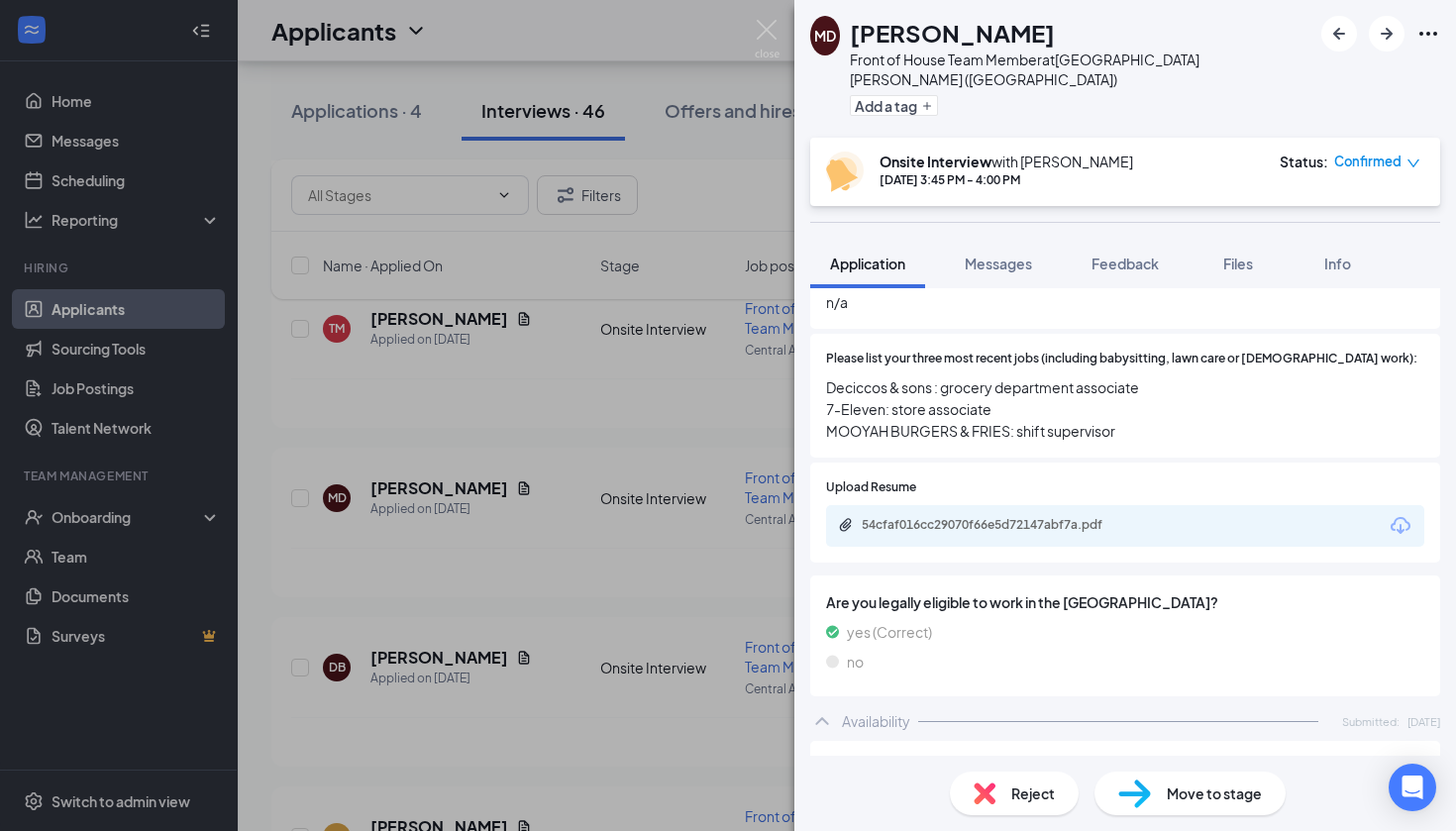
scroll to position [731, 0]
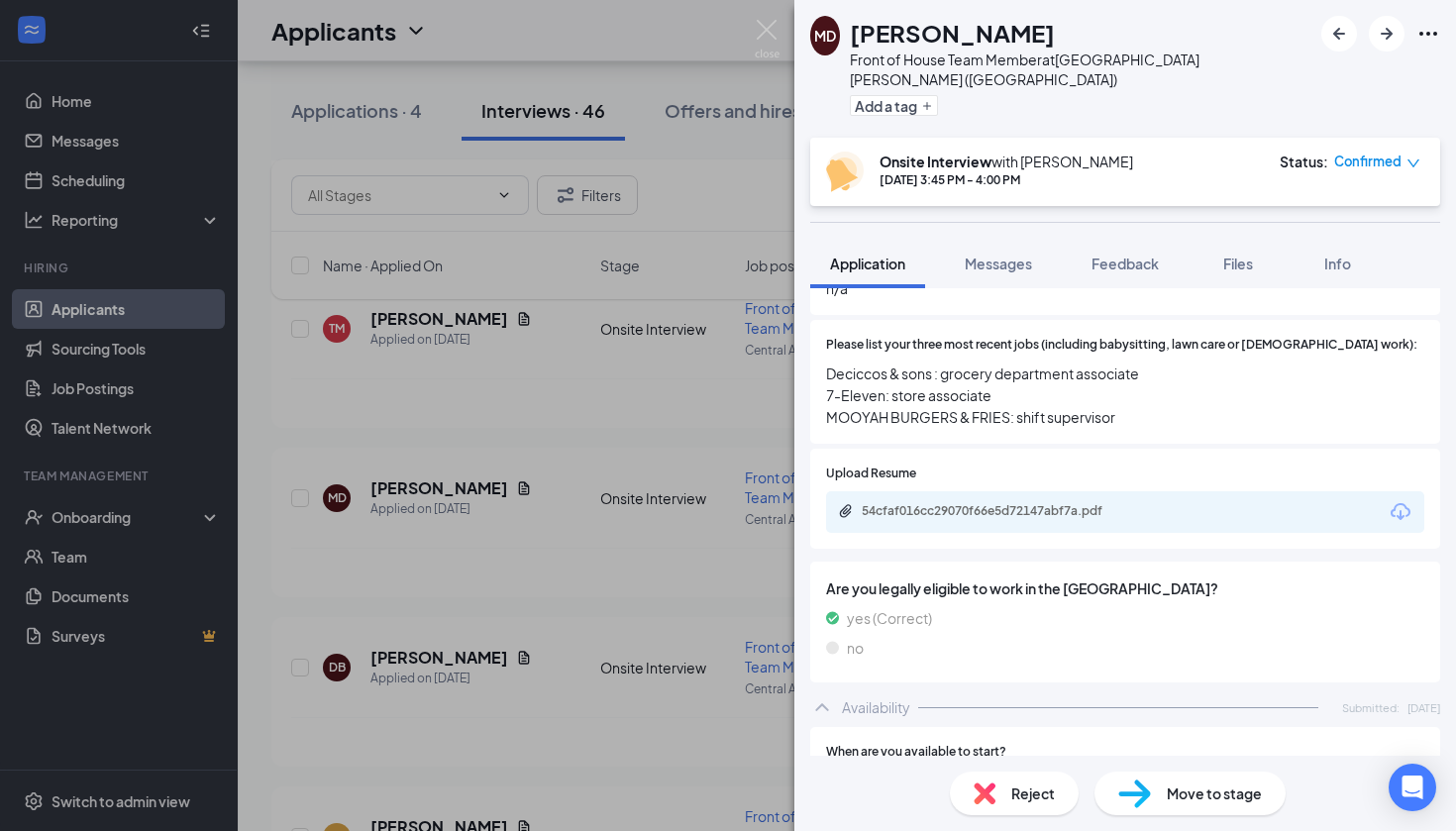
click at [659, 314] on div "MD mike deleg Front of House Team Member at Central Avenue & Colvin Avenue (NY)…" at bounding box center [728, 415] width 1456 height 831
